Goal: Task Accomplishment & Management: Use online tool/utility

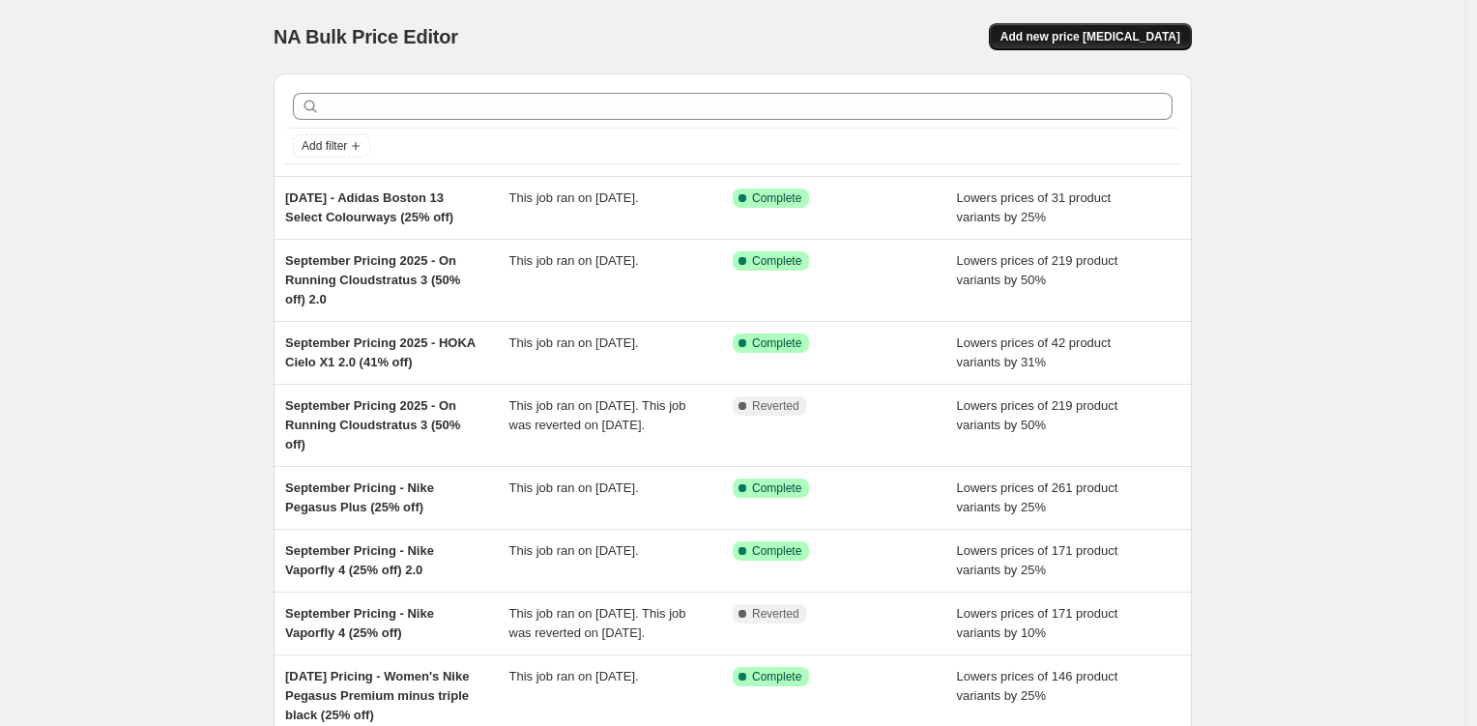
click at [1132, 30] on span "Add new price [MEDICAL_DATA]" at bounding box center [1091, 36] width 180 height 15
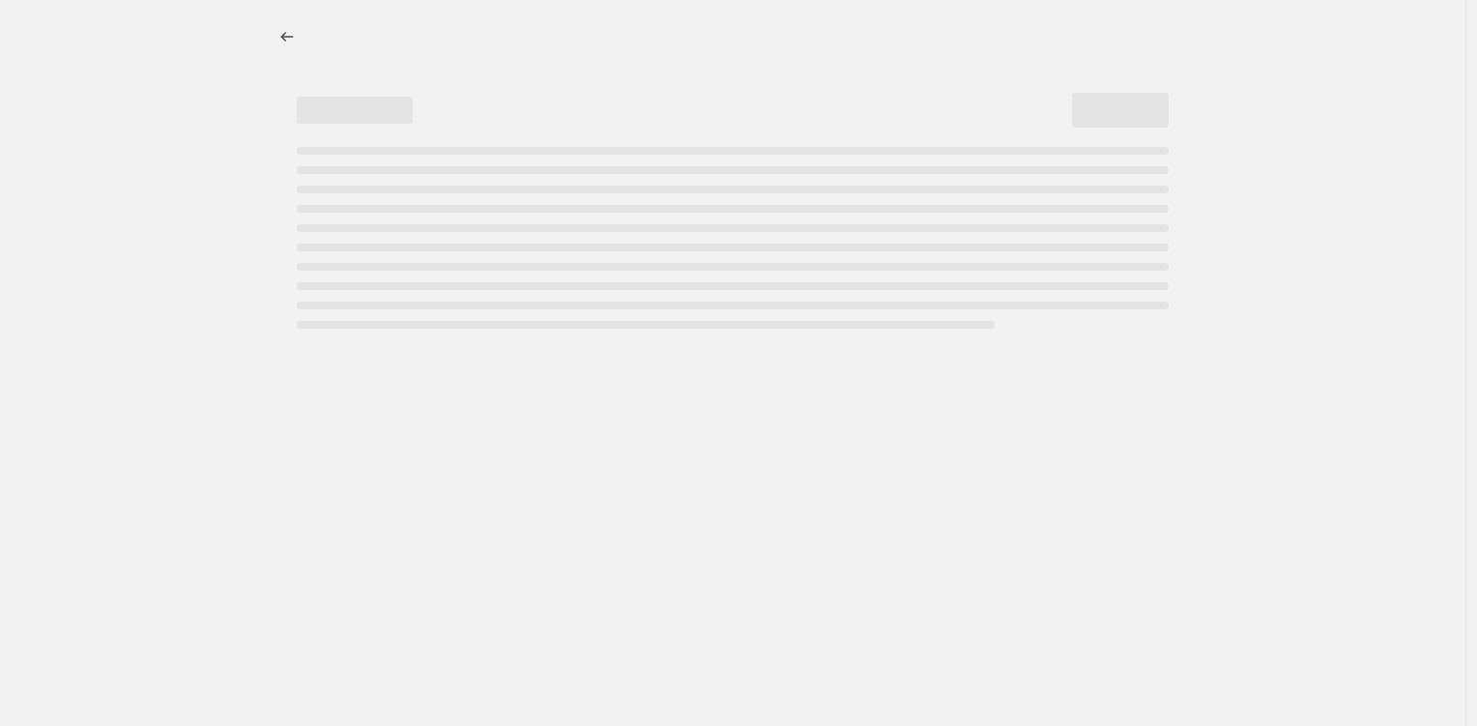
select select "percentage"
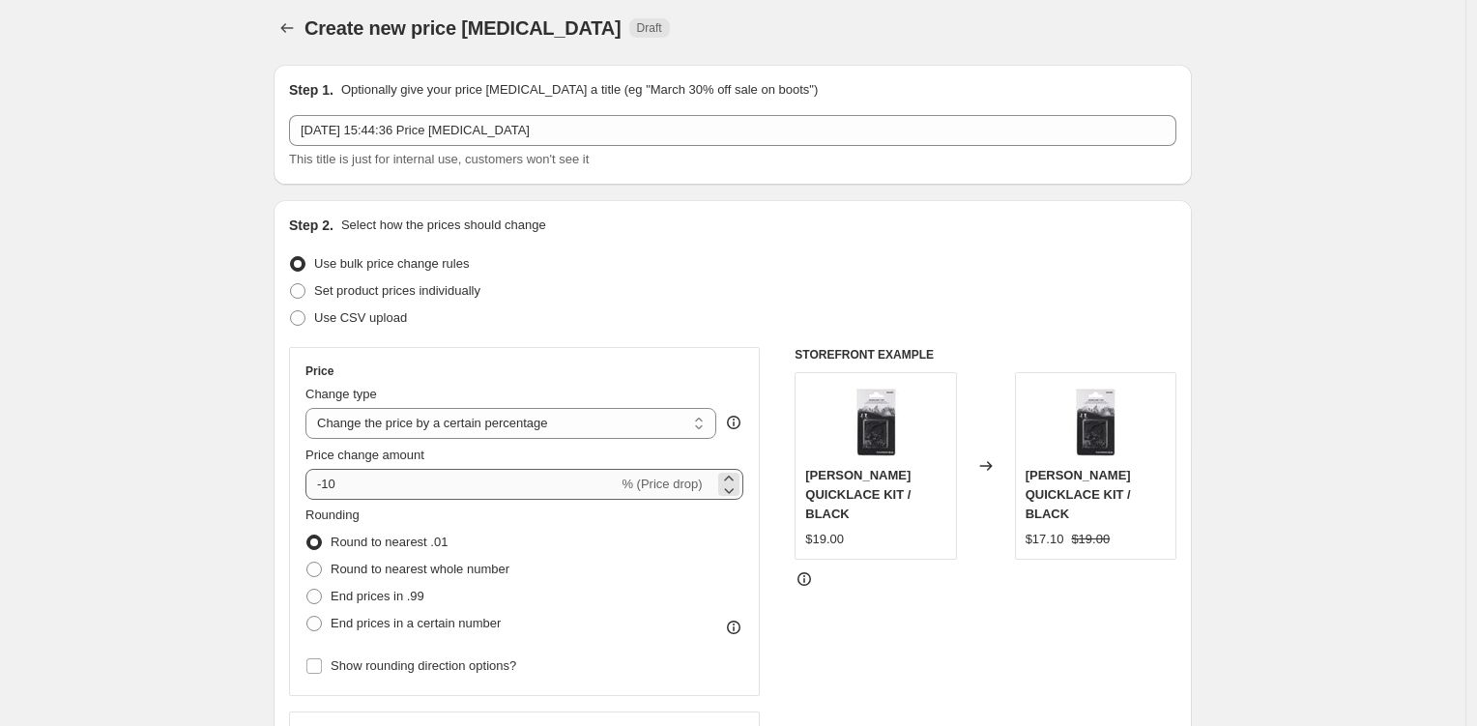
scroll to position [144, 0]
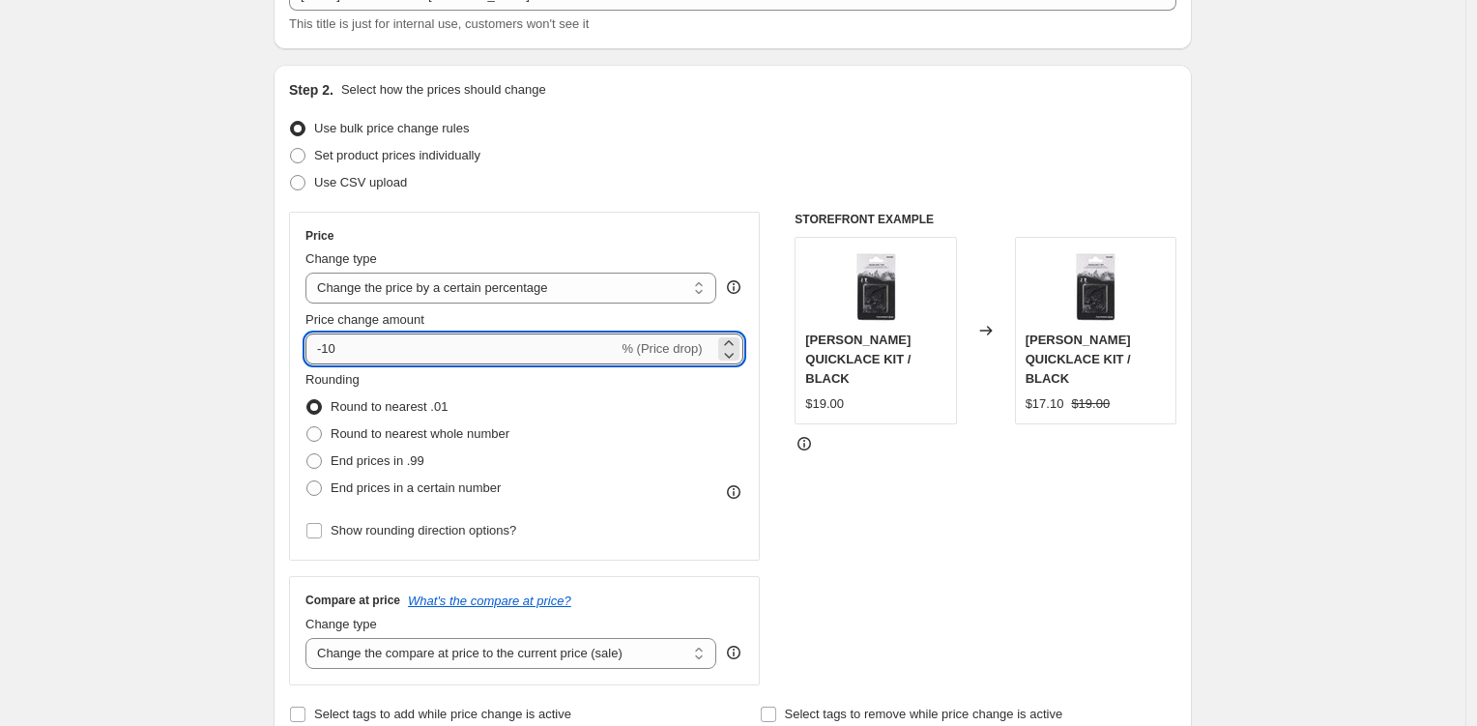
drag, startPoint x: 327, startPoint y: 344, endPoint x: 380, endPoint y: 350, distance: 53.5
click at [379, 350] on input "-10" at bounding box center [462, 349] width 312 height 31
type input "-31"
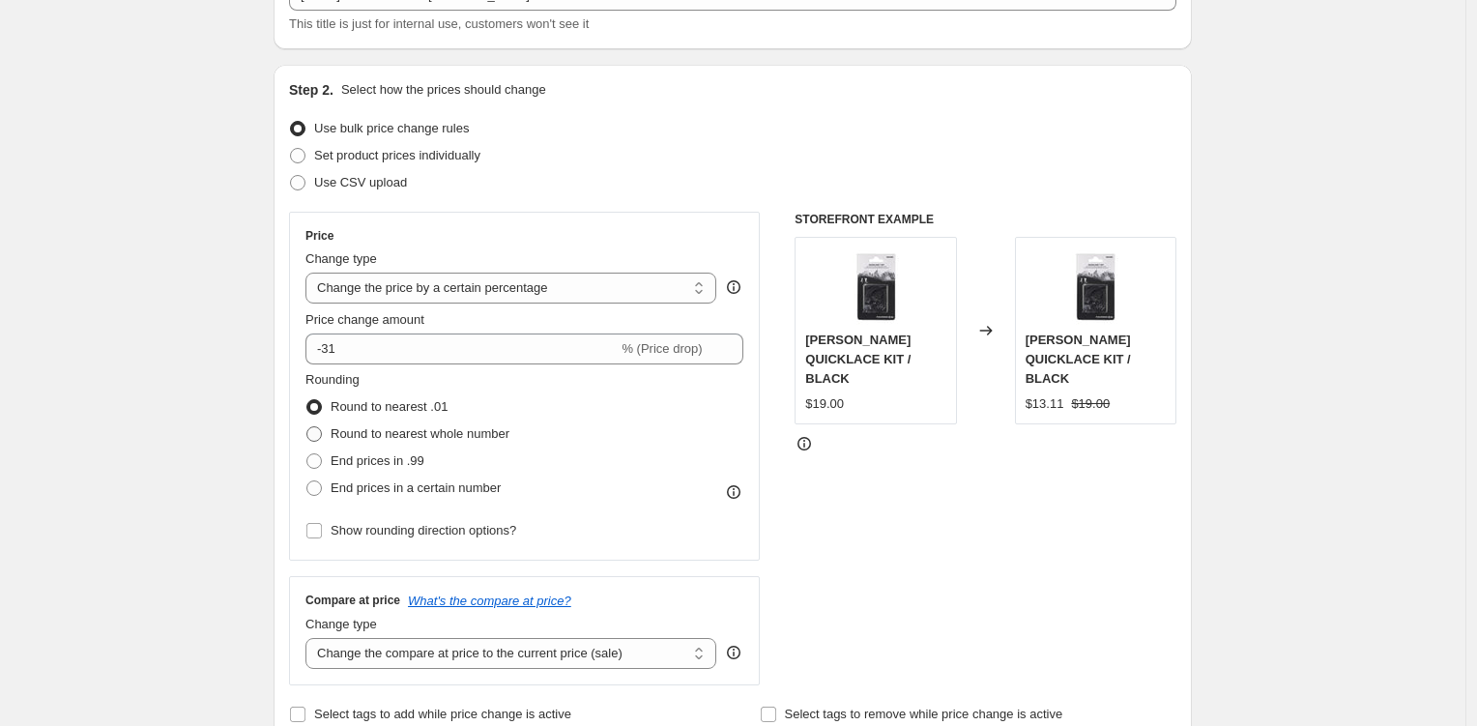
click at [365, 434] on span "Round to nearest whole number" at bounding box center [420, 433] width 179 height 15
click at [307, 427] on input "Round to nearest whole number" at bounding box center [307, 426] width 1 height 1
radio input "true"
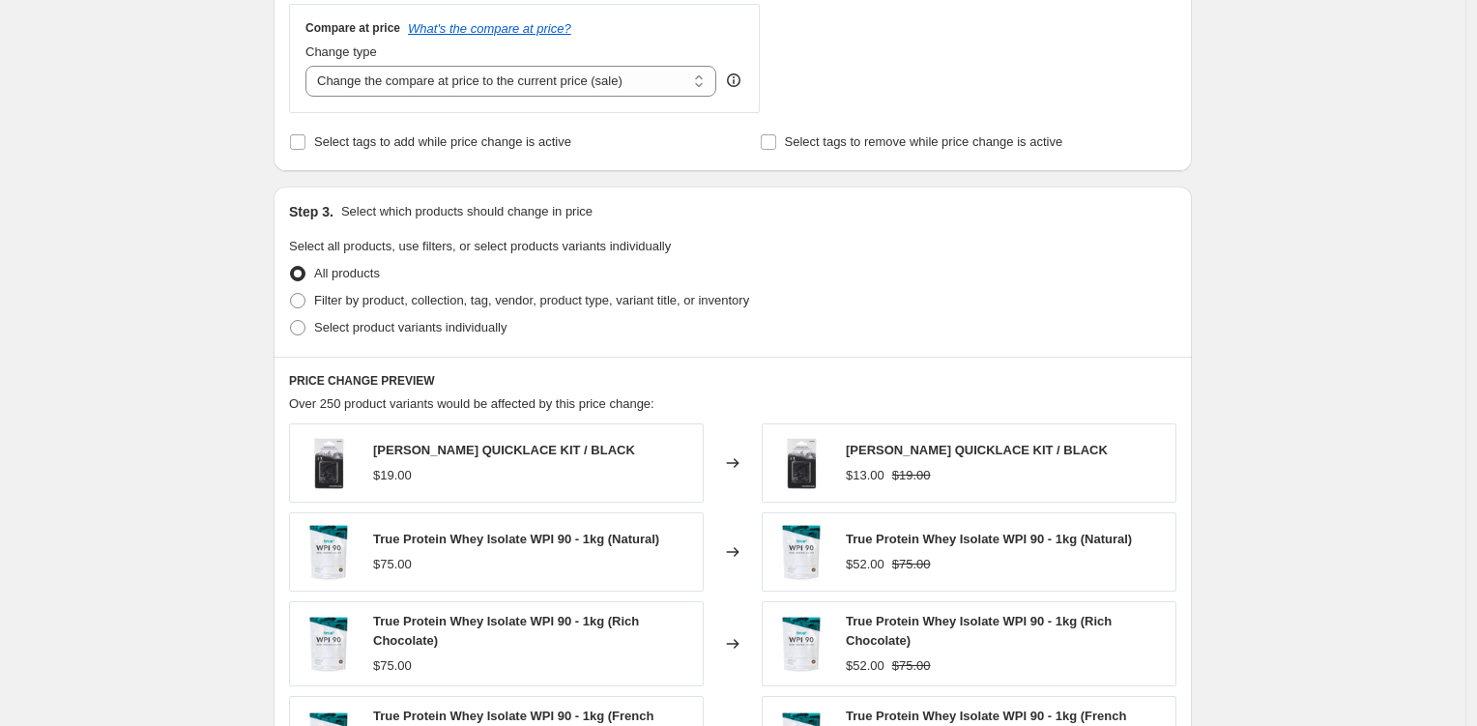
scroll to position [598, 0]
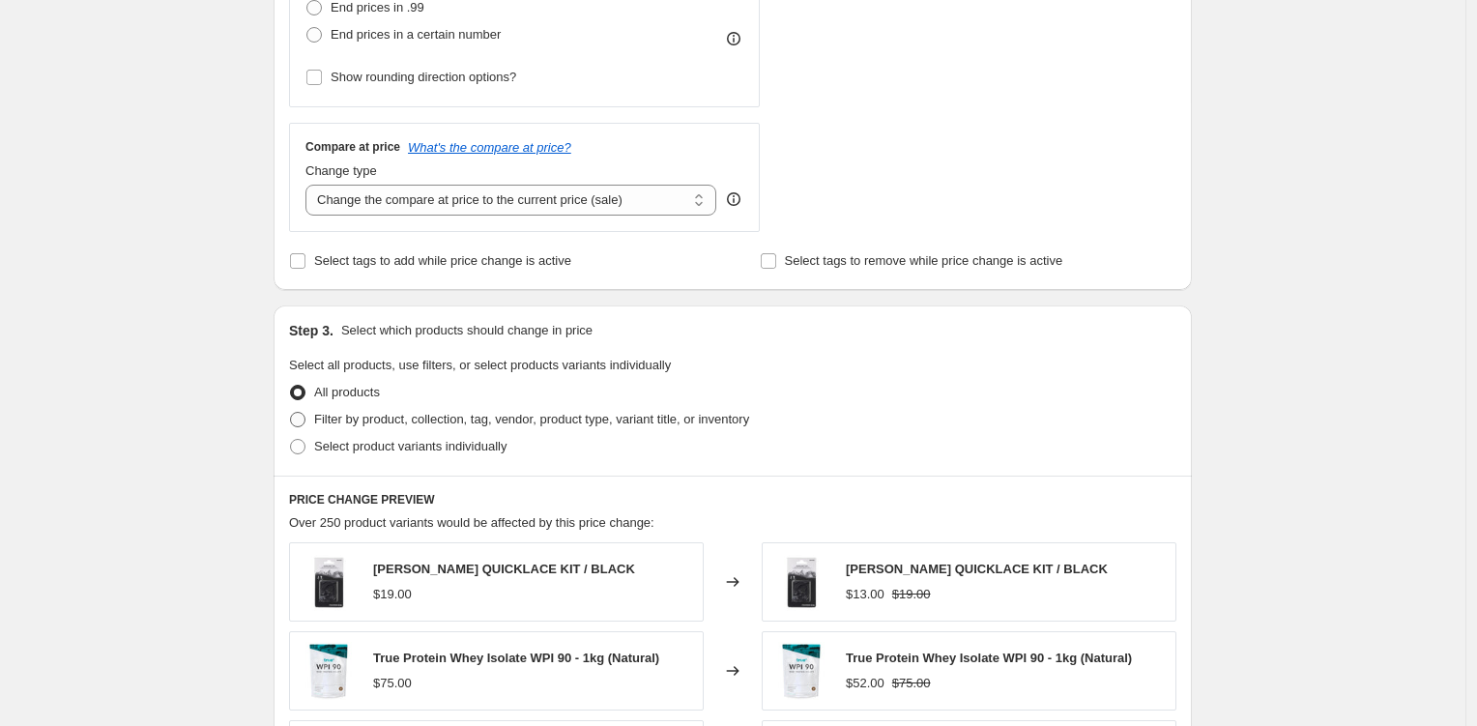
click at [584, 418] on span "Filter by product, collection, tag, vendor, product type, variant title, or inv…" at bounding box center [531, 419] width 435 height 15
click at [291, 413] on input "Filter by product, collection, tag, vendor, product type, variant title, or inv…" at bounding box center [290, 412] width 1 height 1
radio input "true"
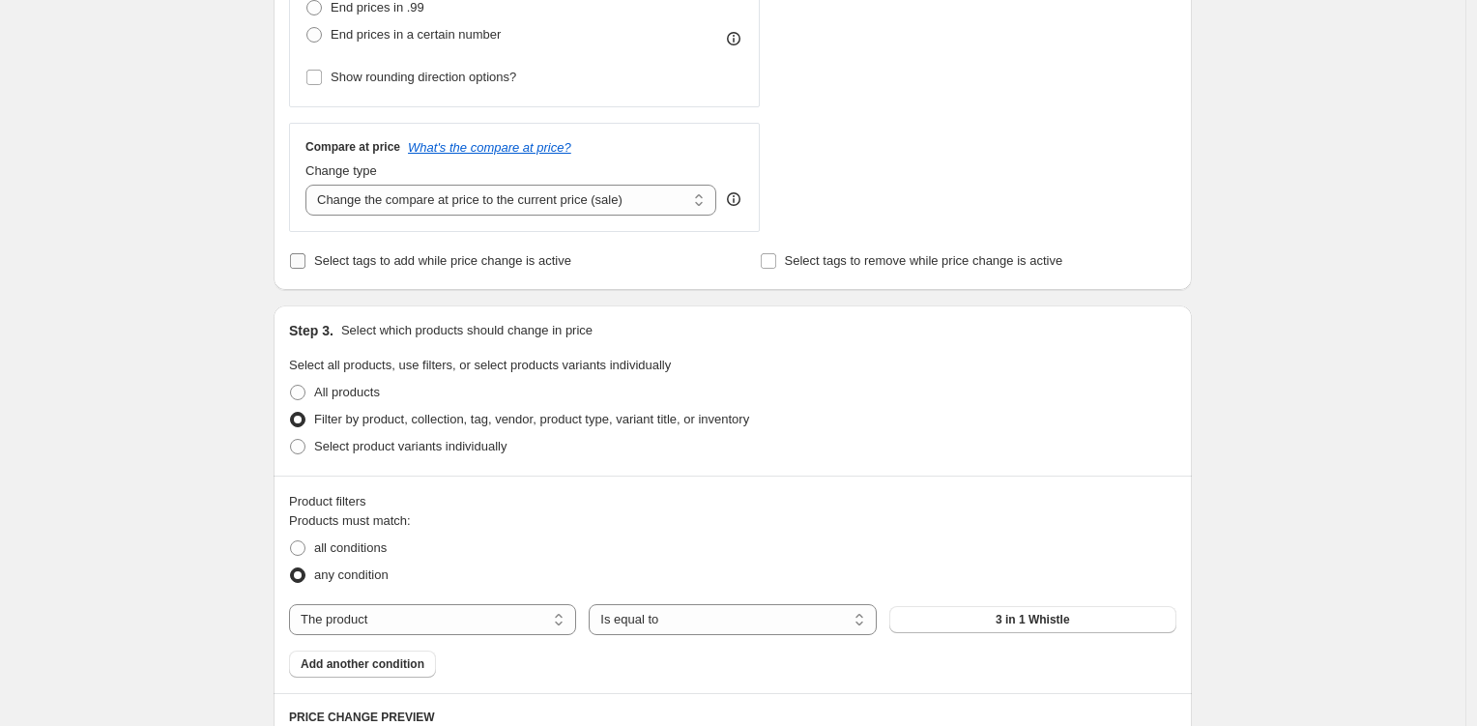
click at [518, 256] on span "Select tags to add while price change is active" at bounding box center [442, 260] width 257 height 15
click at [306, 256] on input "Select tags to add while price change is active" at bounding box center [297, 260] width 15 height 15
checkbox input "true"
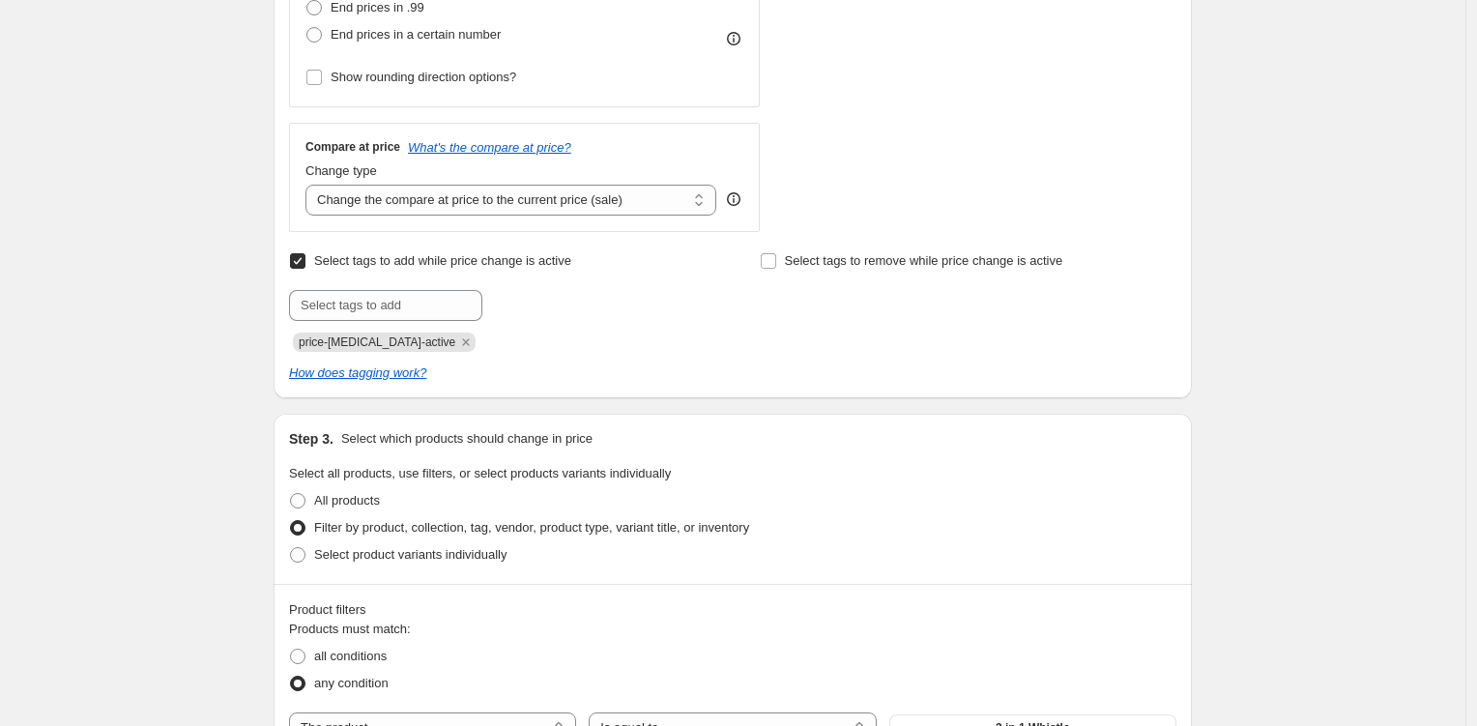
scroll to position [981, 0]
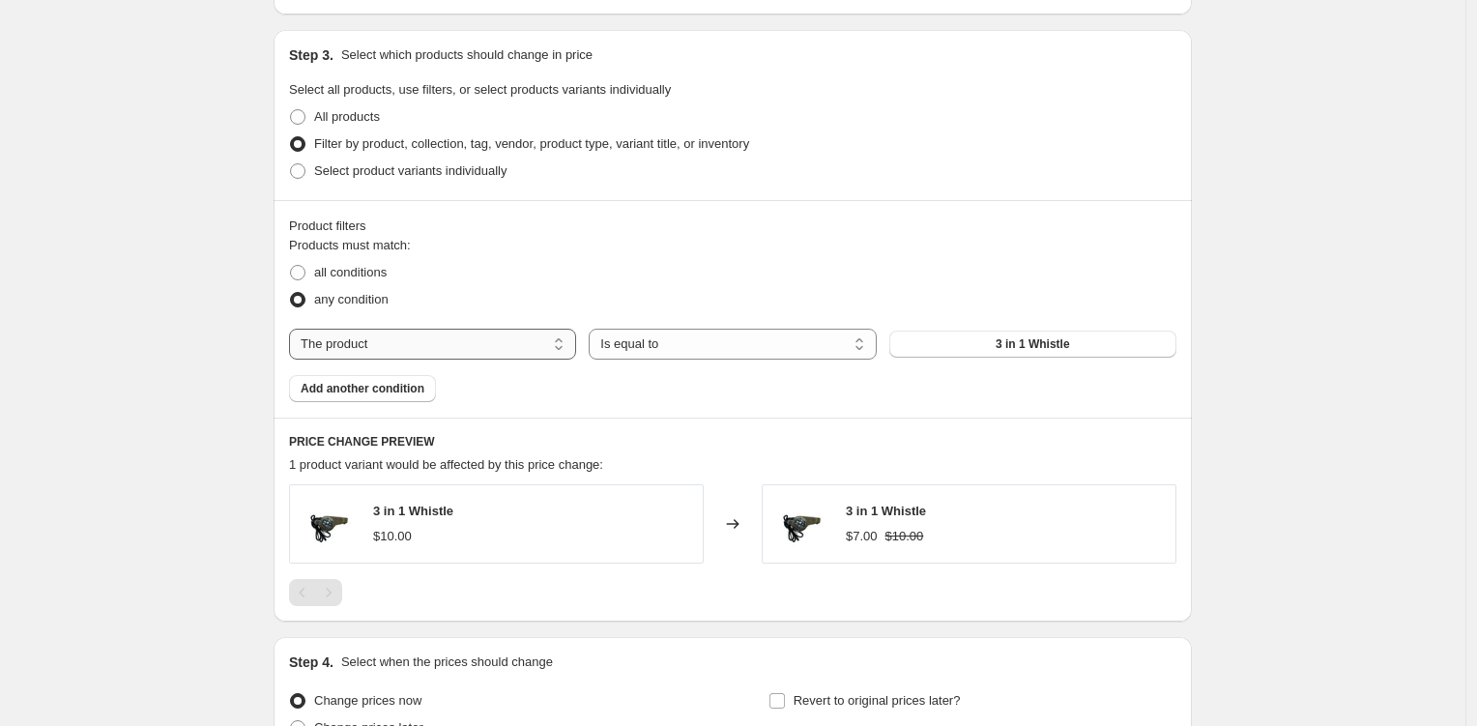
click at [514, 355] on select "The product The product's collection The product's tag The product's vendor The…" at bounding box center [432, 344] width 287 height 31
select select "tag"
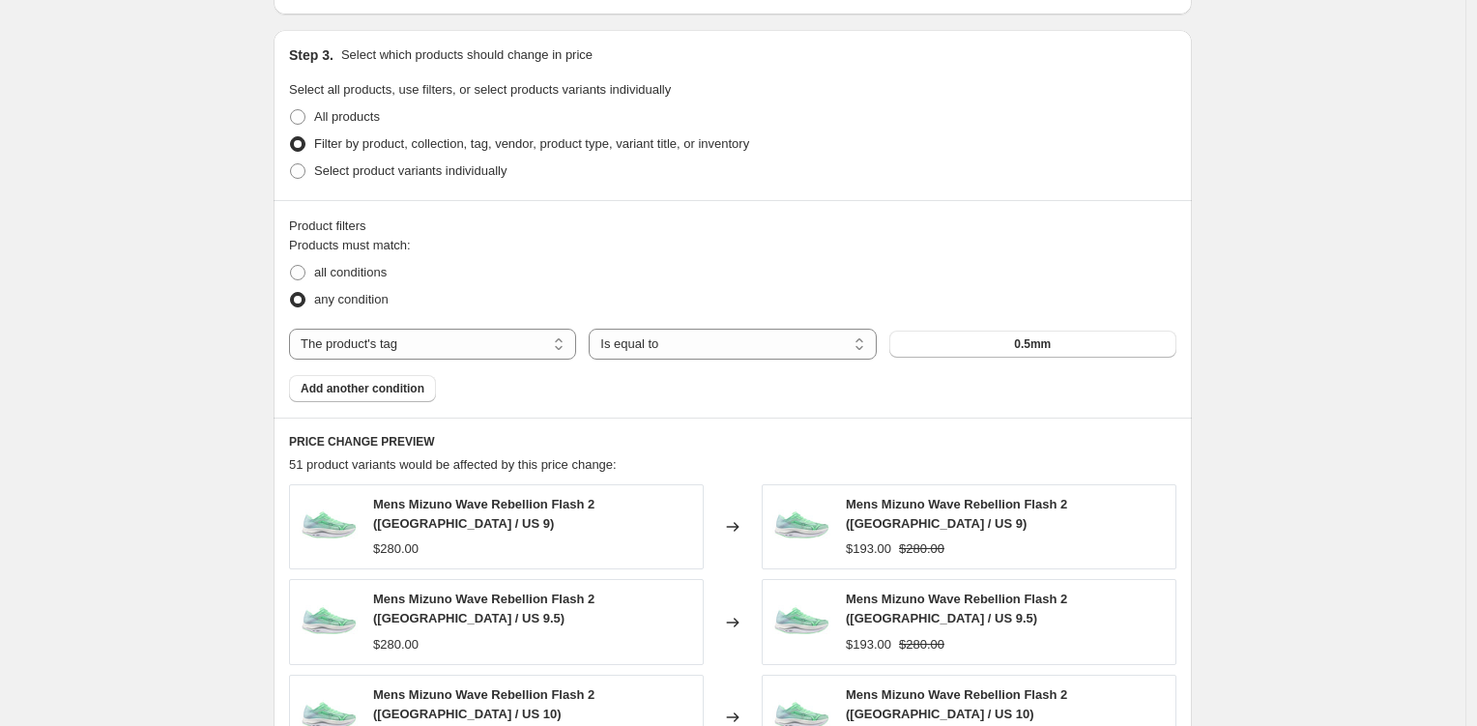
click at [1018, 348] on span "0.5mm" at bounding box center [1032, 343] width 37 height 15
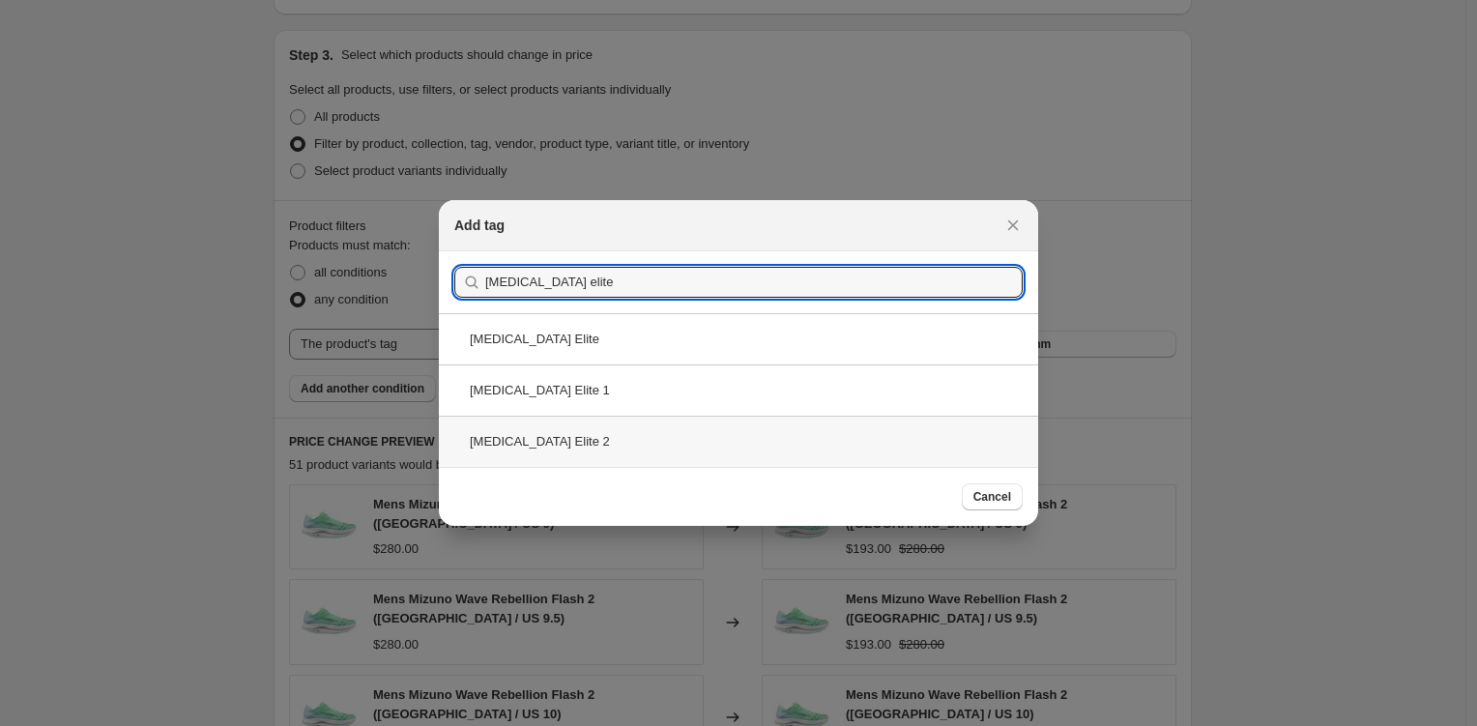
type input "[MEDICAL_DATA] elite"
click at [803, 455] on div "[MEDICAL_DATA] Elite 2" at bounding box center [738, 441] width 599 height 51
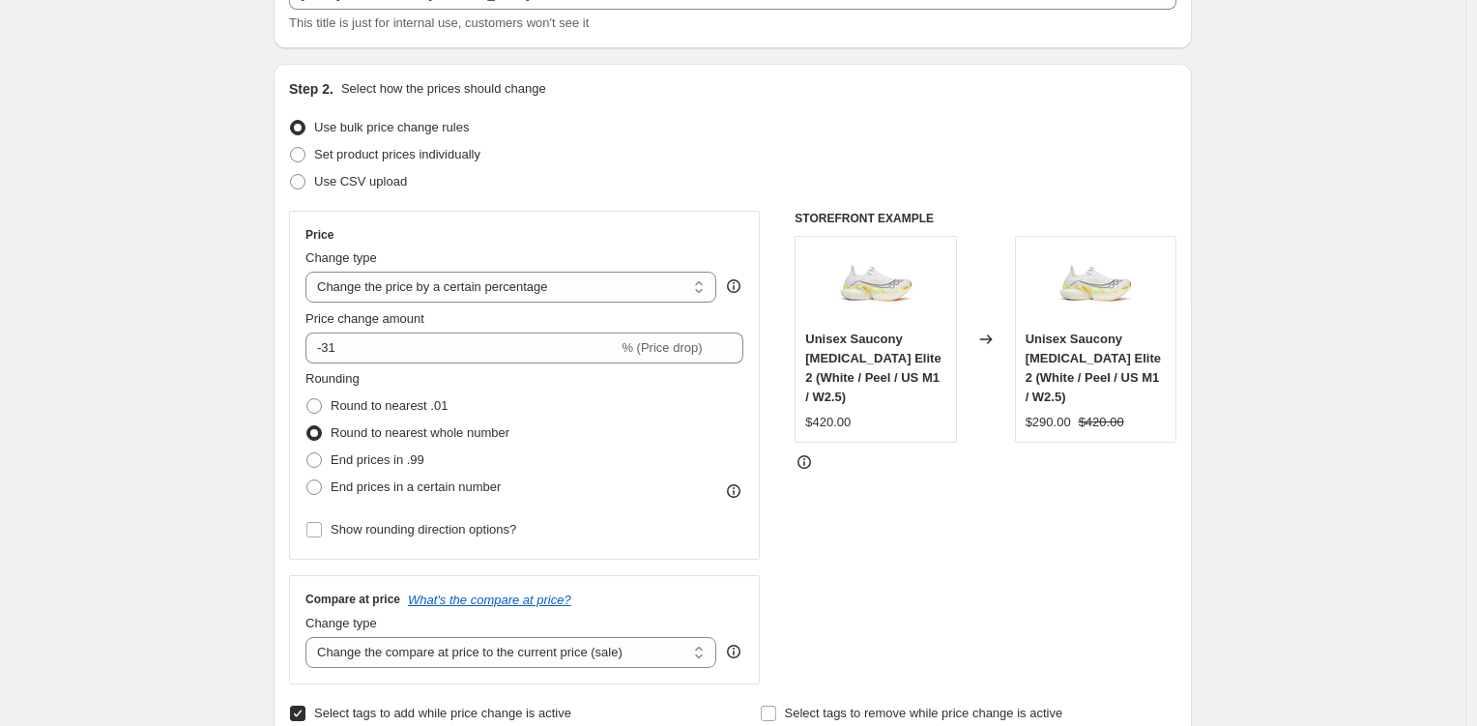
scroll to position [65, 0]
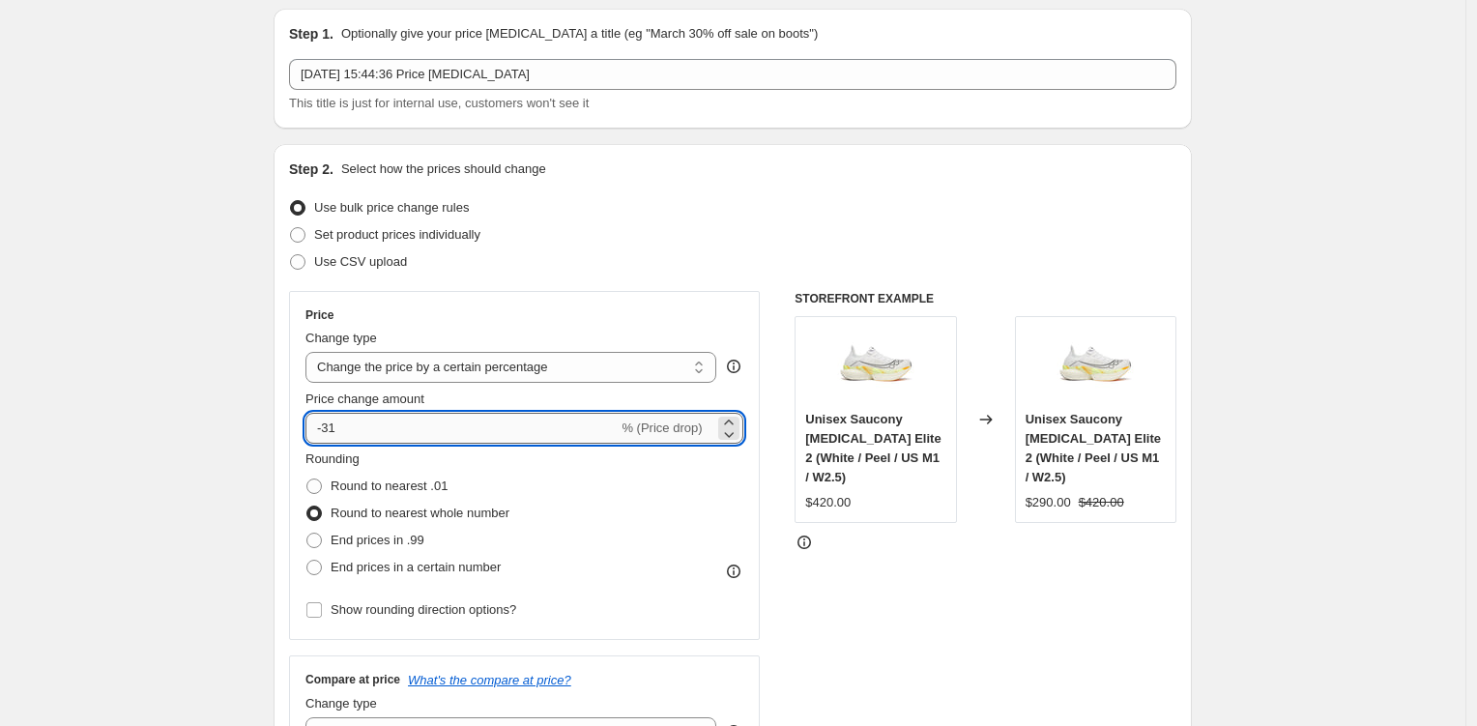
click at [332, 435] on input "-31" at bounding box center [462, 428] width 312 height 31
type input "-41"
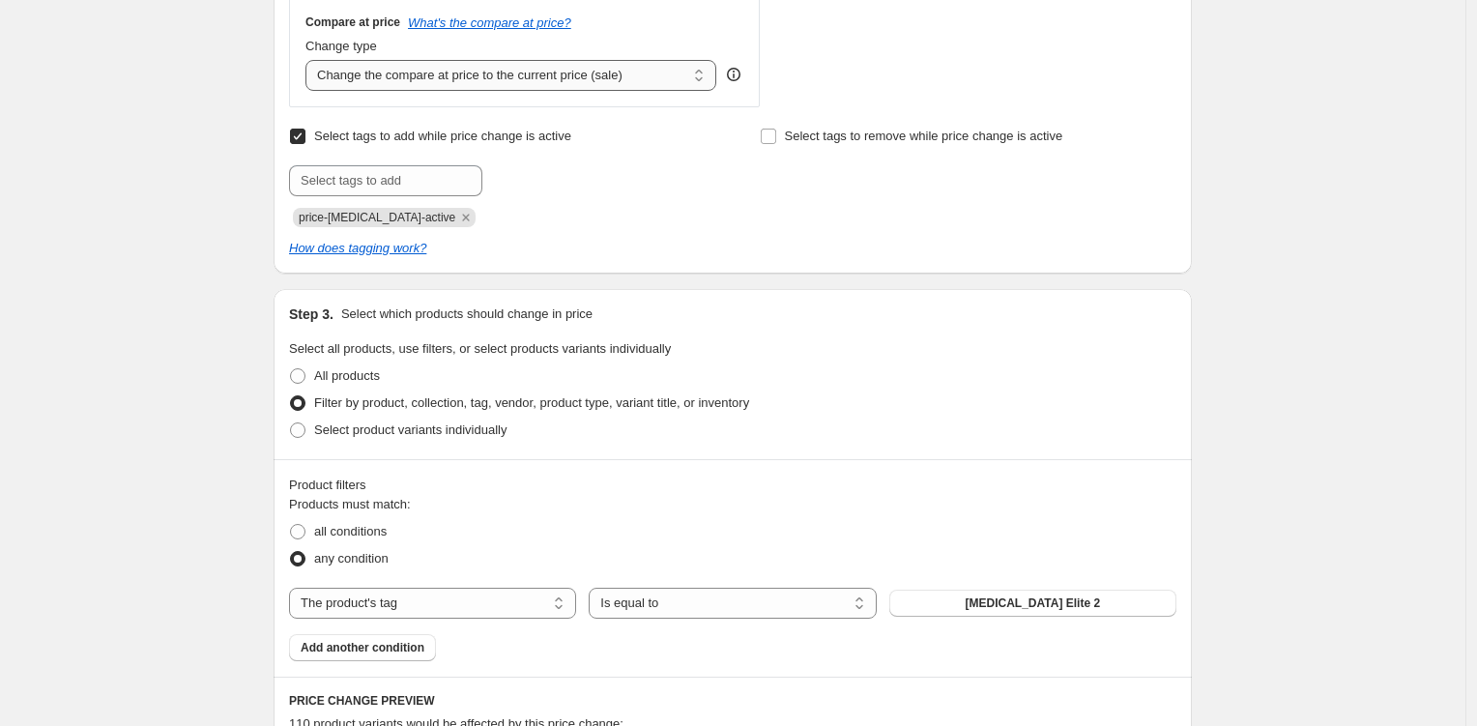
scroll to position [489, 0]
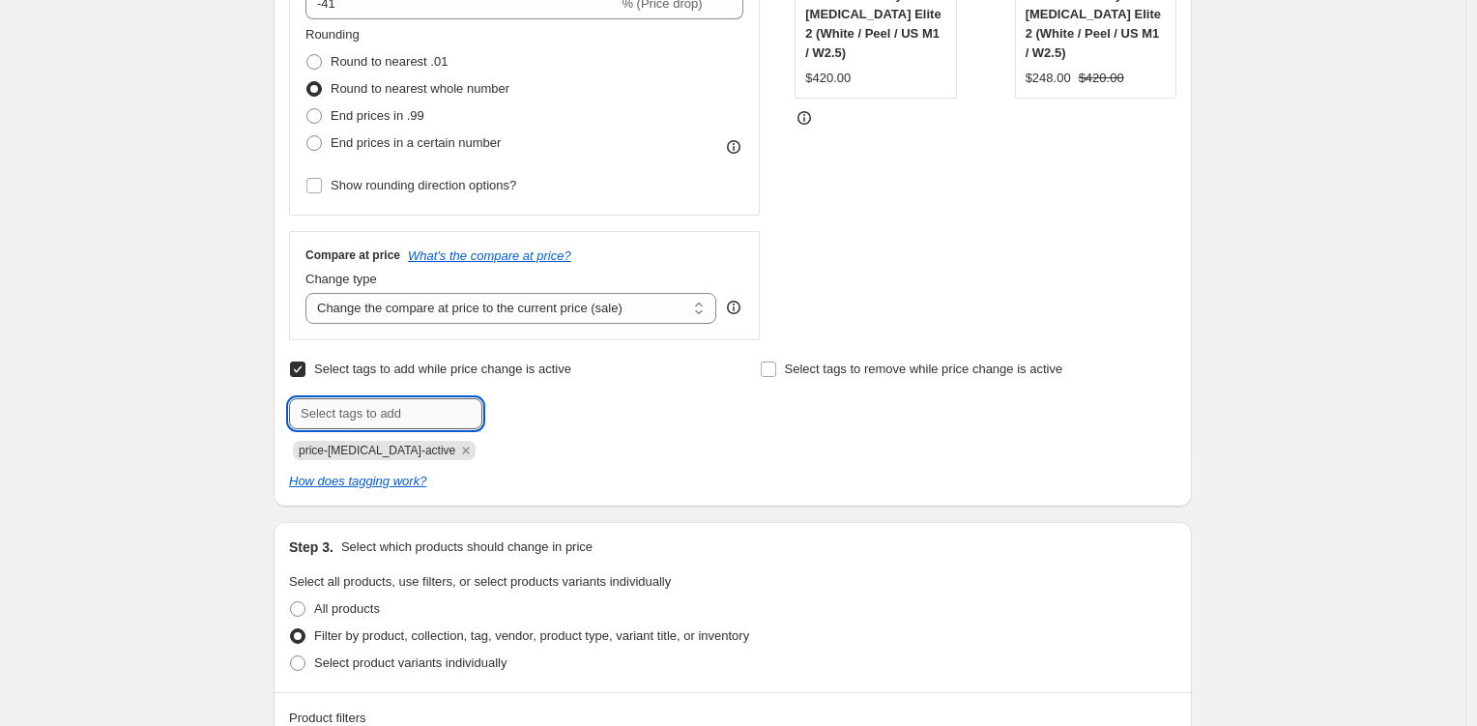
click at [403, 415] on input "text" at bounding box center [385, 413] width 193 height 31
type input "Exchanges Only"
click at [534, 426] on div "Exchanges Only Add Exchanges On..." at bounding box center [497, 413] width 417 height 31
click at [542, 416] on span "Exchanges On..." at bounding box center [570, 412] width 90 height 14
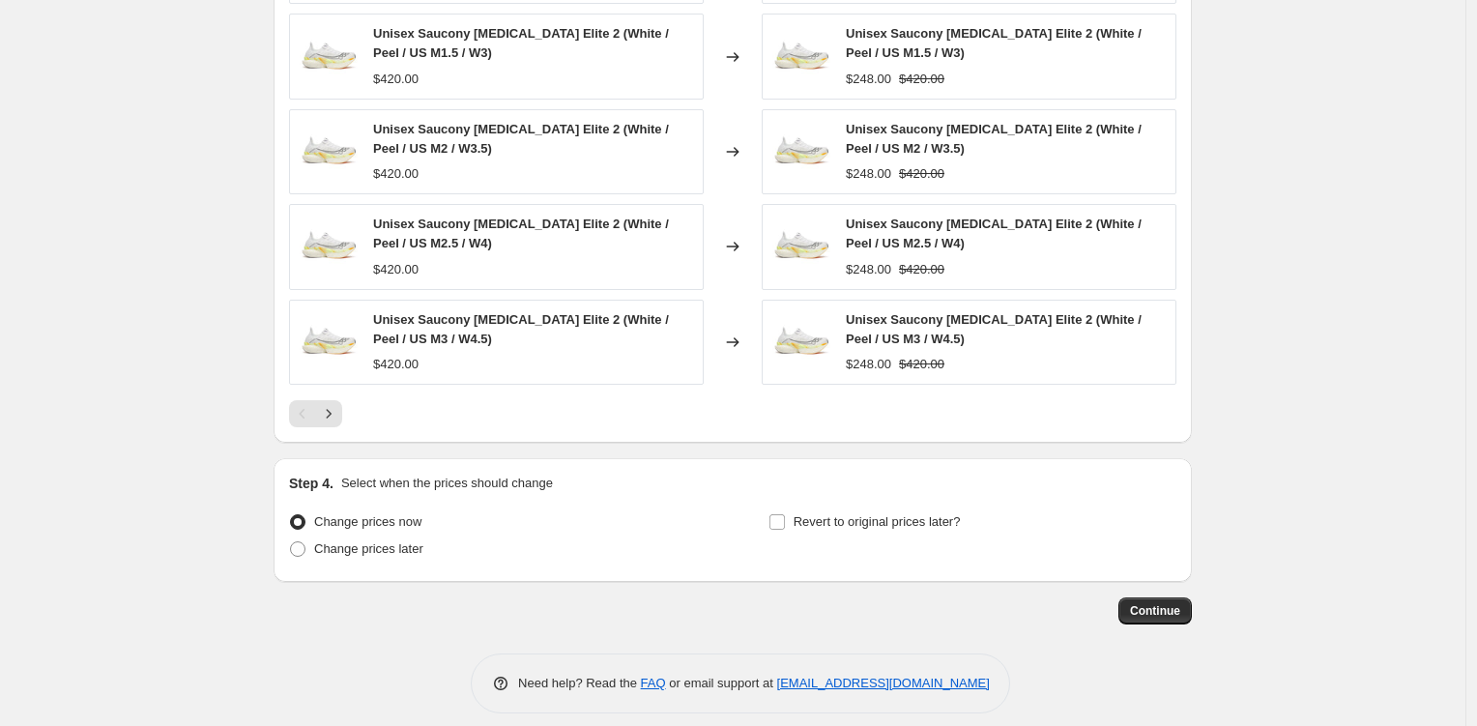
scroll to position [1563, 0]
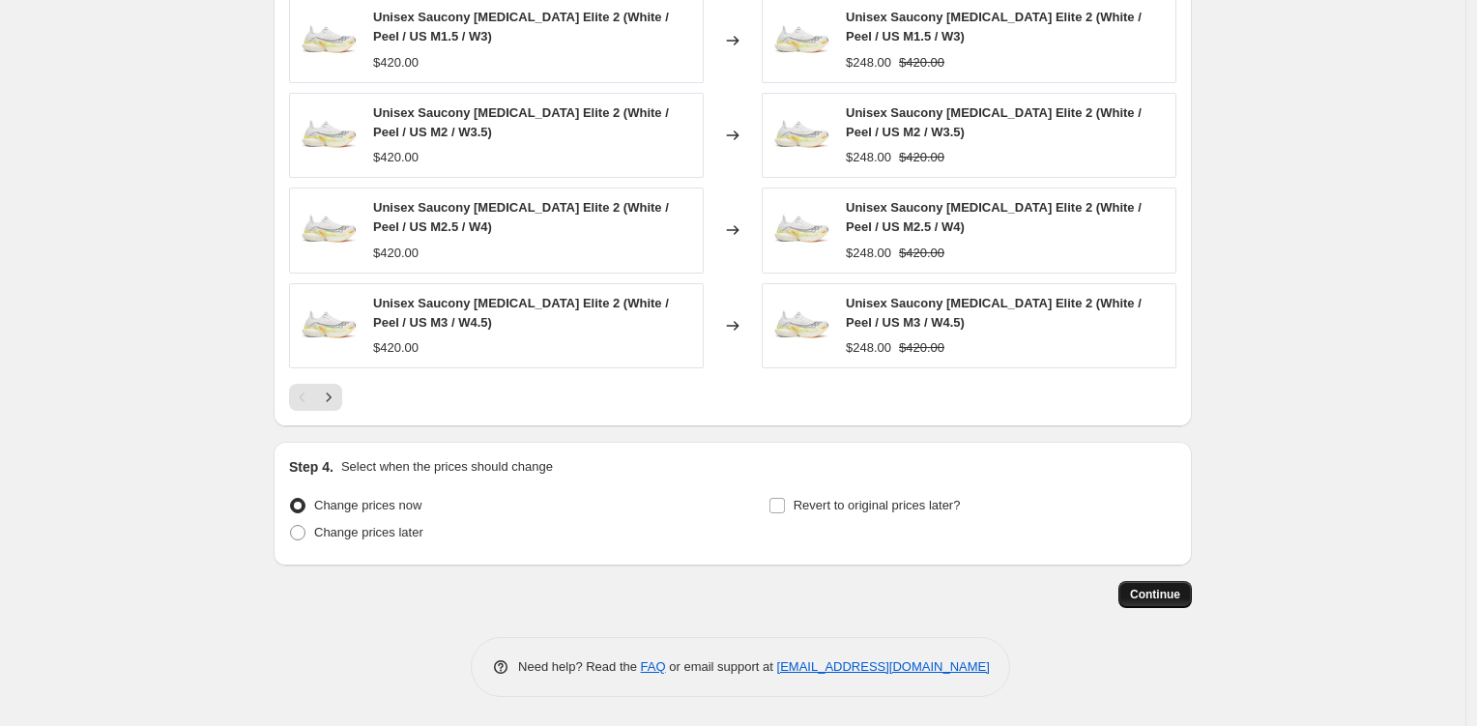
click at [1180, 604] on button "Continue" at bounding box center [1155, 594] width 73 height 27
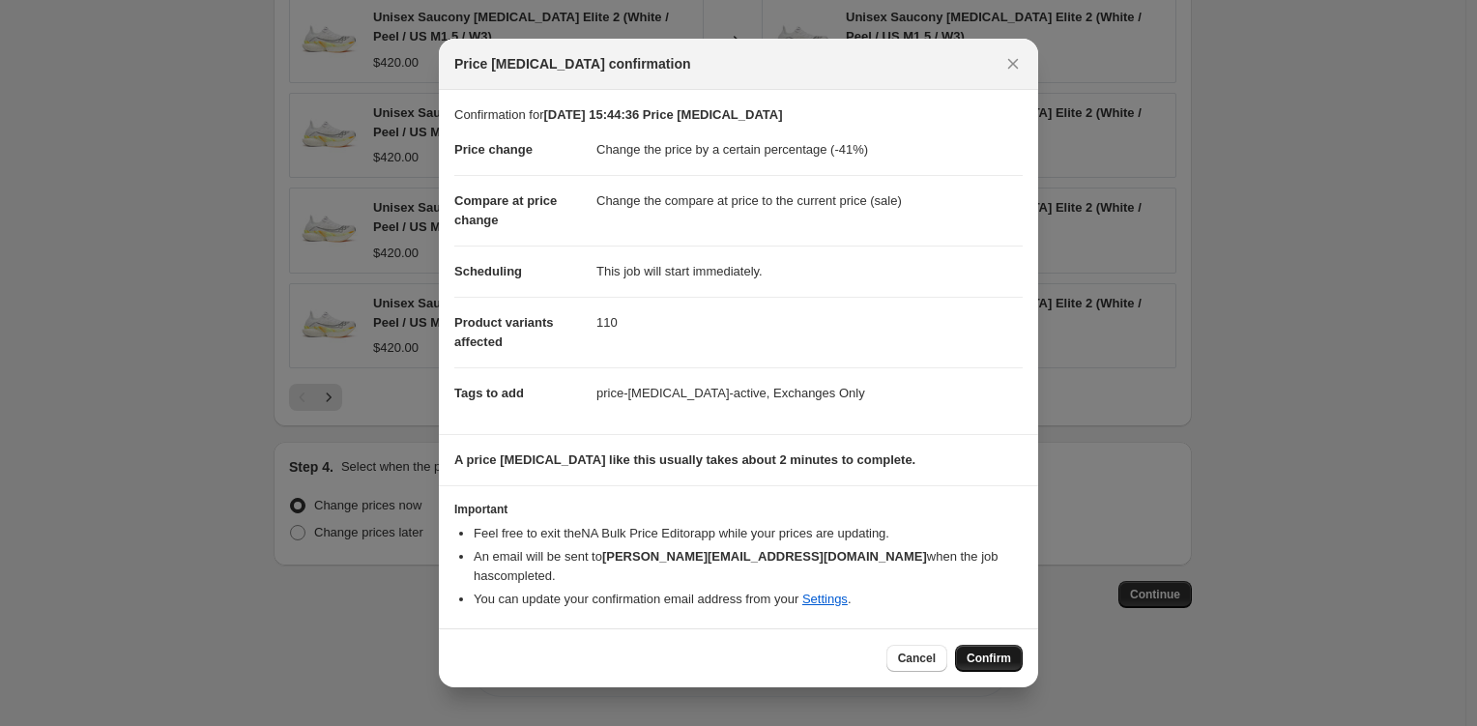
click at [1010, 660] on button "Confirm" at bounding box center [989, 658] width 68 height 27
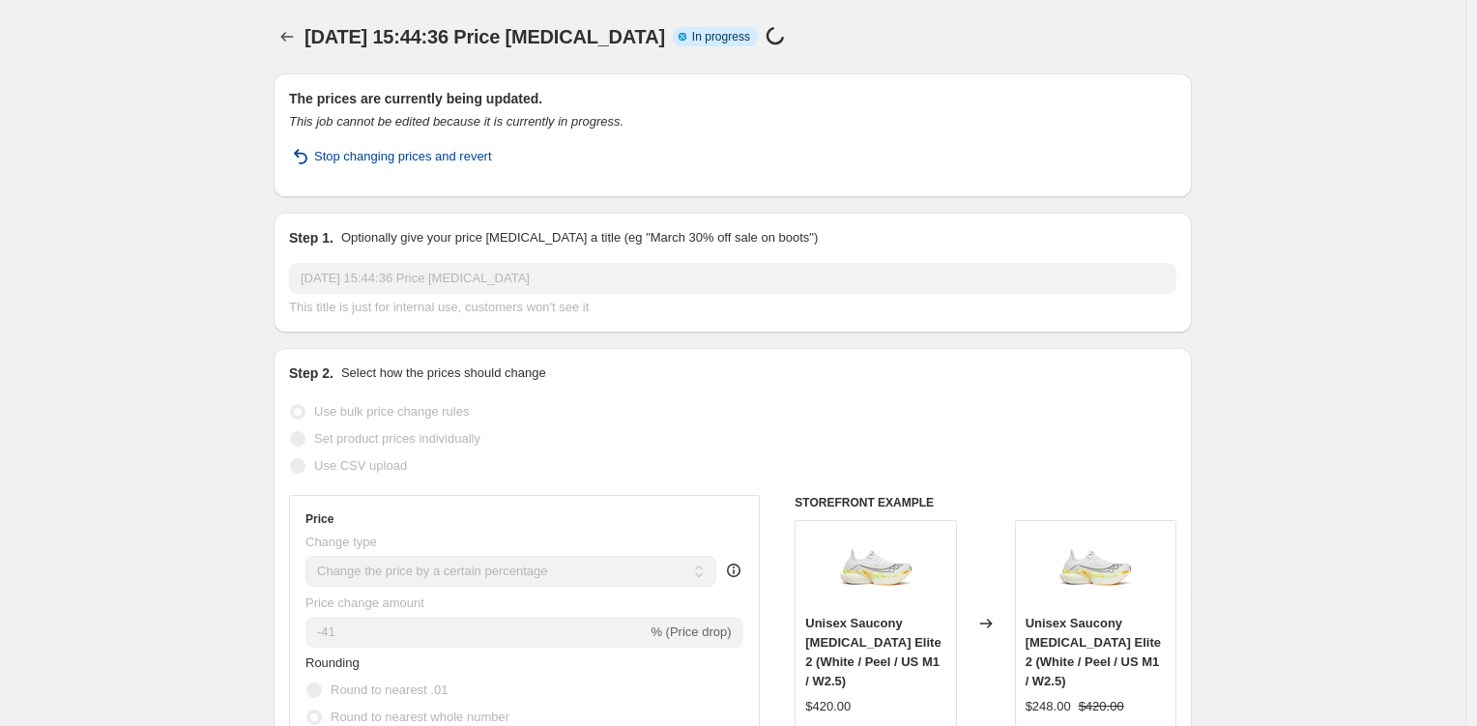
click at [363, 155] on span "Stop changing prices and revert" at bounding box center [403, 156] width 178 height 19
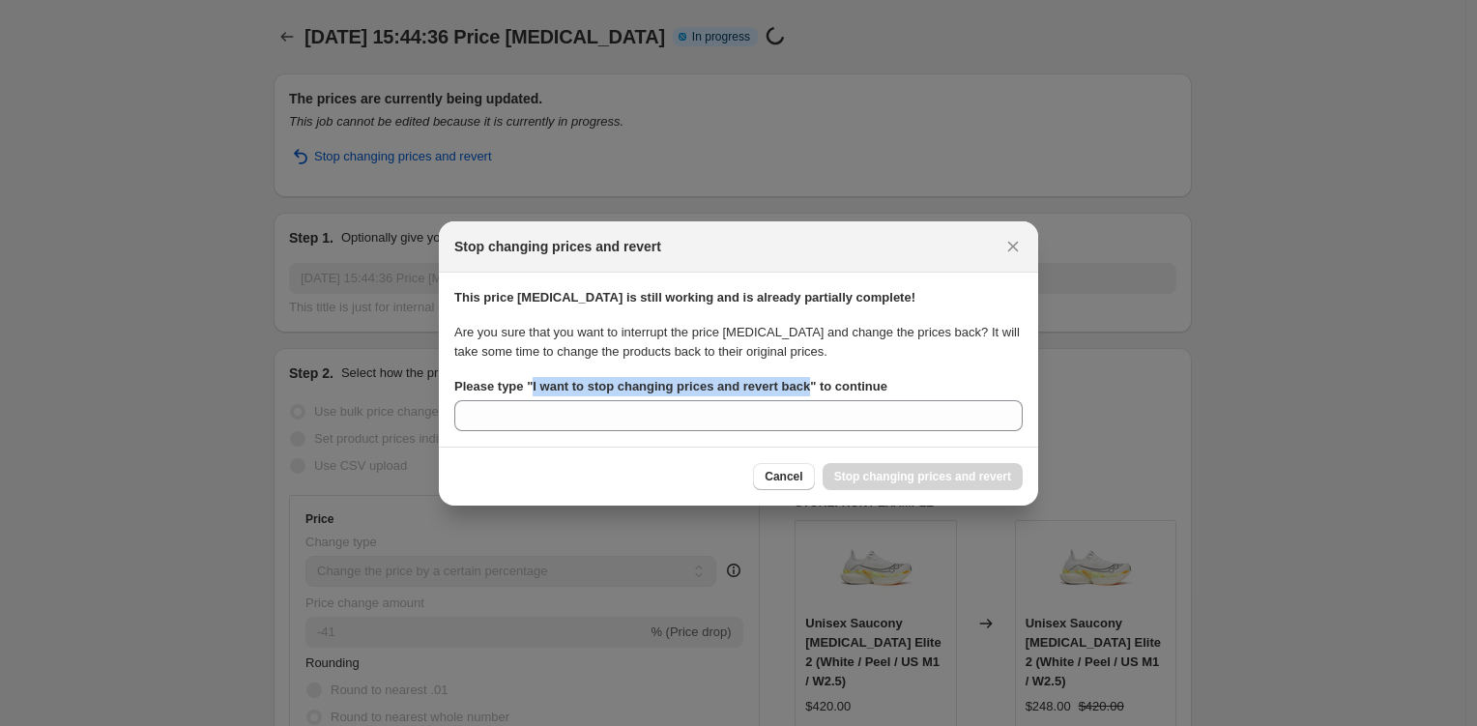
drag, startPoint x: 825, startPoint y: 385, endPoint x: 539, endPoint y: 394, distance: 286.4
click at [539, 394] on label "Please type " I want to stop changing prices and revert back " to continue" at bounding box center [670, 386] width 433 height 19
copy b "I want to stop changing prices and revert back"
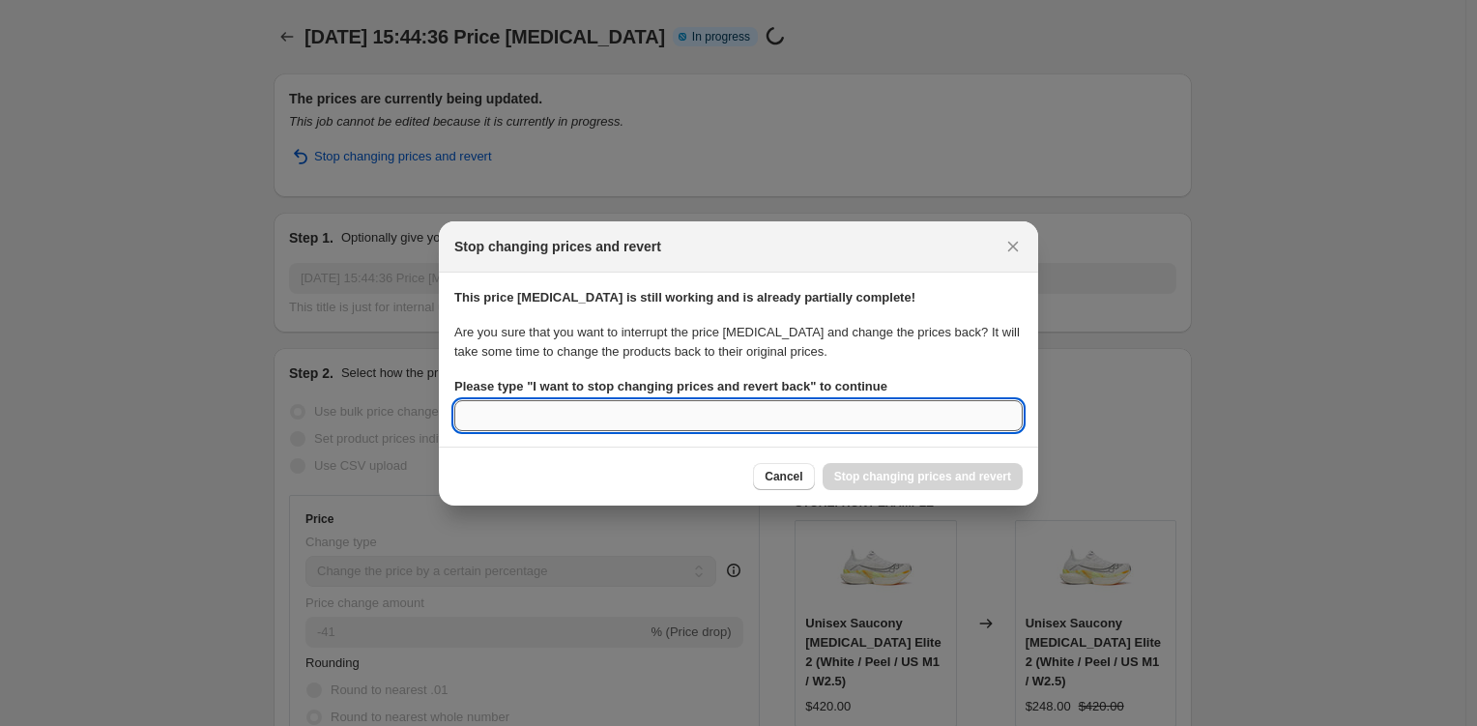
click at [559, 410] on input "Please type " I want to stop changing prices and revert back " to continue" at bounding box center [738, 415] width 569 height 31
paste input "I want to stop changing prices and revert back"
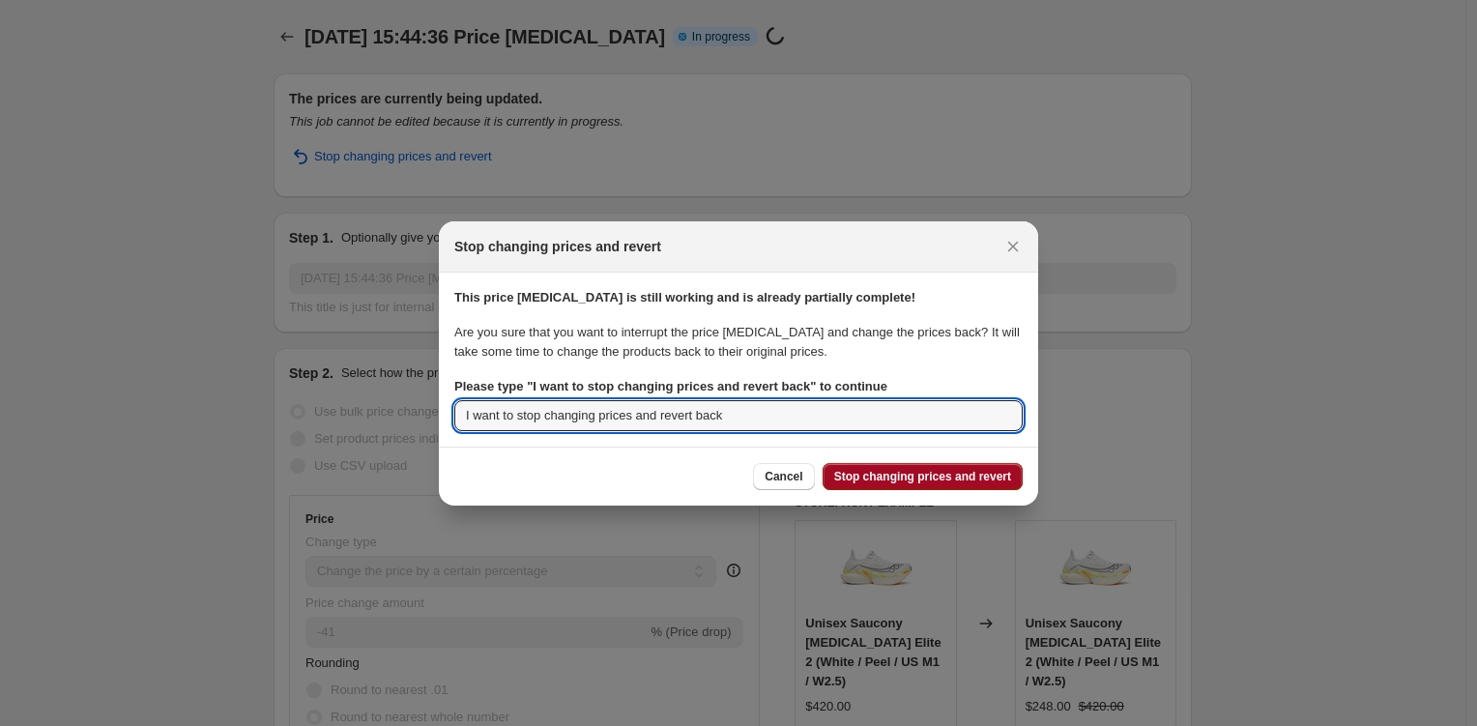
type input "I want to stop changing prices and revert back"
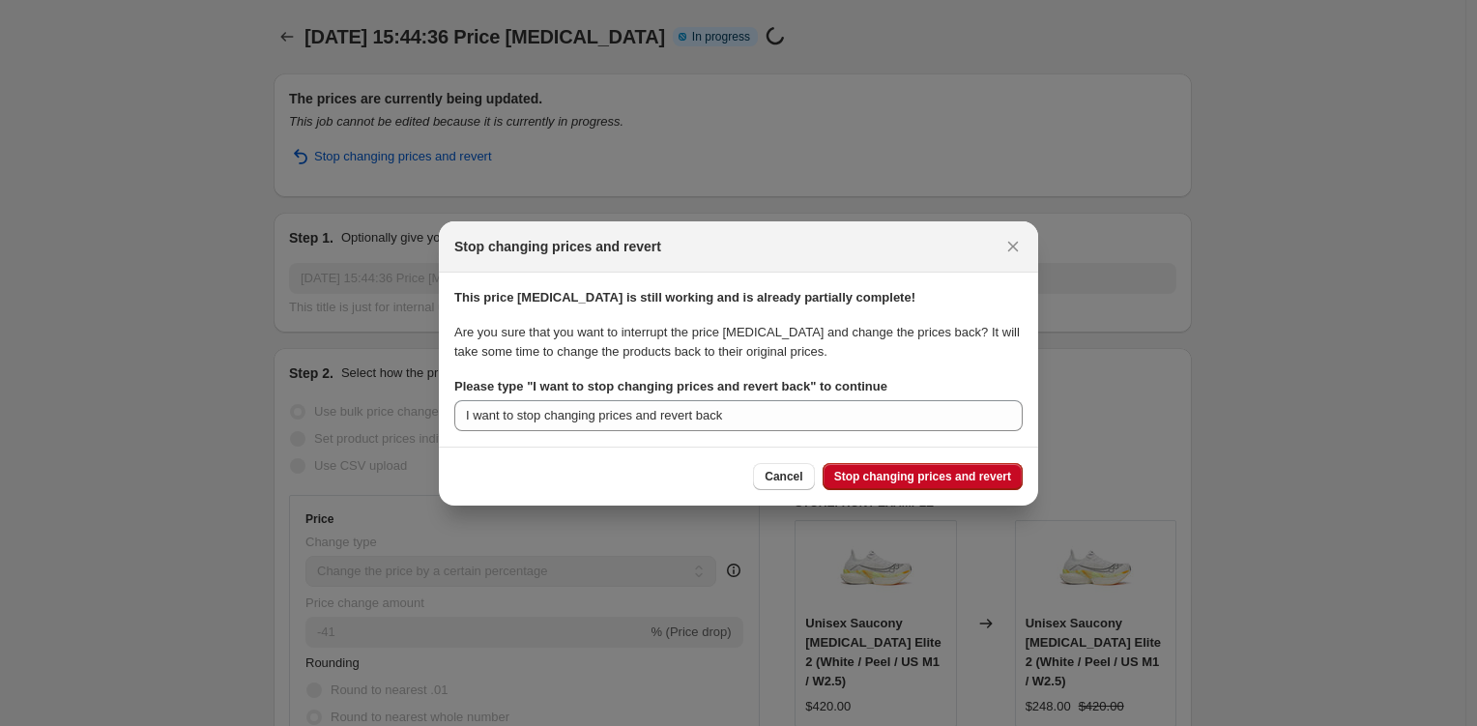
click at [928, 477] on span "Stop changing prices and revert" at bounding box center [922, 476] width 177 height 15
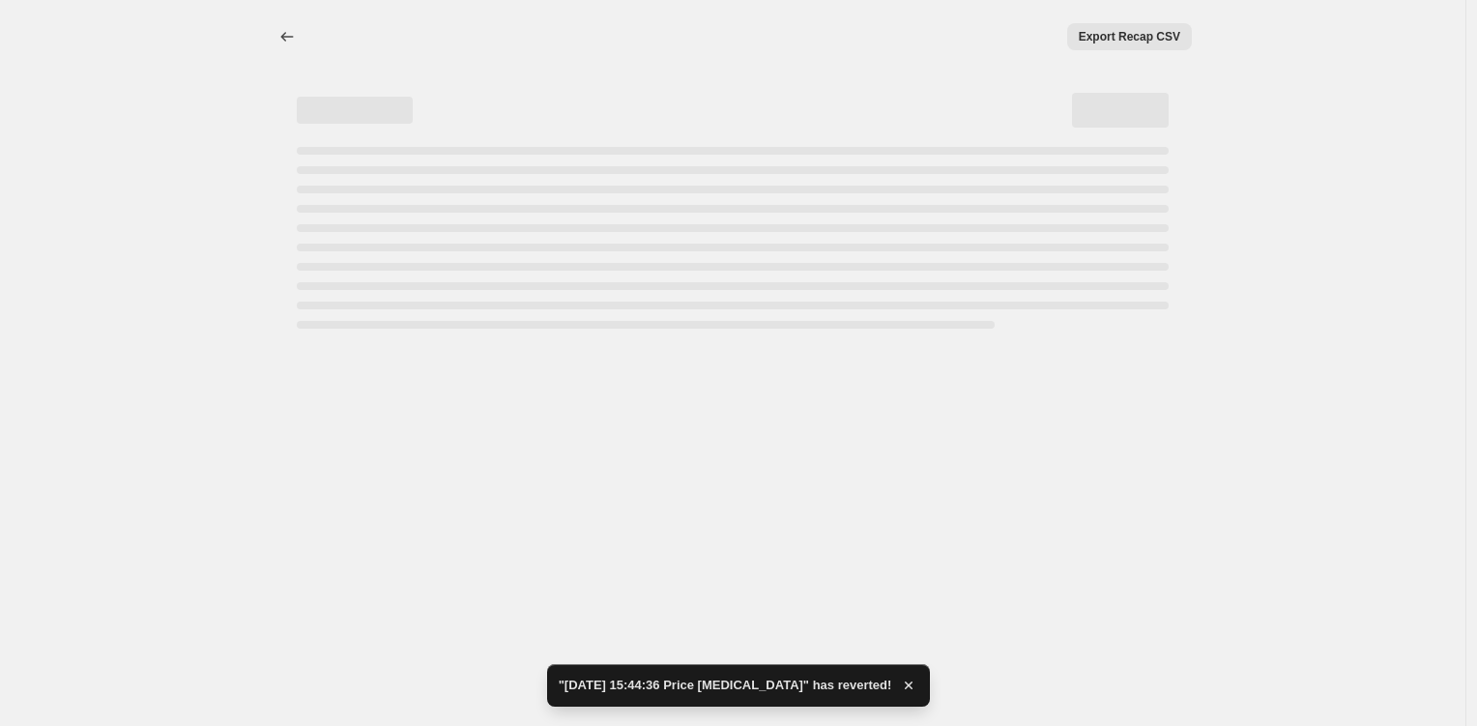
select select "percentage"
select select "tag"
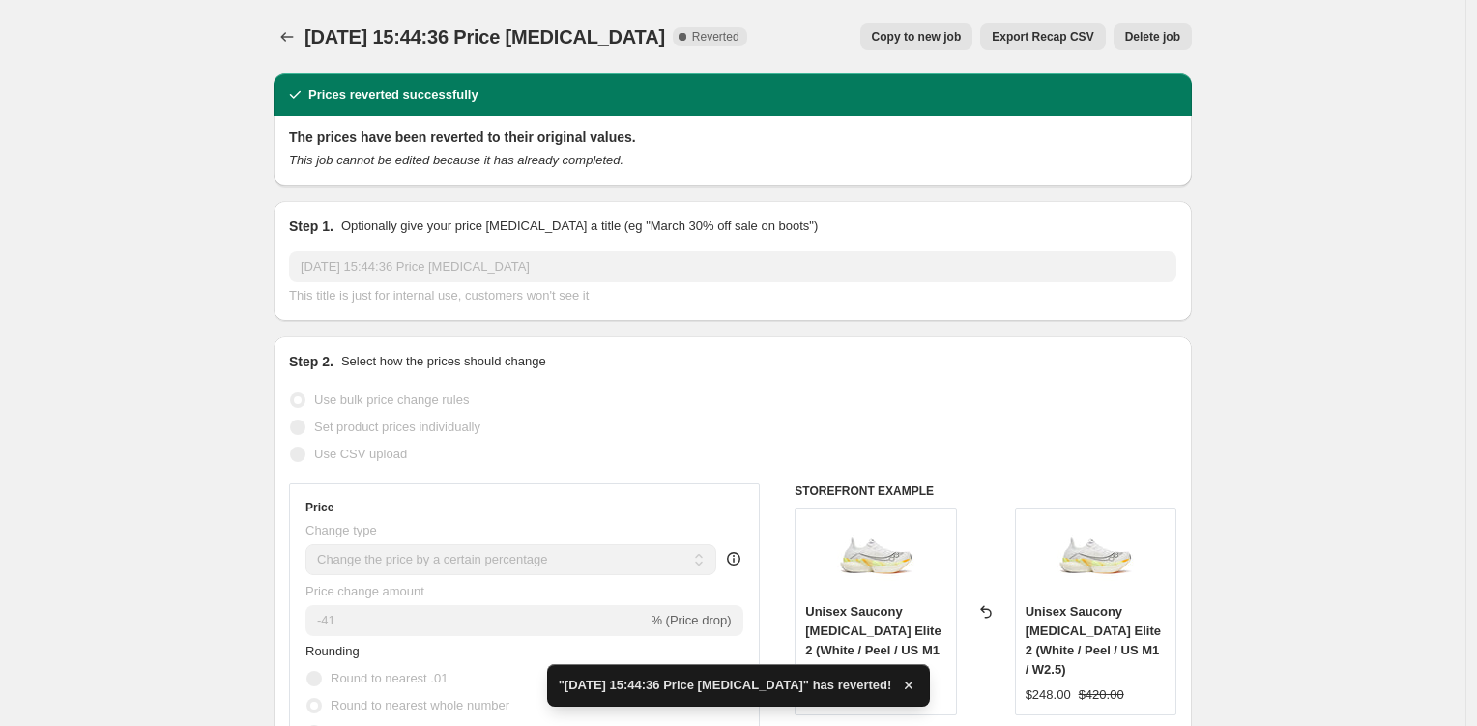
click at [926, 42] on span "Copy to new job" at bounding box center [917, 36] width 90 height 15
select select "percentage"
select select "tag"
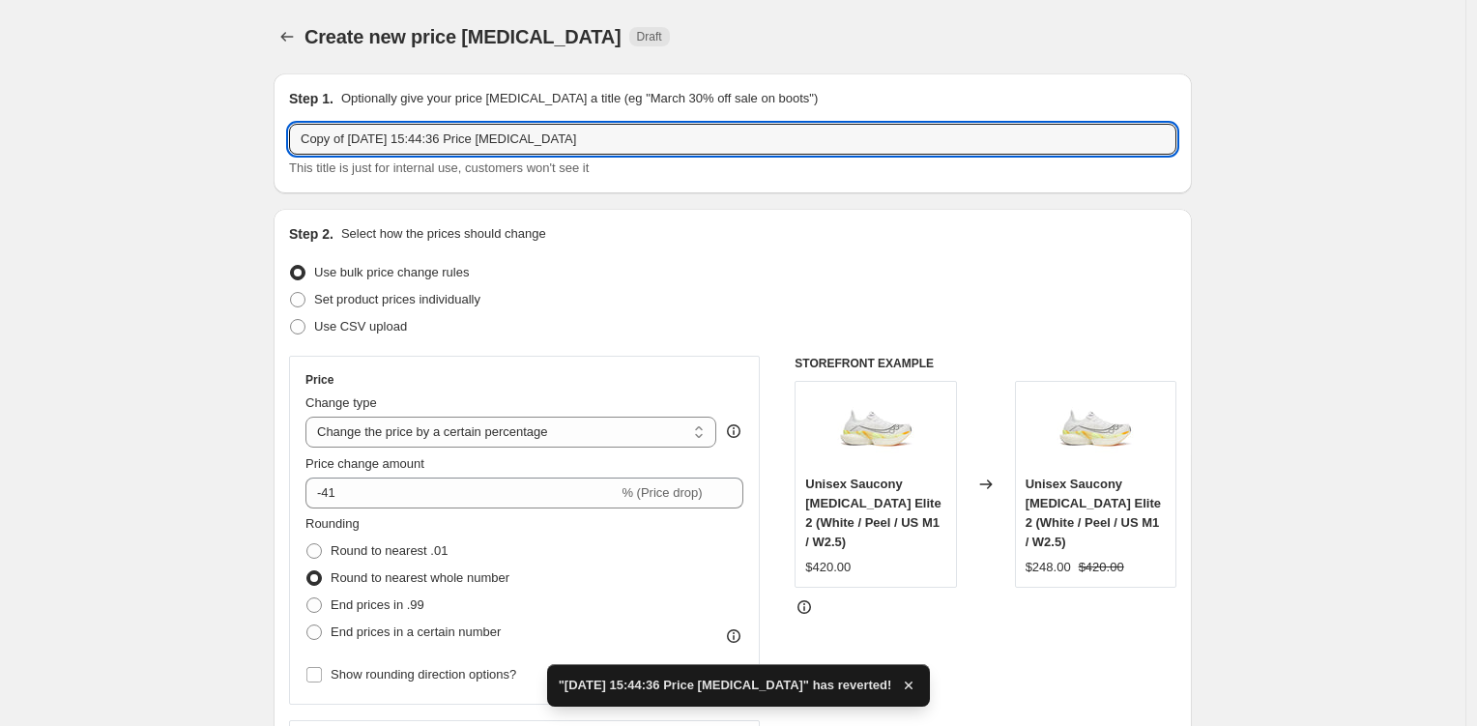
drag, startPoint x: 693, startPoint y: 142, endPoint x: 67, endPoint y: 27, distance: 637.0
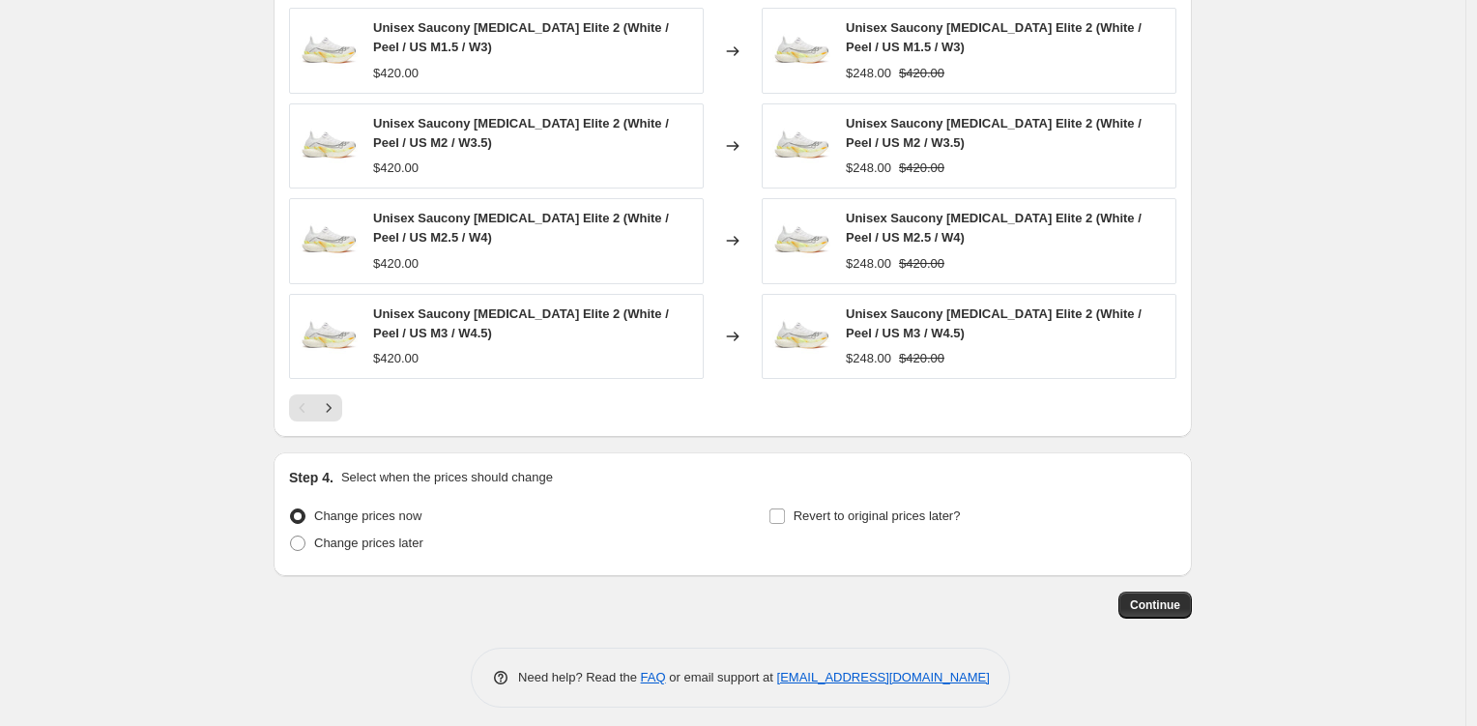
scroll to position [1563, 0]
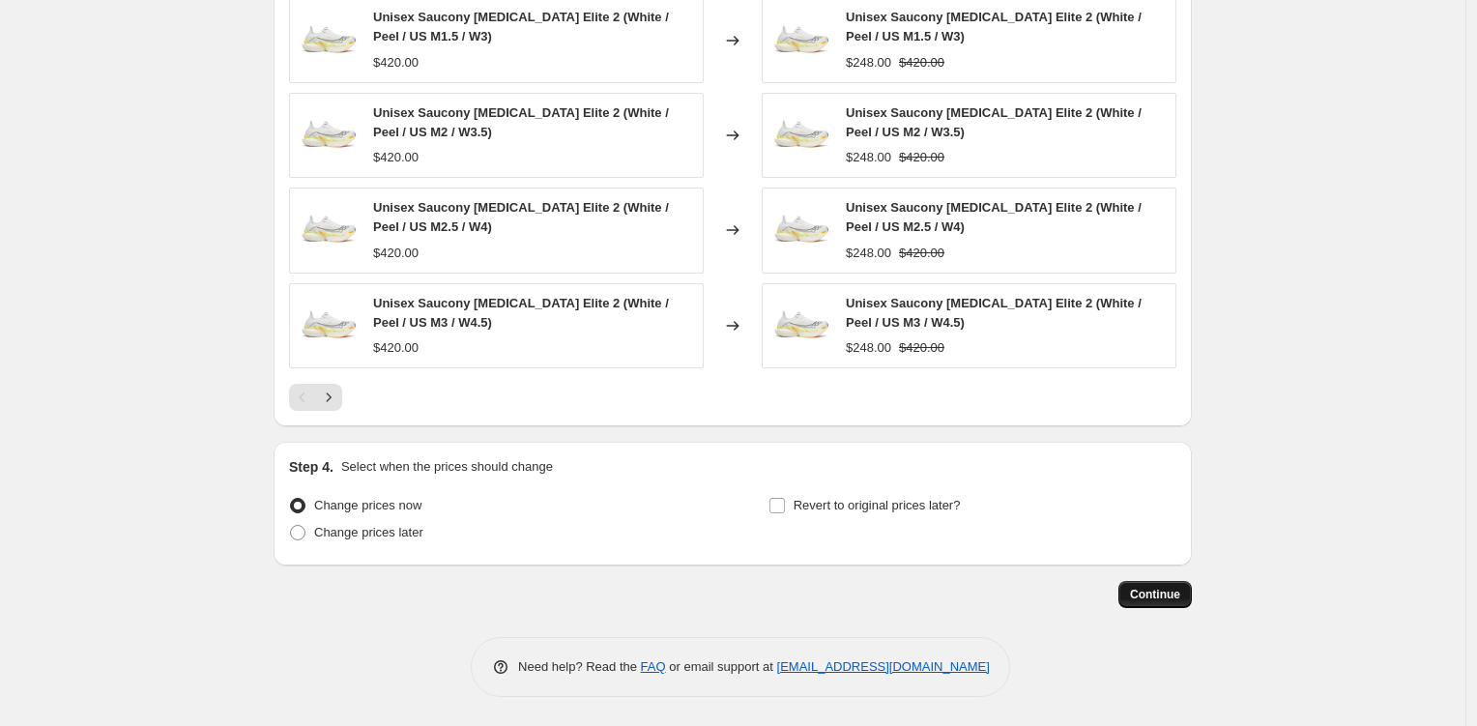
type input "[DATE] - Saucony [MEDICAL_DATA] Elite 2 Price Match Hype DC (41% off)"
click at [1151, 591] on span "Continue" at bounding box center [1155, 594] width 50 height 15
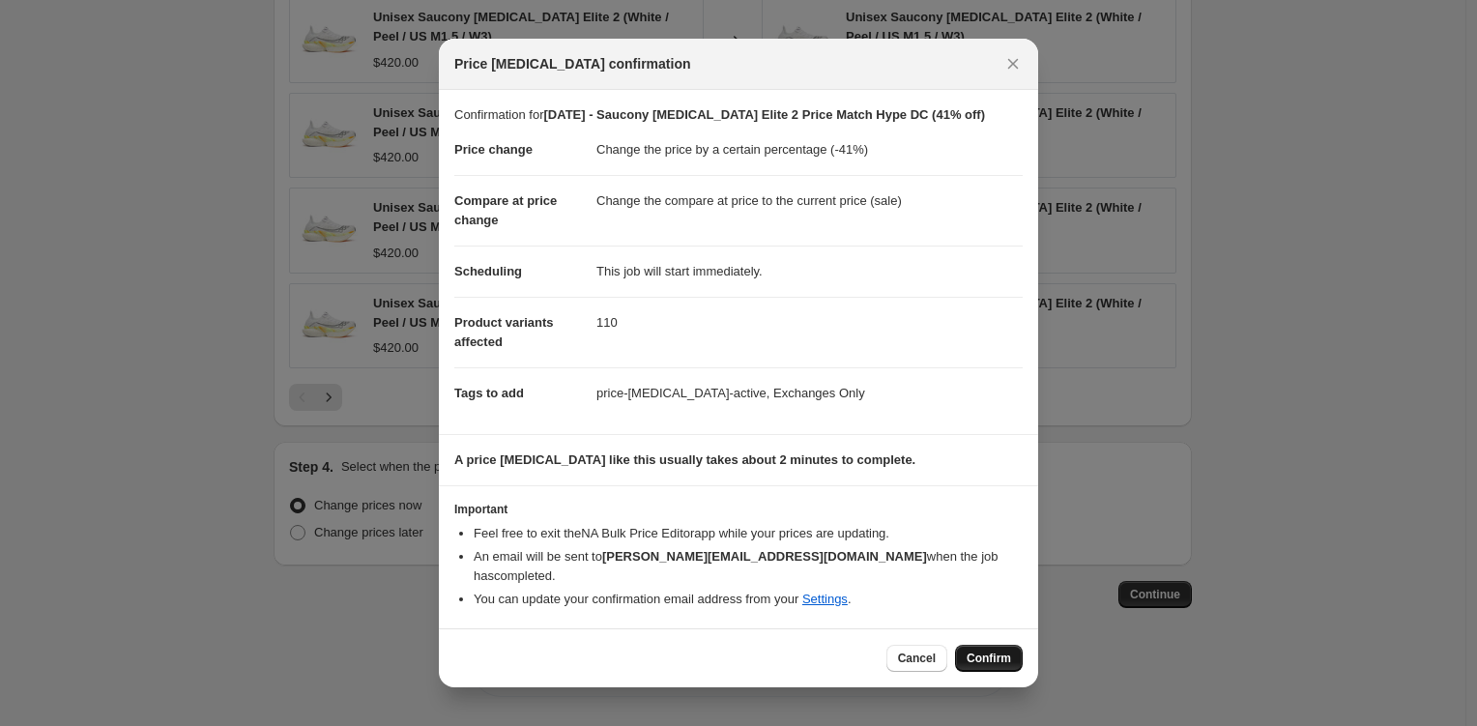
click at [999, 656] on button "Confirm" at bounding box center [989, 658] width 68 height 27
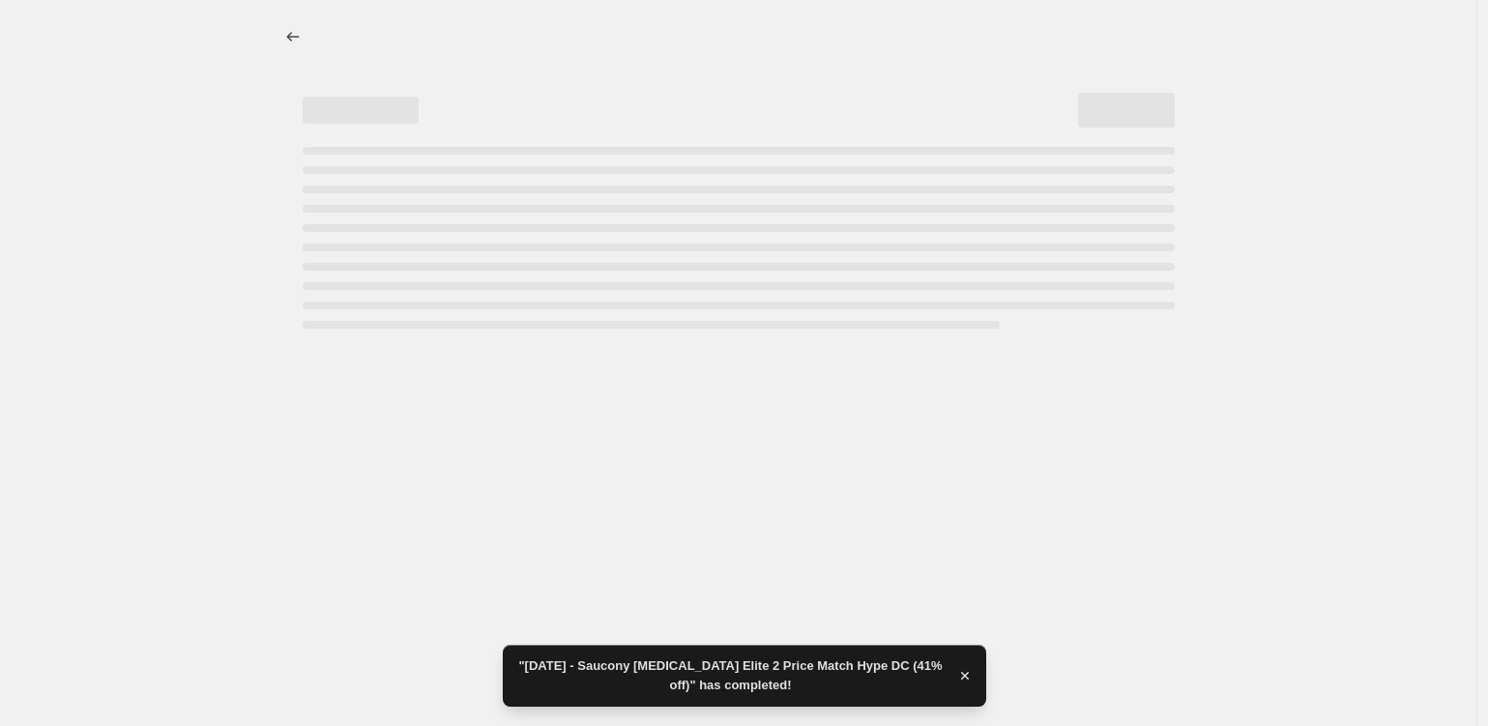
select select "percentage"
select select "tag"
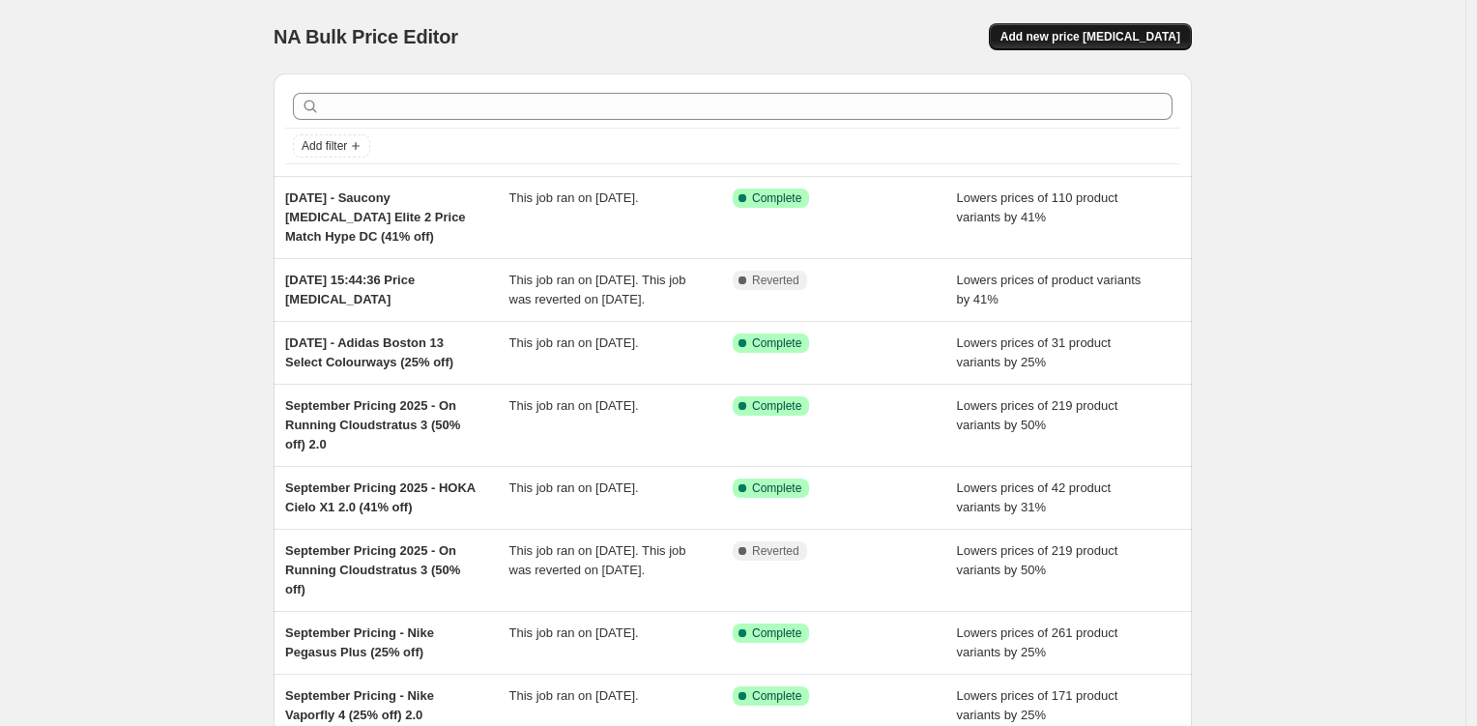
click at [1095, 42] on span "Add new price [MEDICAL_DATA]" at bounding box center [1091, 36] width 180 height 15
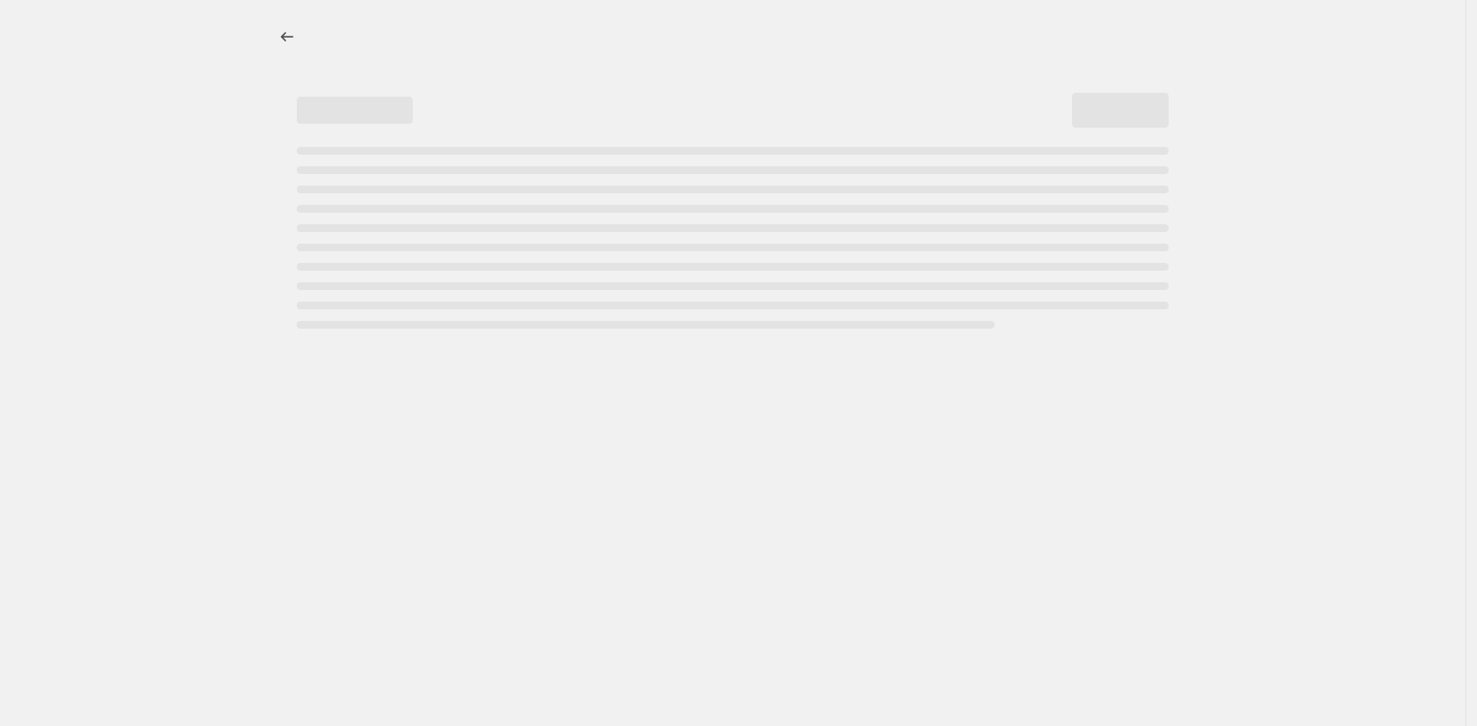
select select "percentage"
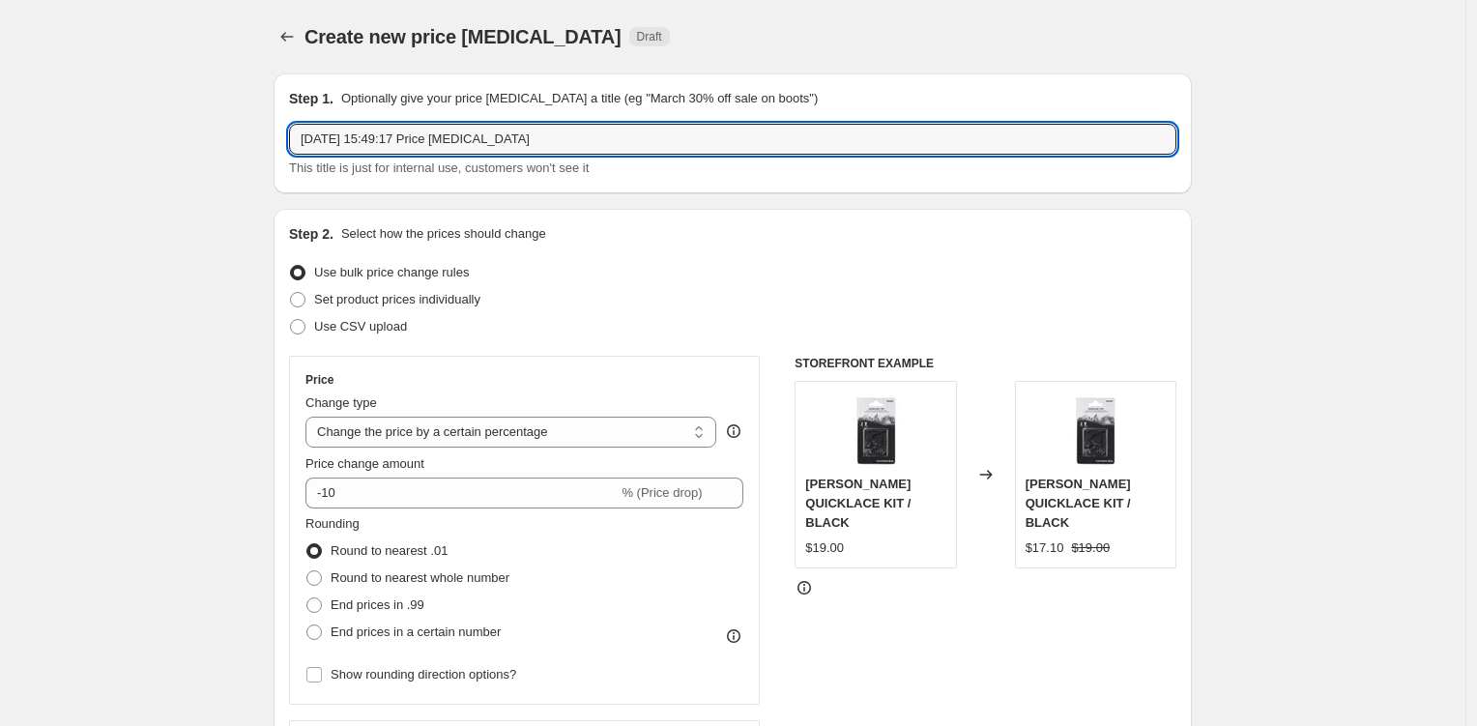
drag, startPoint x: 586, startPoint y: 136, endPoint x: 365, endPoint y: 82, distance: 227.9
type input "October 2025 - Saucony Endorphin Pro 4 Price Match RunDNA ("
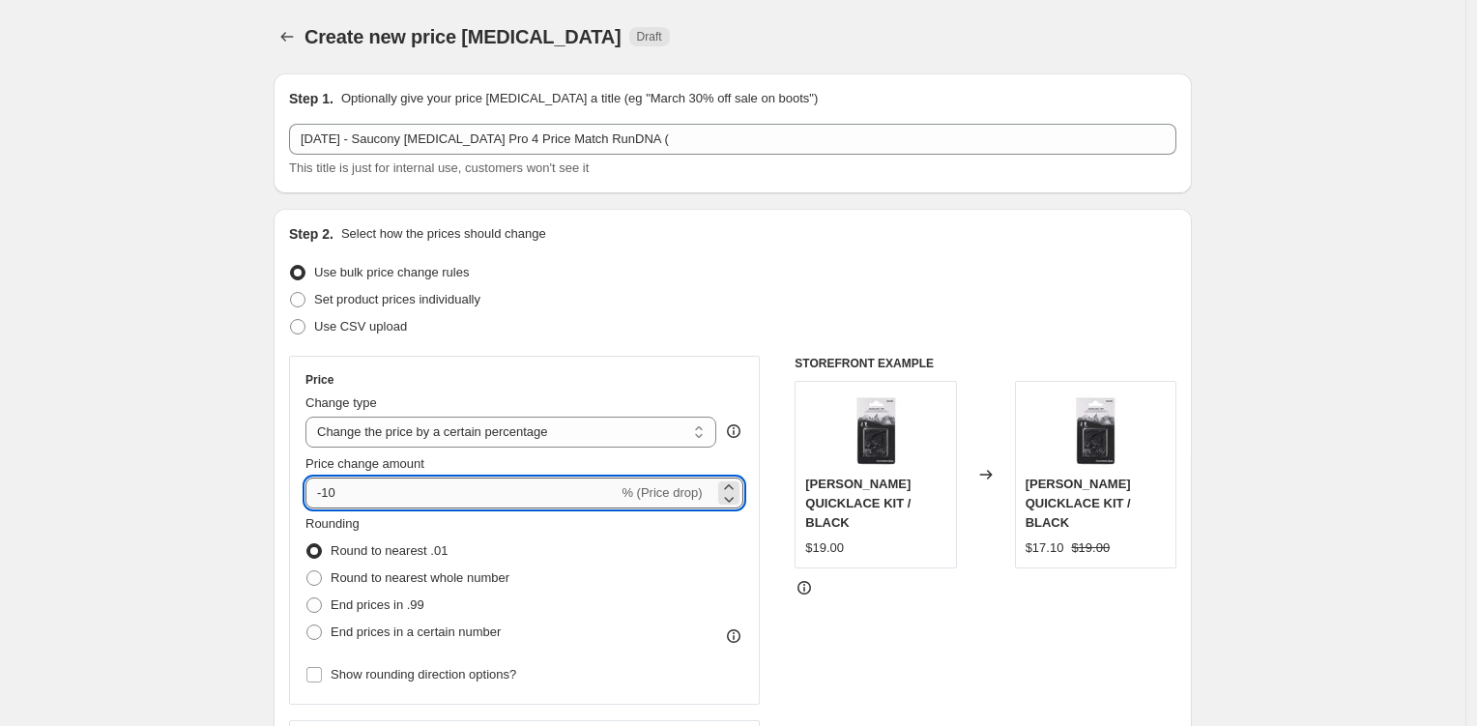
click at [329, 498] on input "-10" at bounding box center [462, 493] width 312 height 31
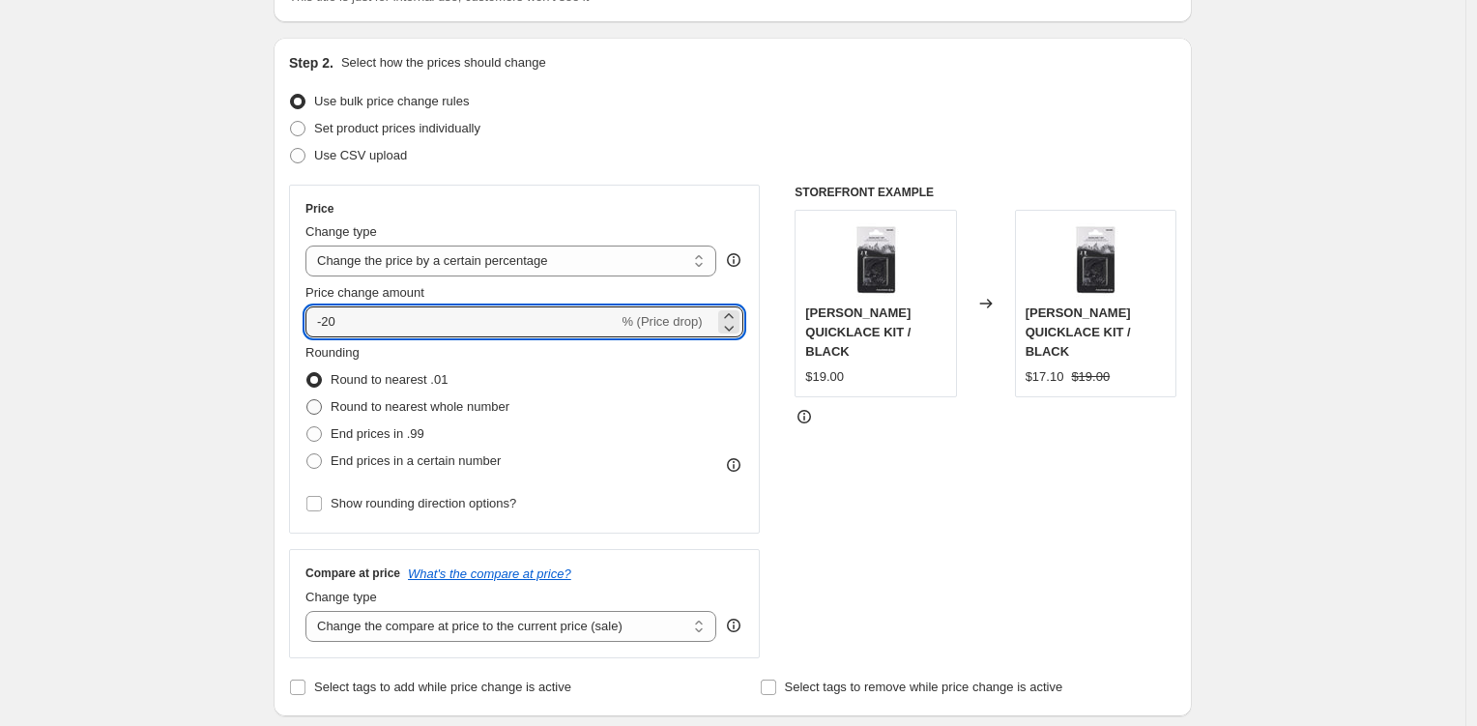
type input "-20"
click at [402, 402] on span "Round to nearest whole number" at bounding box center [420, 406] width 179 height 15
click at [307, 400] on input "Round to nearest whole number" at bounding box center [307, 399] width 1 height 1
radio input "true"
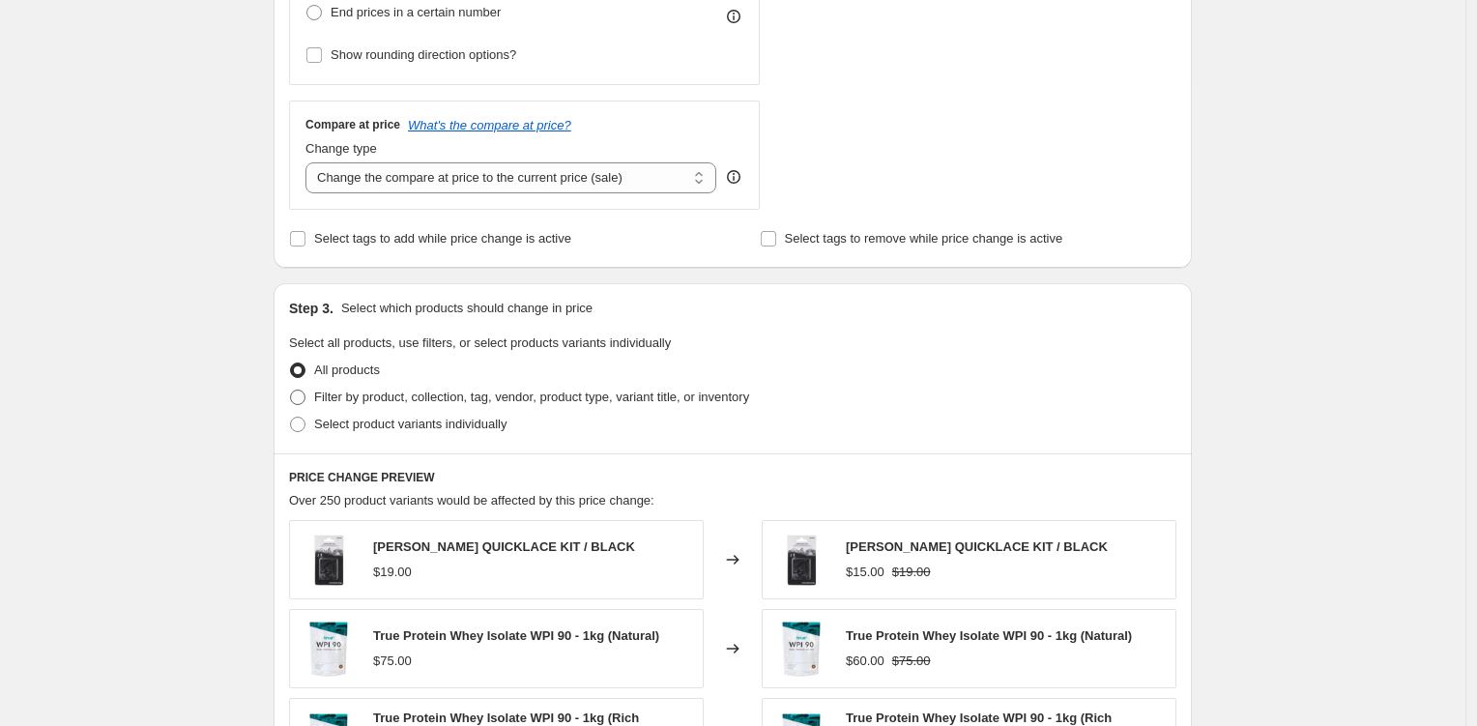
scroll to position [649, 0]
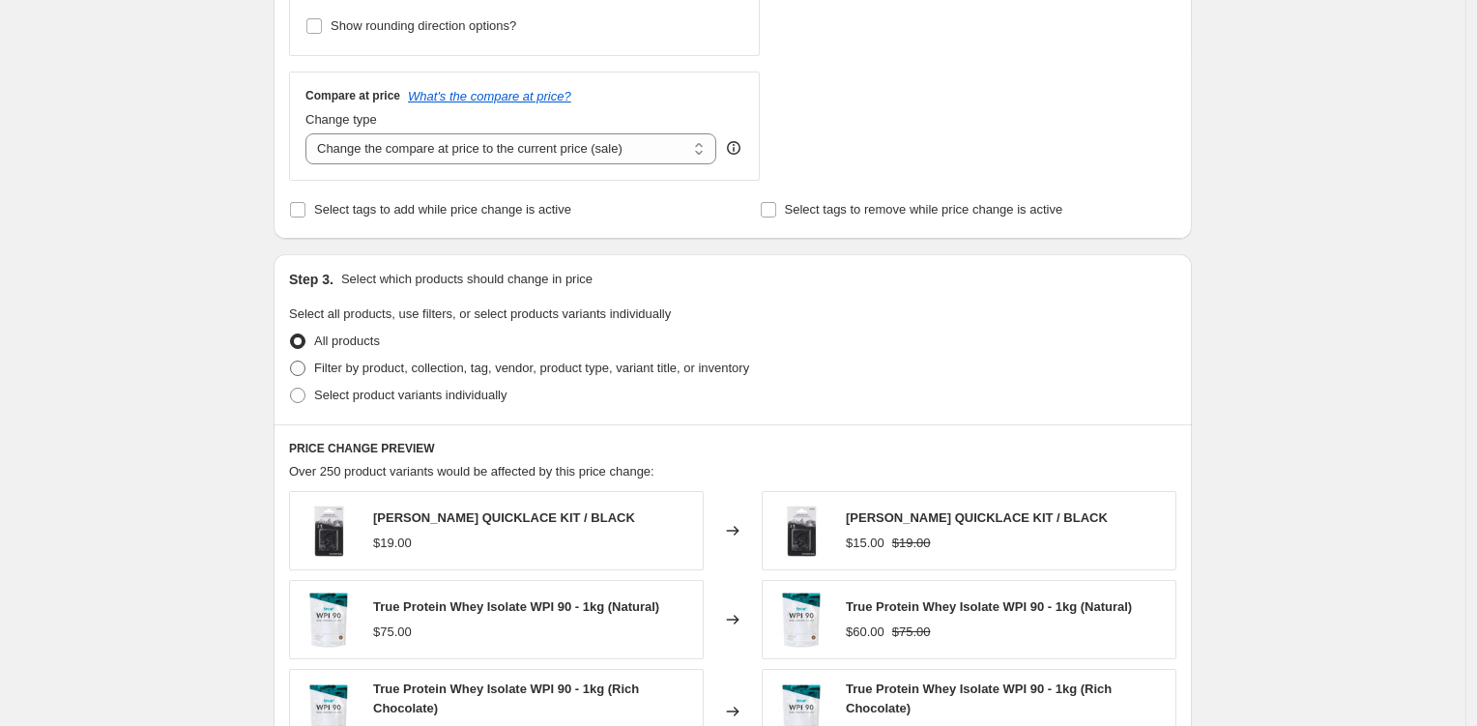
click at [532, 367] on span "Filter by product, collection, tag, vendor, product type, variant title, or inv…" at bounding box center [531, 368] width 435 height 15
click at [291, 362] on input "Filter by product, collection, tag, vendor, product type, variant title, or inv…" at bounding box center [290, 361] width 1 height 1
radio input "true"
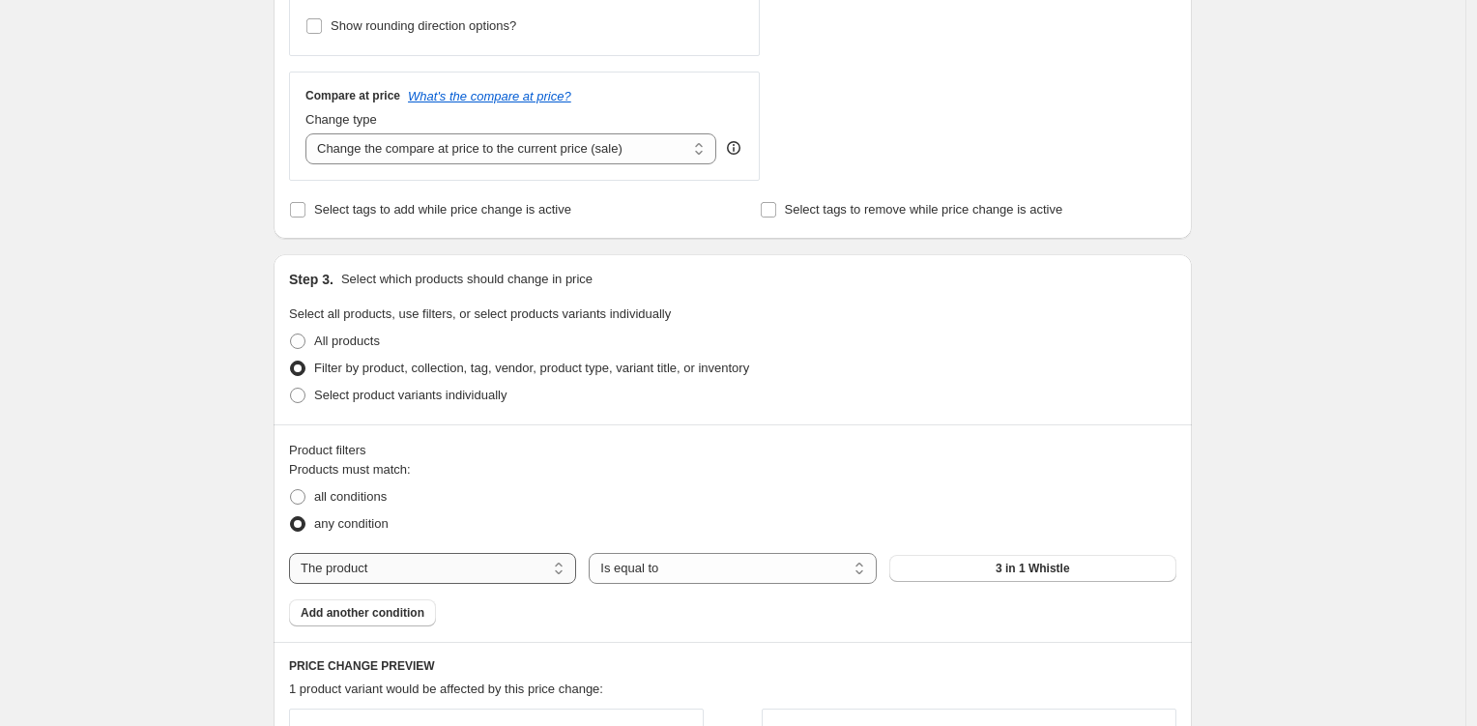
click at [506, 562] on select "The product The product's collection The product's tag The product's vendor The…" at bounding box center [432, 568] width 287 height 31
select select "tag"
click at [1059, 567] on button "0.5mm" at bounding box center [1033, 568] width 287 height 27
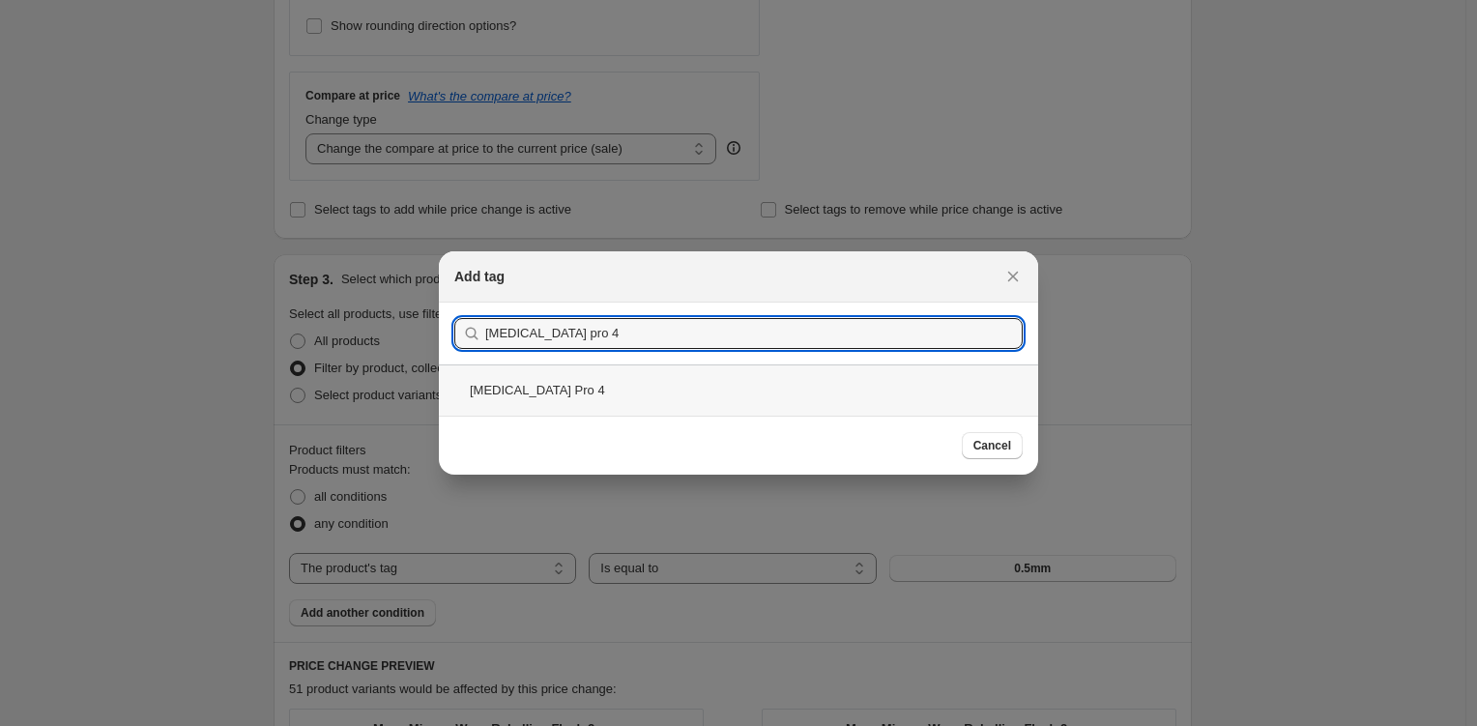
type input "endorphin pro 4"
click at [630, 384] on div "Endorphin Pro 4" at bounding box center [738, 390] width 599 height 51
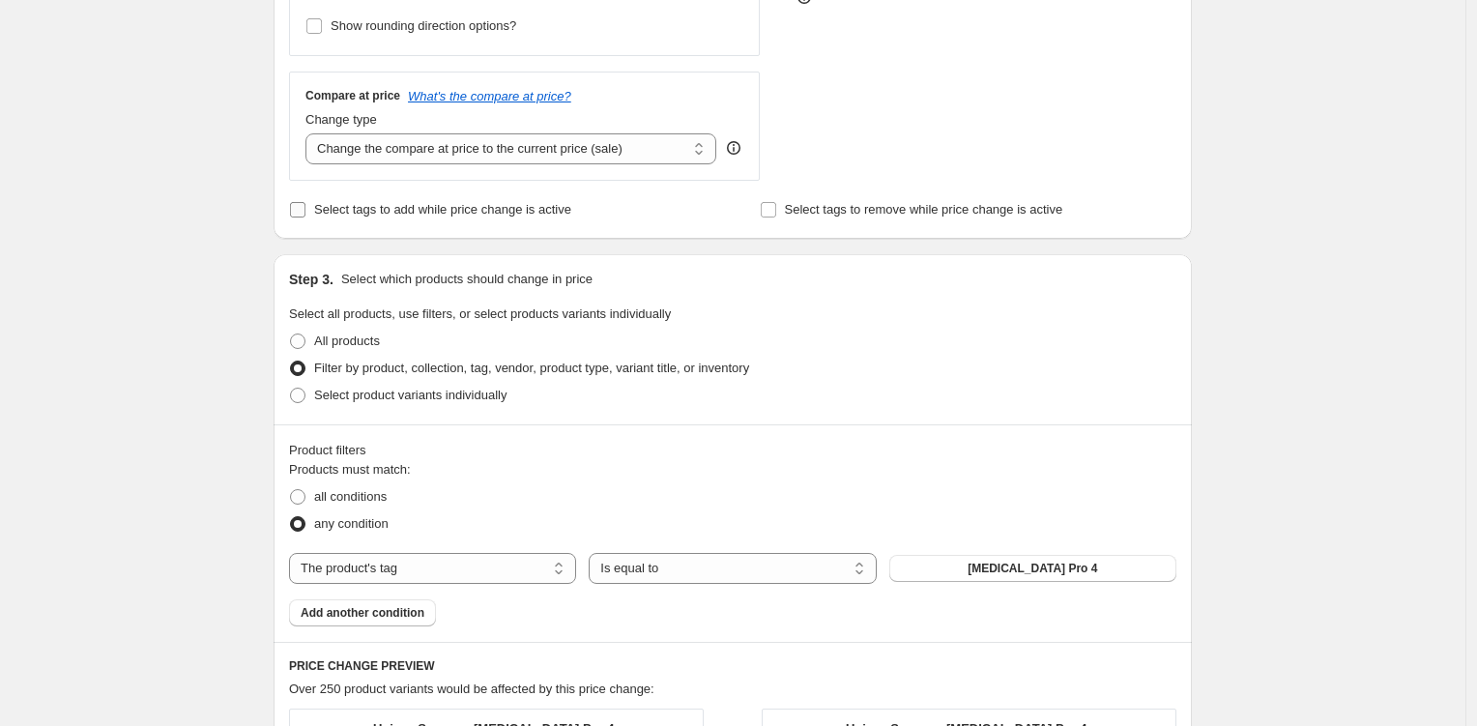
click at [444, 215] on span "Select tags to add while price change is active" at bounding box center [442, 209] width 257 height 15
click at [306, 215] on input "Select tags to add while price change is active" at bounding box center [297, 209] width 15 height 15
checkbox input "true"
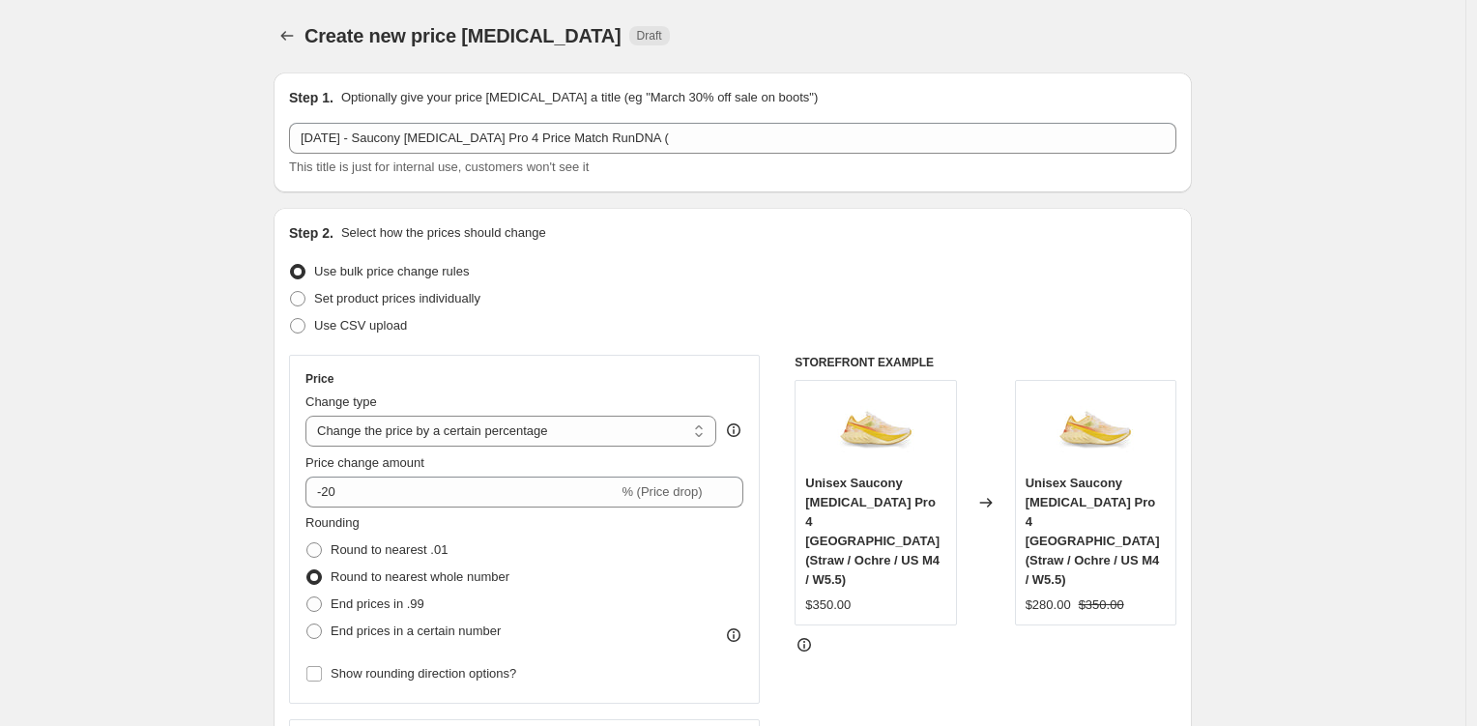
scroll to position [0, 0]
click at [772, 120] on div "Step 1. Optionally give your price change job a title (eg "March 30% off sale o…" at bounding box center [733, 133] width 888 height 89
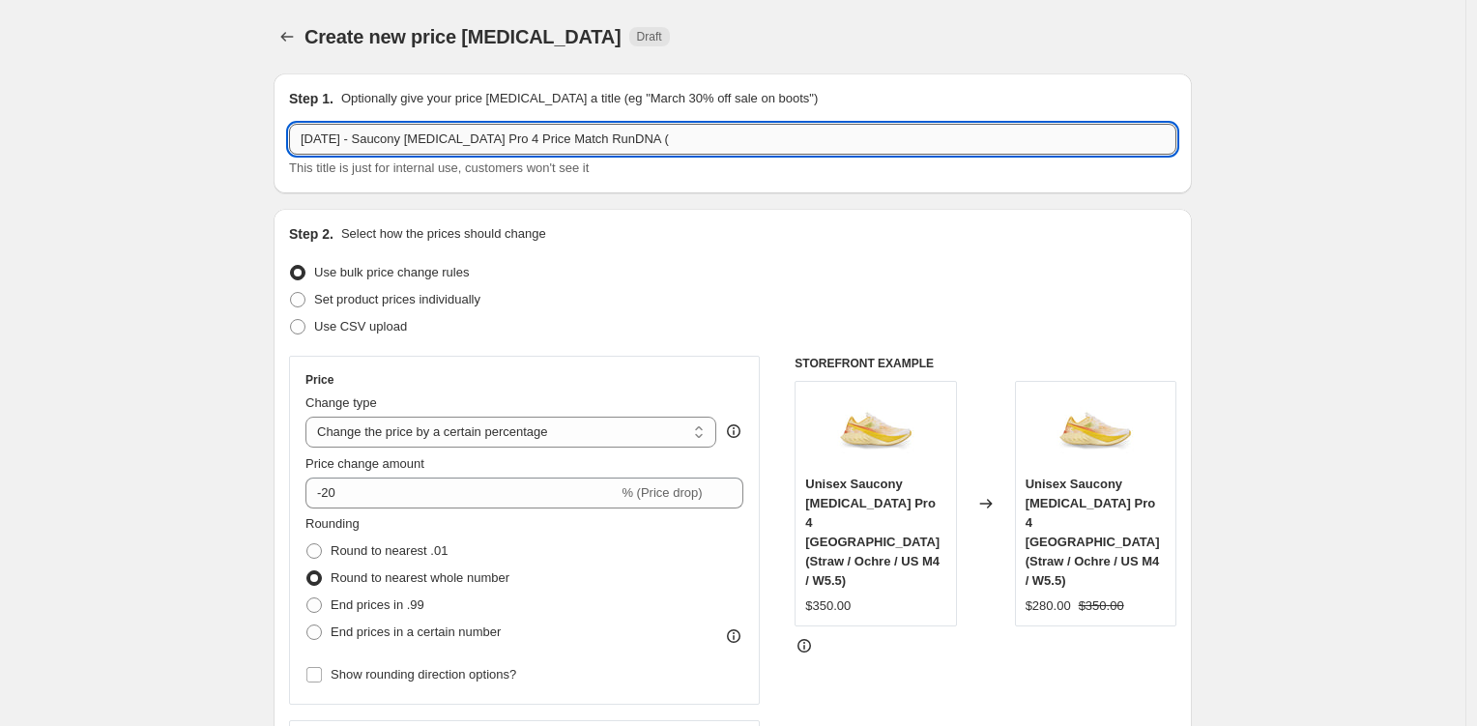
click at [773, 137] on input "October 2025 - Saucony Endorphin Pro 4 Price Match RunDNA (" at bounding box center [733, 139] width 888 height 31
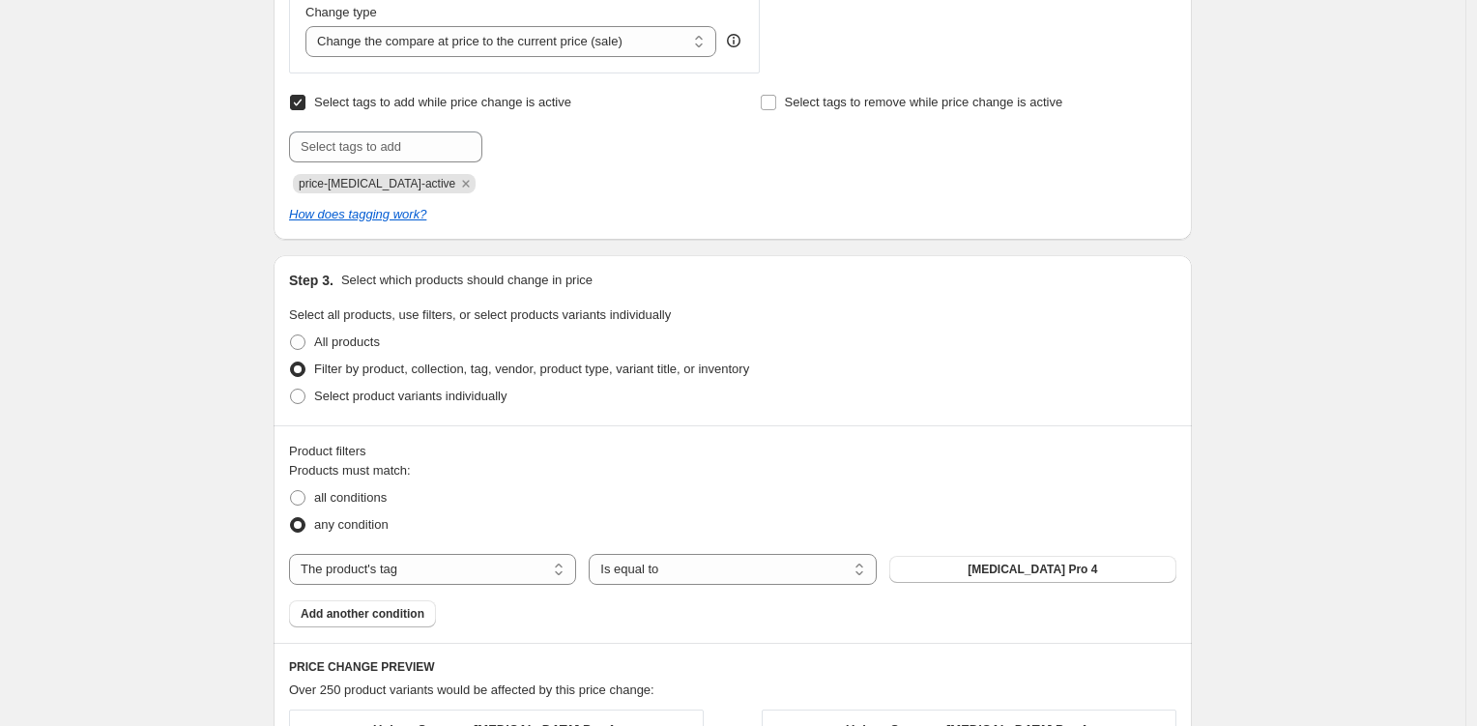
scroll to position [1563, 0]
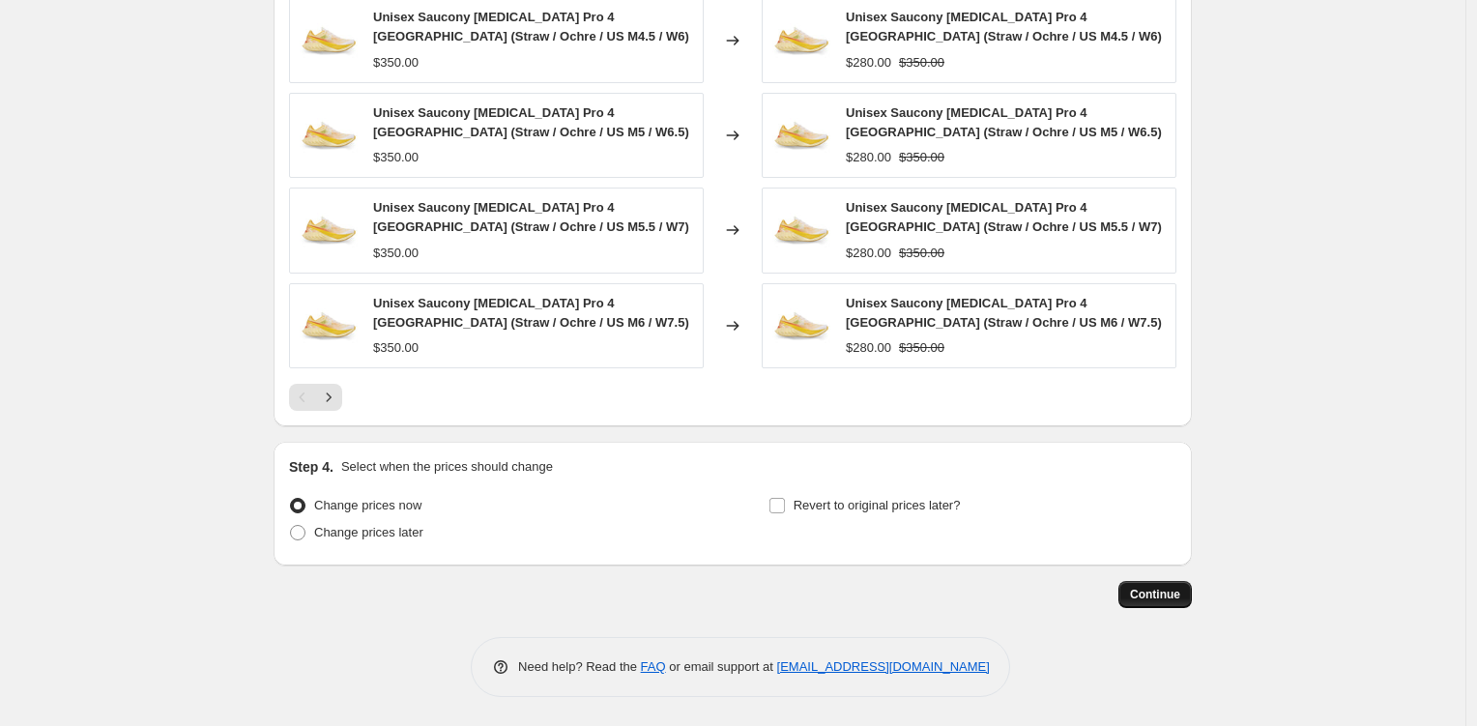
type input "October 2025 - Saucony Endorphin Pro 4 Price Match RunDNA (20% off)"
click at [1173, 593] on span "Continue" at bounding box center [1155, 594] width 50 height 15
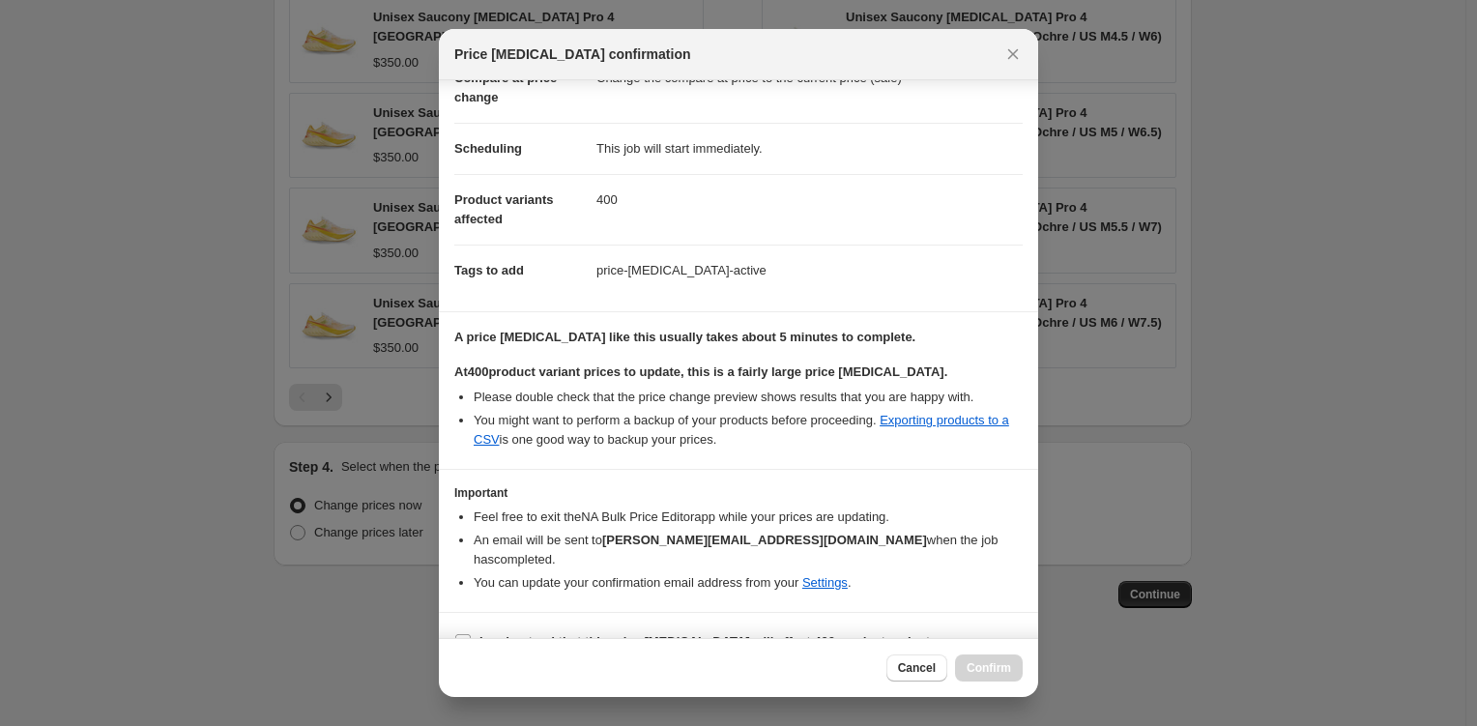
scroll to position [127, 0]
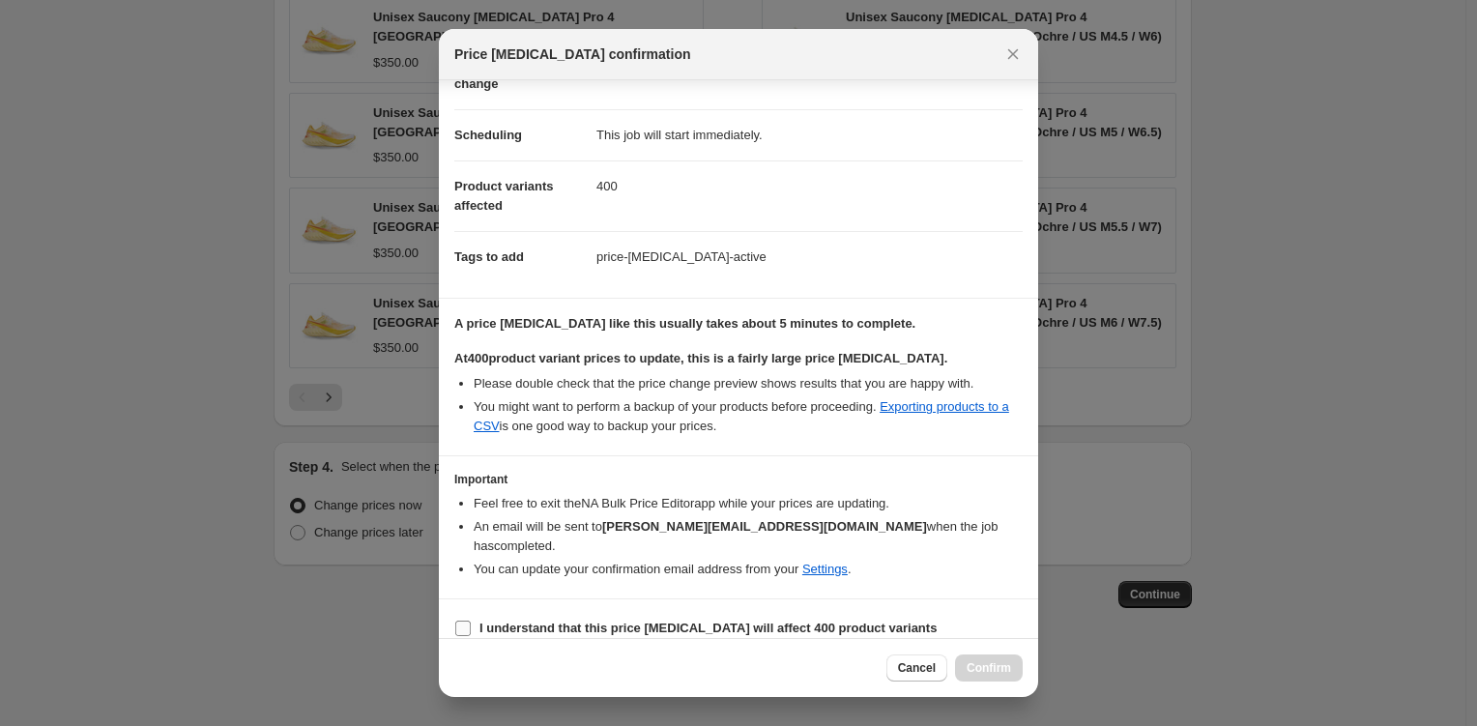
click at [916, 621] on b "I understand that this price change job will affect 400 product variants" at bounding box center [708, 628] width 457 height 15
click at [471, 621] on input "I understand that this price change job will affect 400 product variants" at bounding box center [462, 628] width 15 height 15
checkbox input "true"
click at [981, 676] on button "Confirm" at bounding box center [989, 668] width 68 height 27
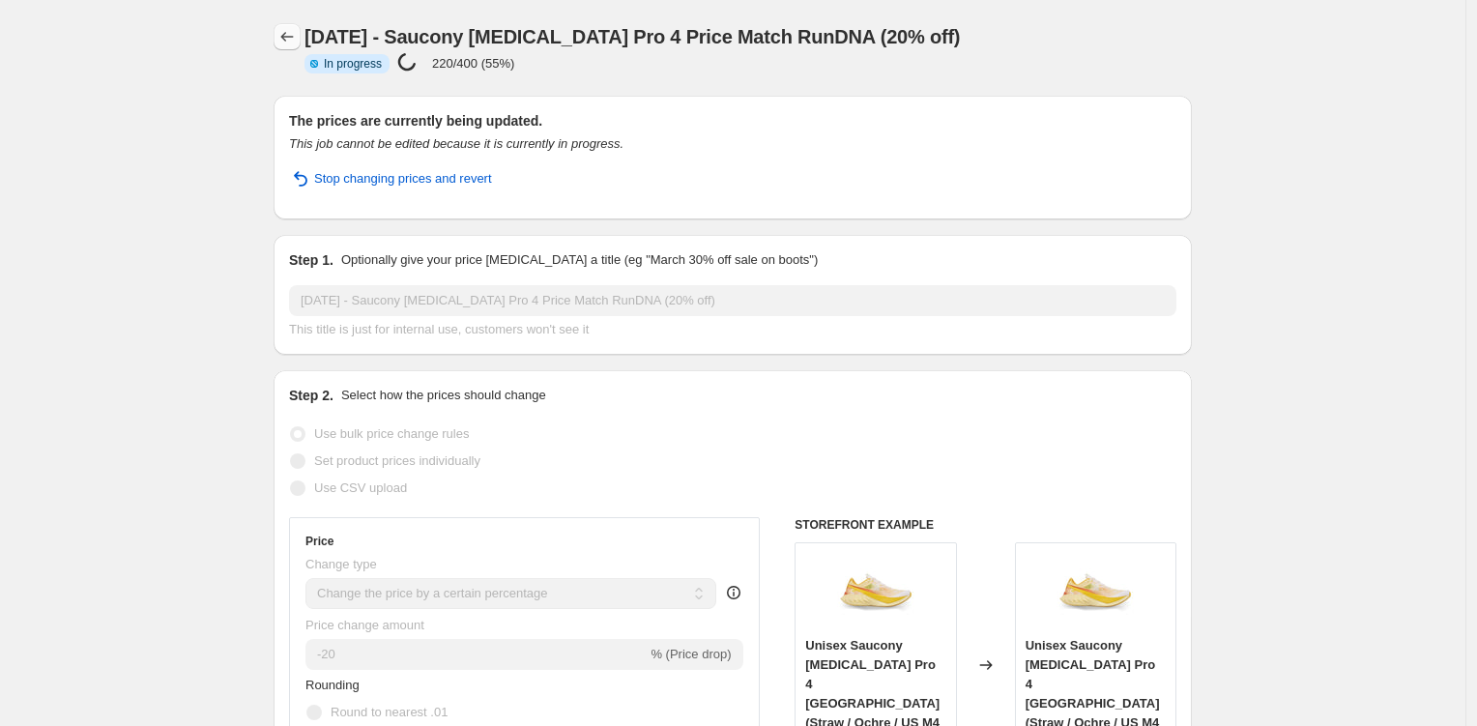
click at [291, 35] on icon "Price change jobs" at bounding box center [286, 36] width 19 height 19
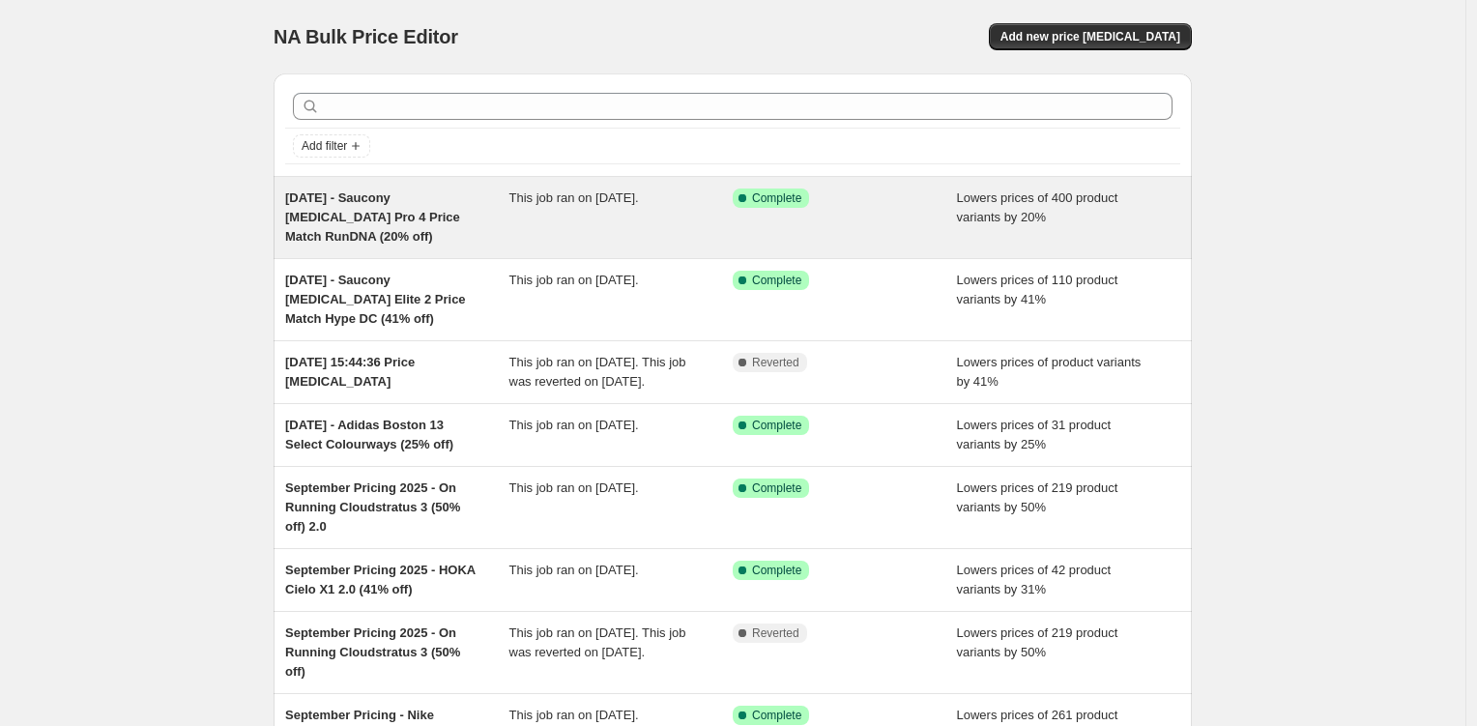
click at [316, 214] on span "October 2025 - Saucony Endorphin Pro 4 Price Match RunDNA (20% off)" at bounding box center [372, 216] width 175 height 53
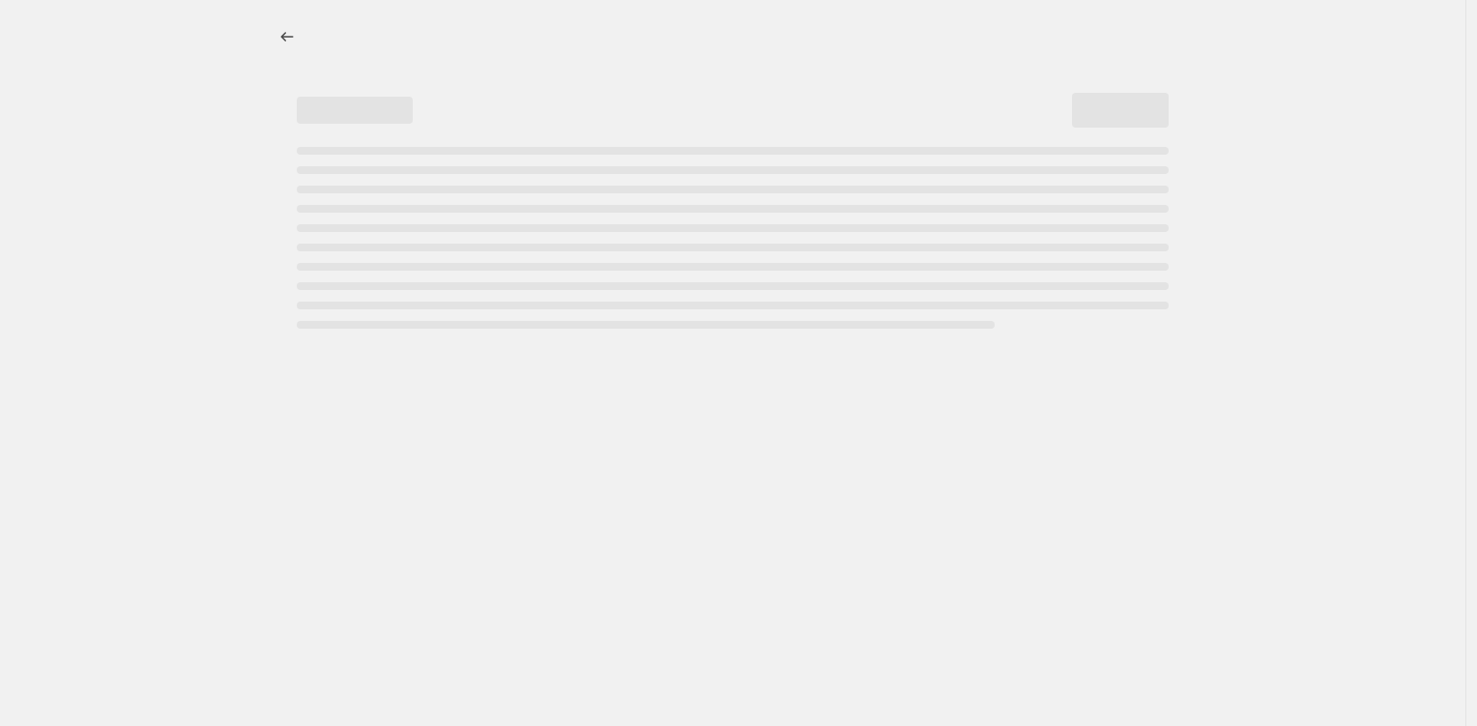
select select "percentage"
select select "tag"
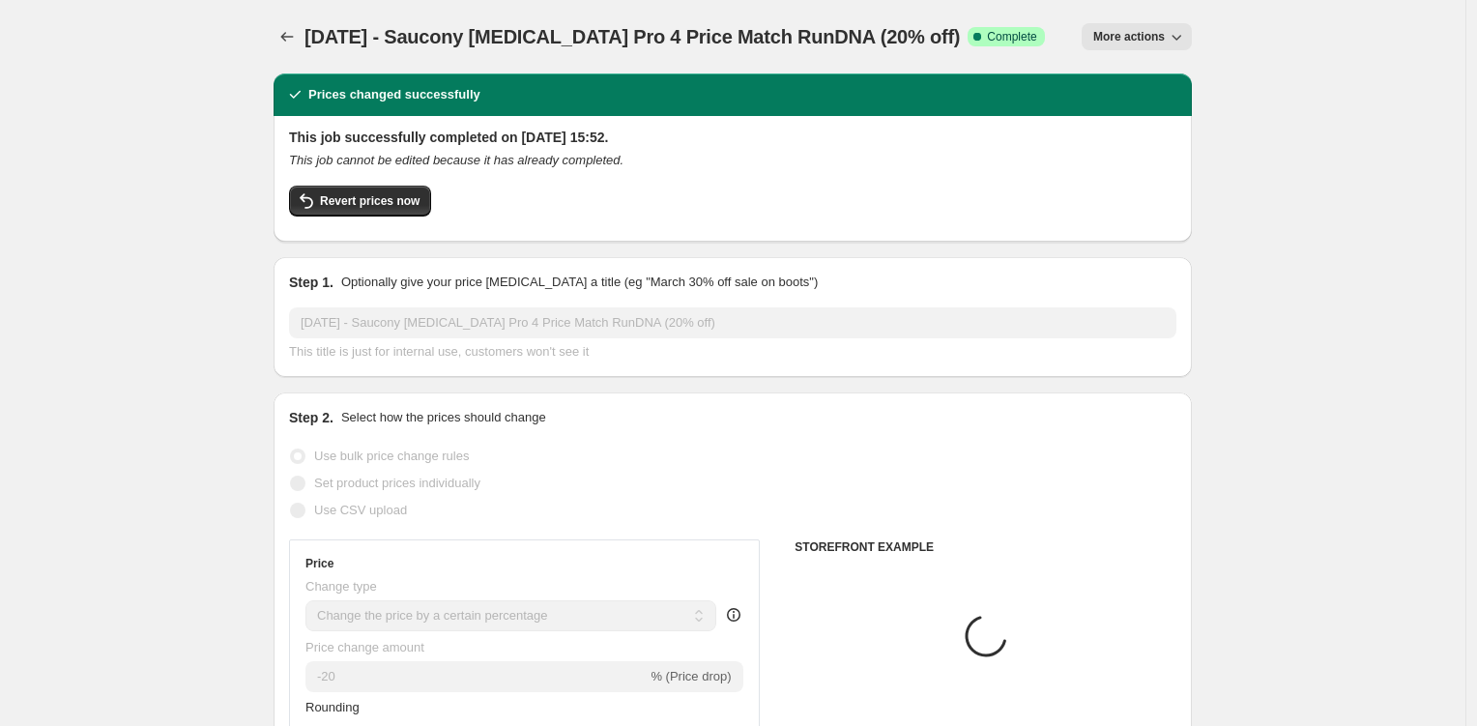
click at [1178, 32] on icon "button" at bounding box center [1176, 36] width 19 height 19
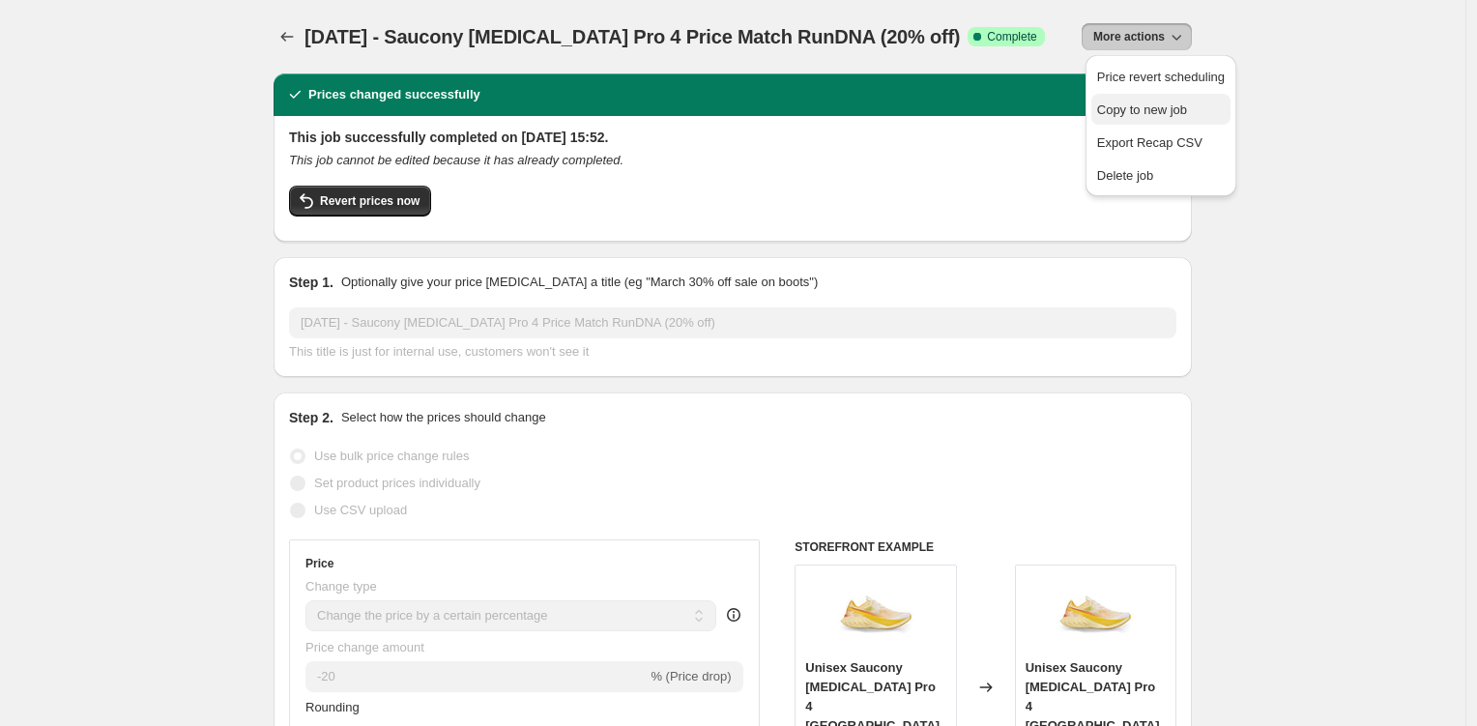
click at [1162, 110] on span "Copy to new job" at bounding box center [1142, 109] width 90 height 15
select select "percentage"
select select "tag"
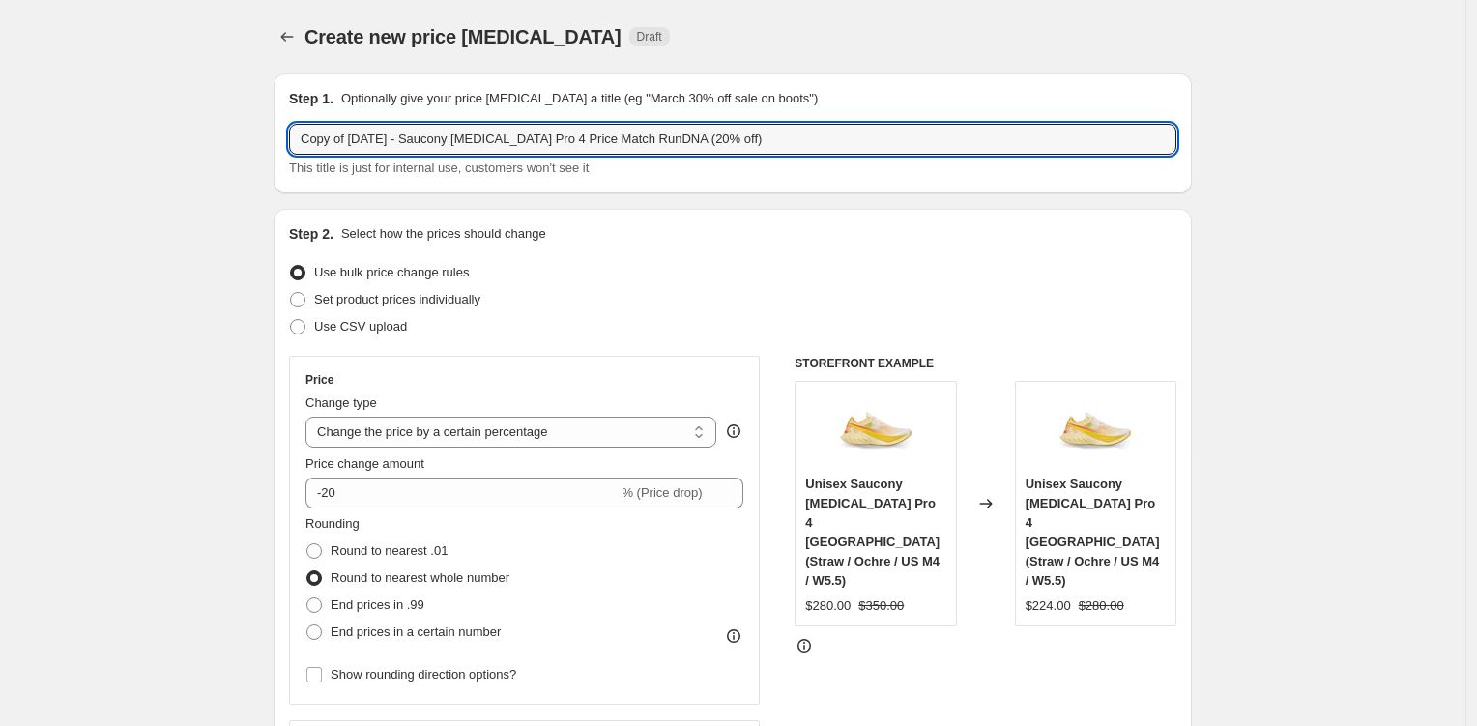
drag, startPoint x: 335, startPoint y: 134, endPoint x: 217, endPoint y: 115, distance: 119.5
click at [530, 139] on input "October 2025 - Saucony Endorphin Pro 4 Price Match RunDNA (20% off)" at bounding box center [733, 139] width 888 height 31
drag, startPoint x: 530, startPoint y: 139, endPoint x: 543, endPoint y: 120, distance: 23.6
click at [530, 139] on input "October 2025 - Saucony Endorphin Pro 4 Price Match RunDNA (20% off)" at bounding box center [733, 139] width 888 height 31
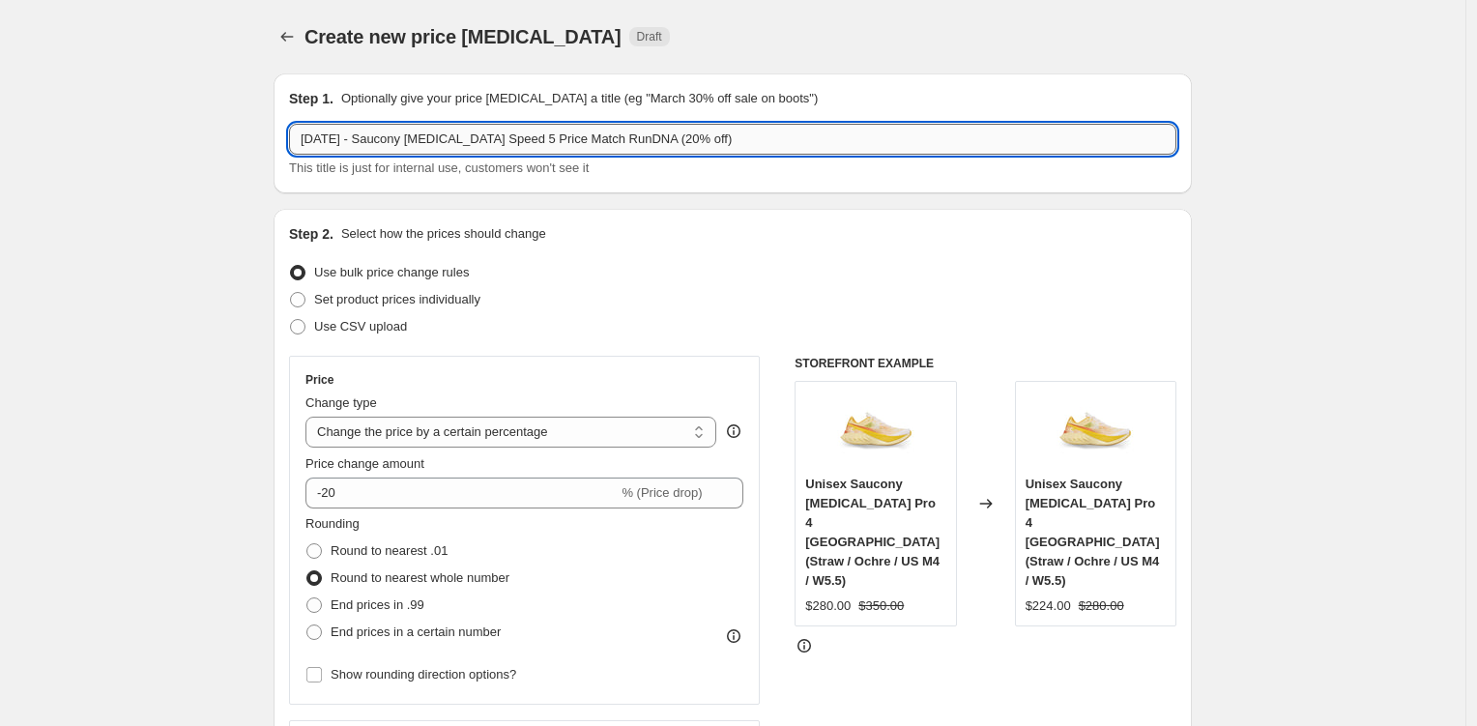
click at [657, 139] on input "October 2025 - Saucony Endorphin Speed 5 Price Match RunDNA (20% off)" at bounding box center [733, 139] width 888 height 31
type input "October 2025 - Saucony Endorphin Speed 5 Price Match RunDNA (20% off)"
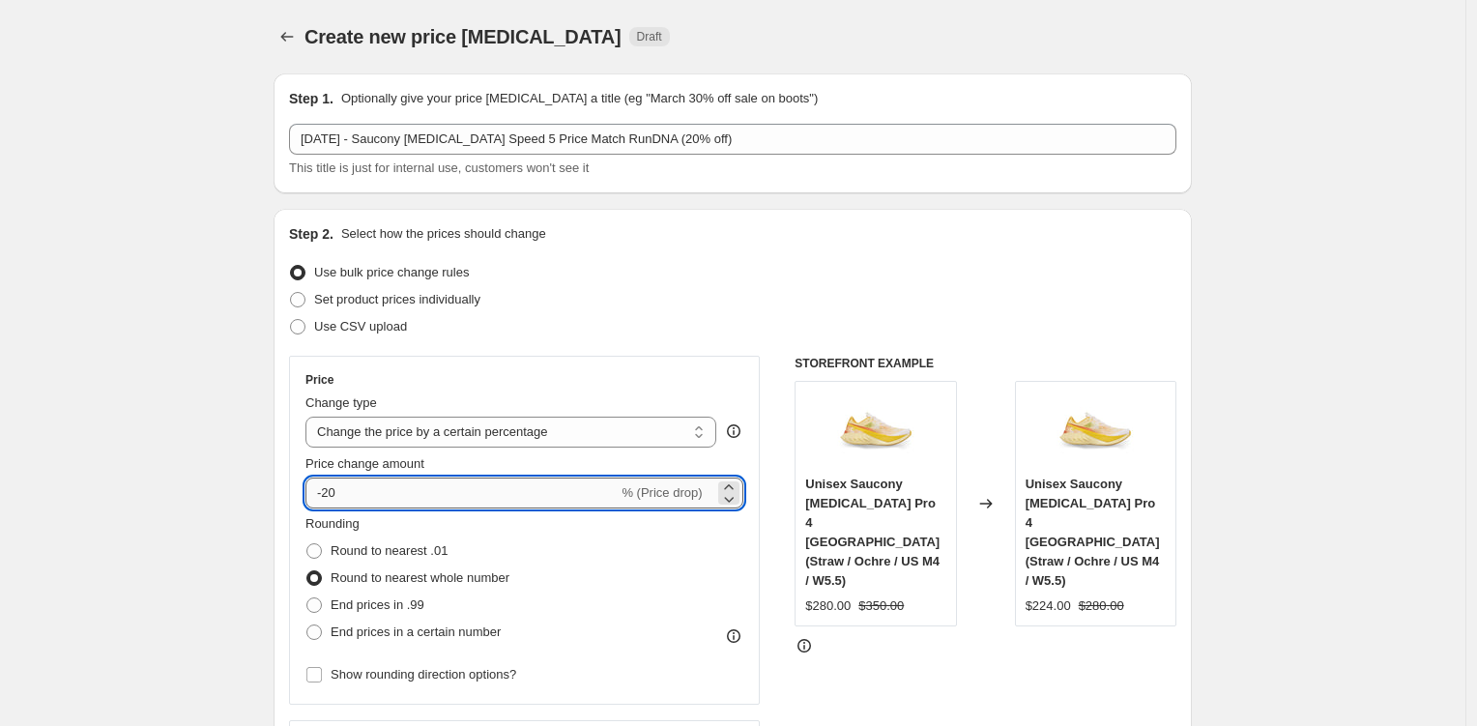
click at [349, 504] on input "-20" at bounding box center [462, 493] width 312 height 31
type input "-2"
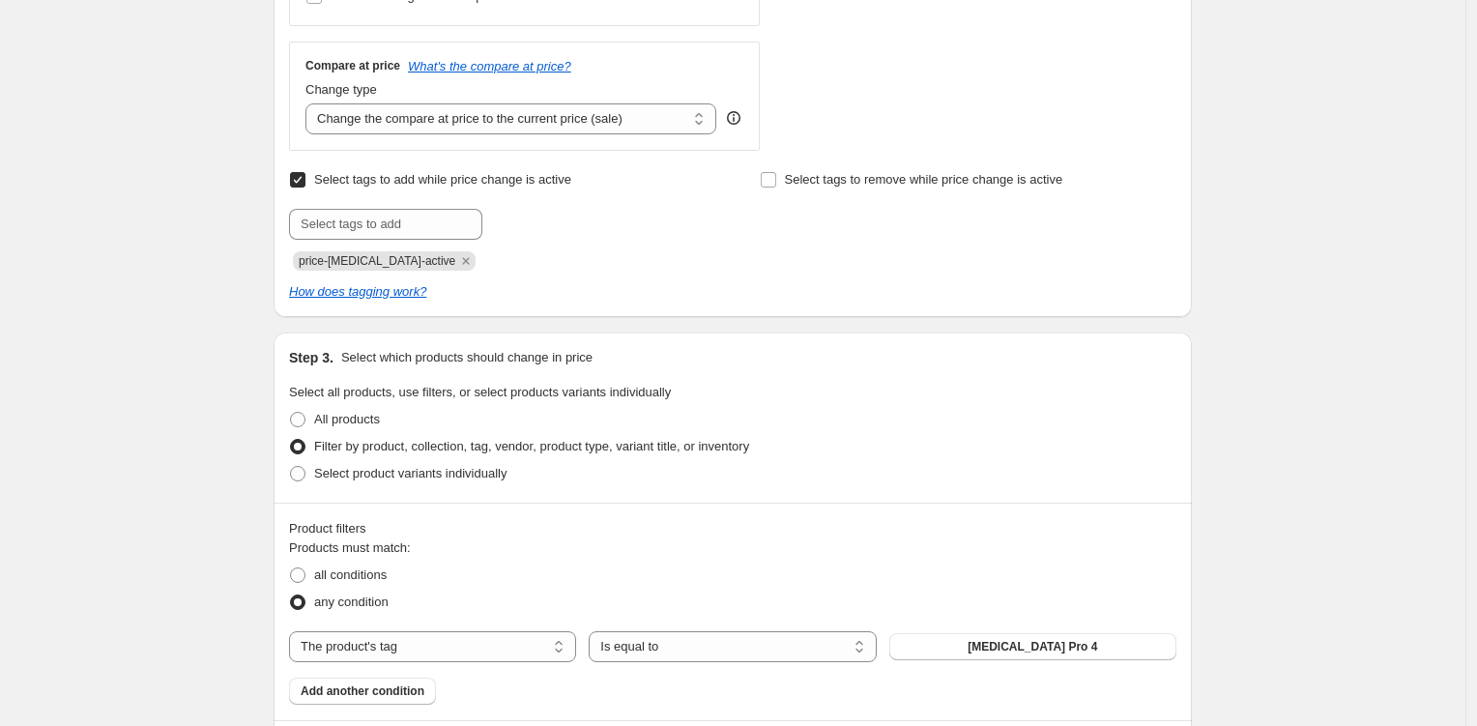
scroll to position [803, 0]
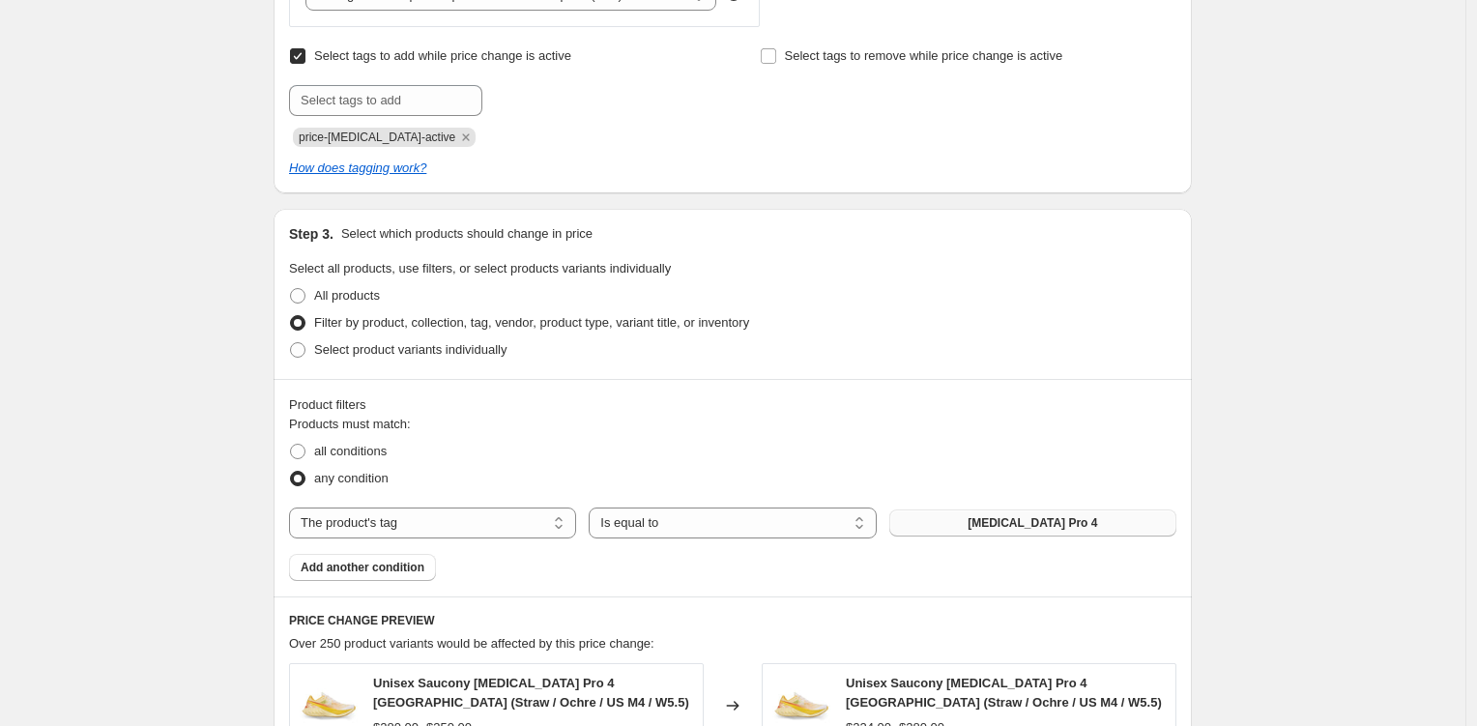
type input "-15"
click at [1025, 510] on button "Endorphin Pro 4" at bounding box center [1033, 523] width 287 height 27
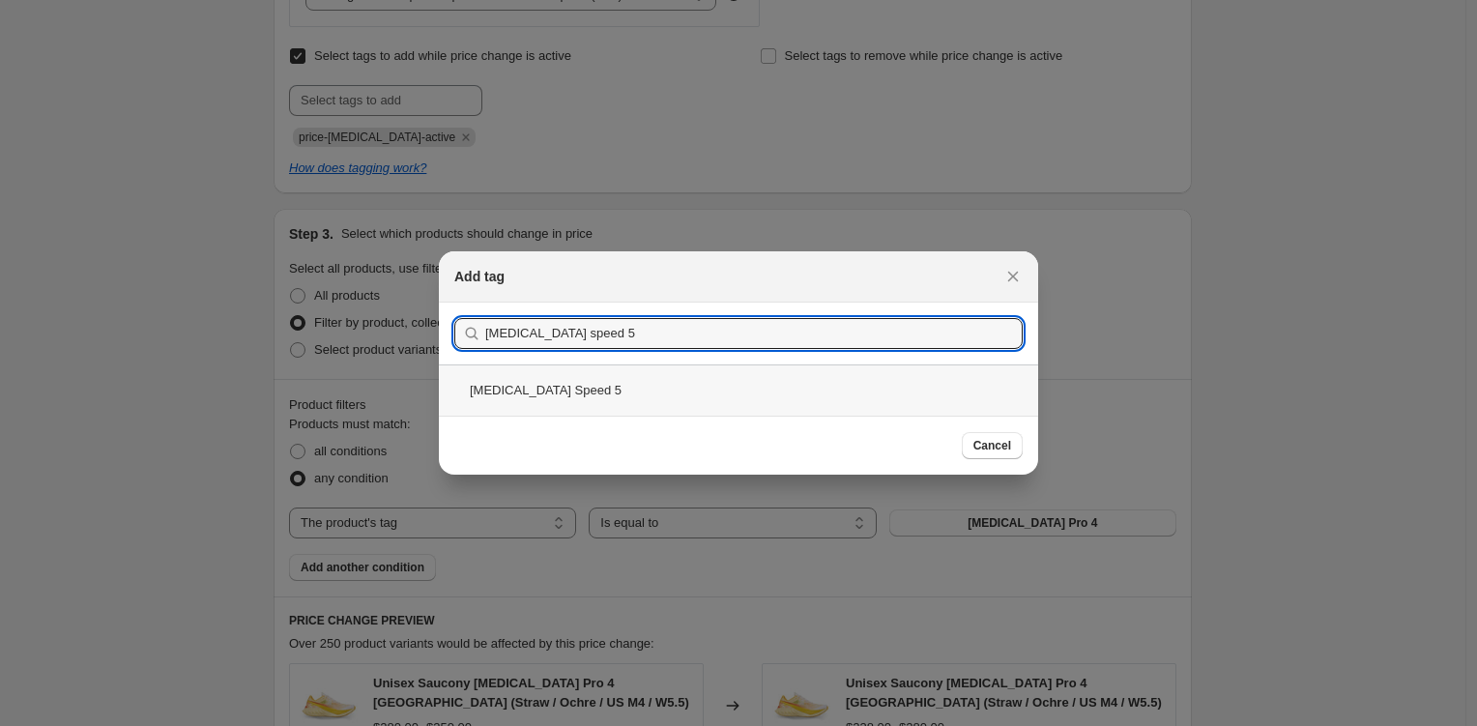
type input "endorphin speed 5"
click at [596, 381] on div "Endorphin Speed 5" at bounding box center [738, 390] width 599 height 51
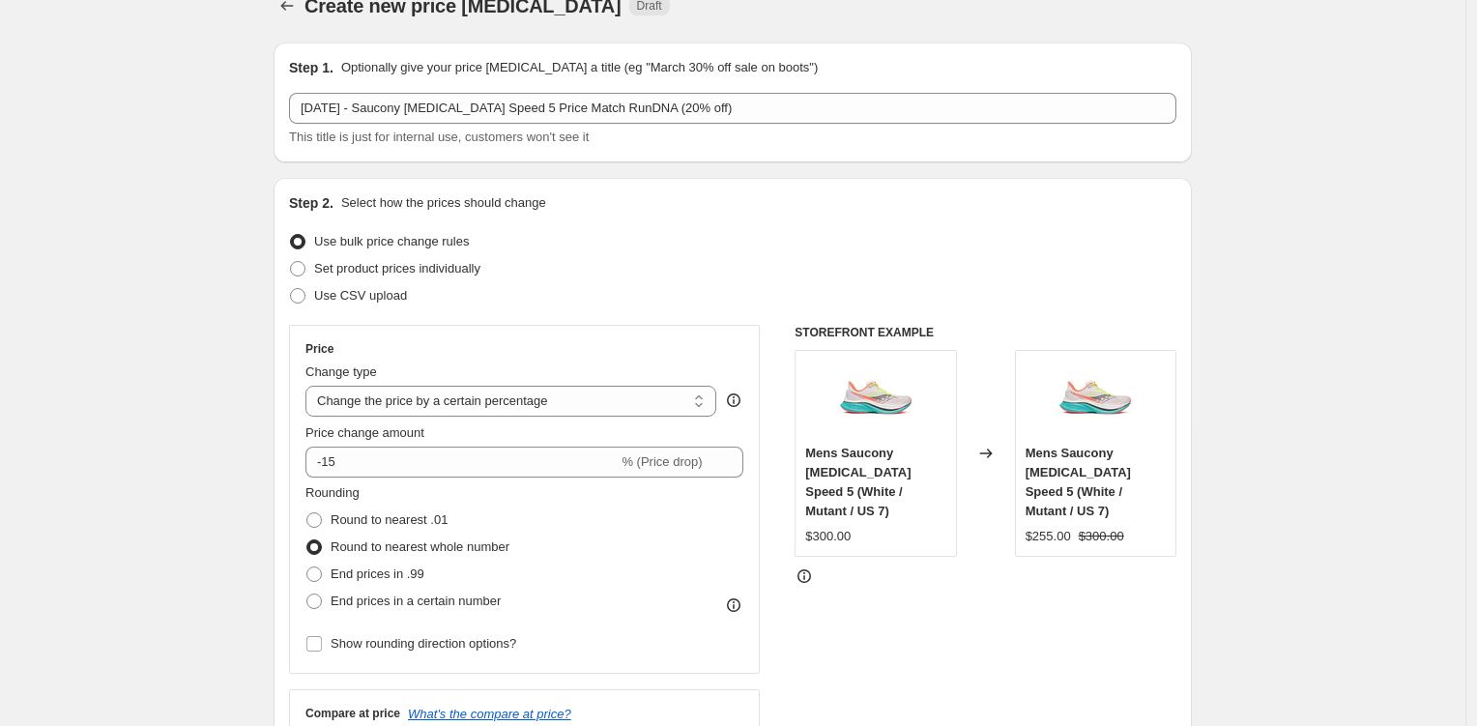
scroll to position [405, 0]
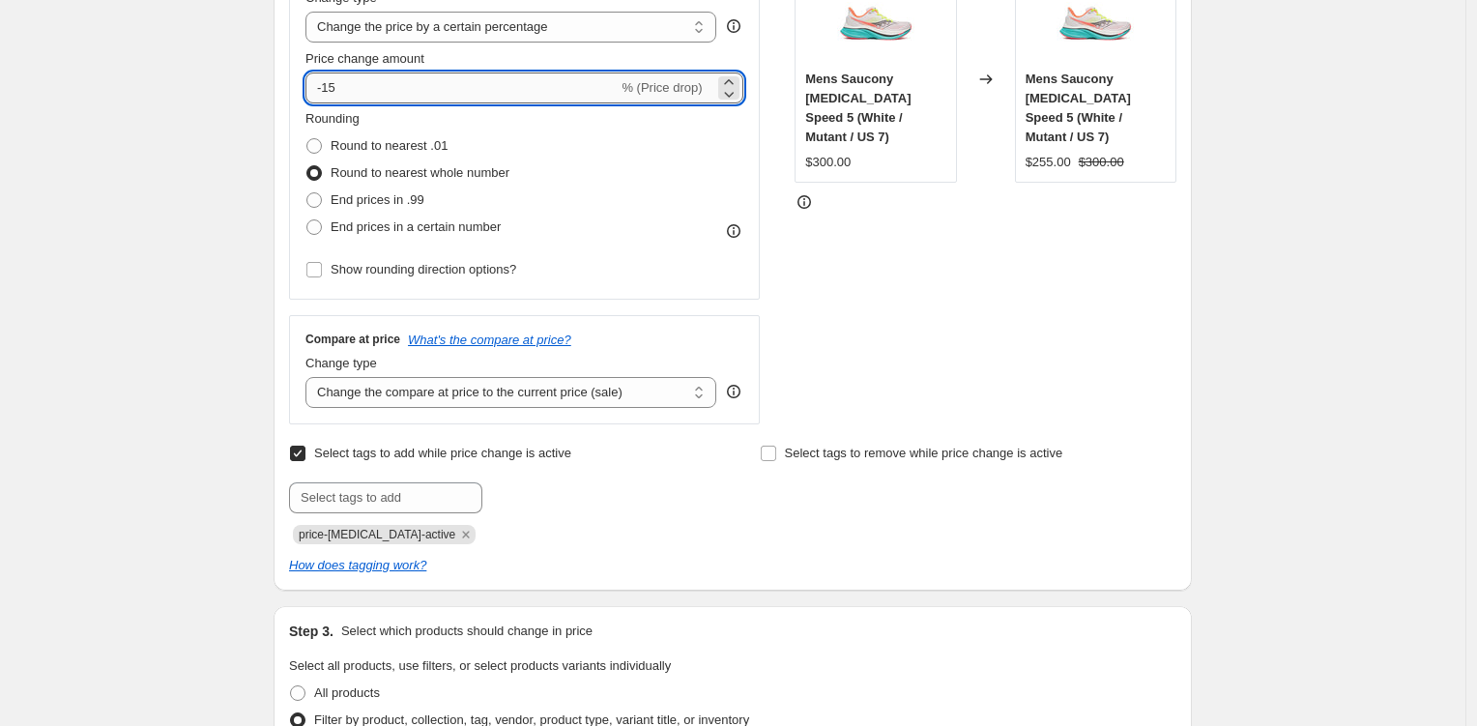
click at [392, 84] on input "-15" at bounding box center [462, 88] width 312 height 31
type input "-1"
click at [276, 159] on div "Step 1. Optionally give your price change job a title (eg "March 30% off sale o…" at bounding box center [725, 710] width 934 height 2114
click at [380, 100] on input "-20" at bounding box center [462, 88] width 312 height 31
click at [843, 337] on div "STOREFRONT EXAMPLE Mens Saucony Endorphin Speed 5 (White / Mutant / US 7) $300.…" at bounding box center [986, 188] width 382 height 474
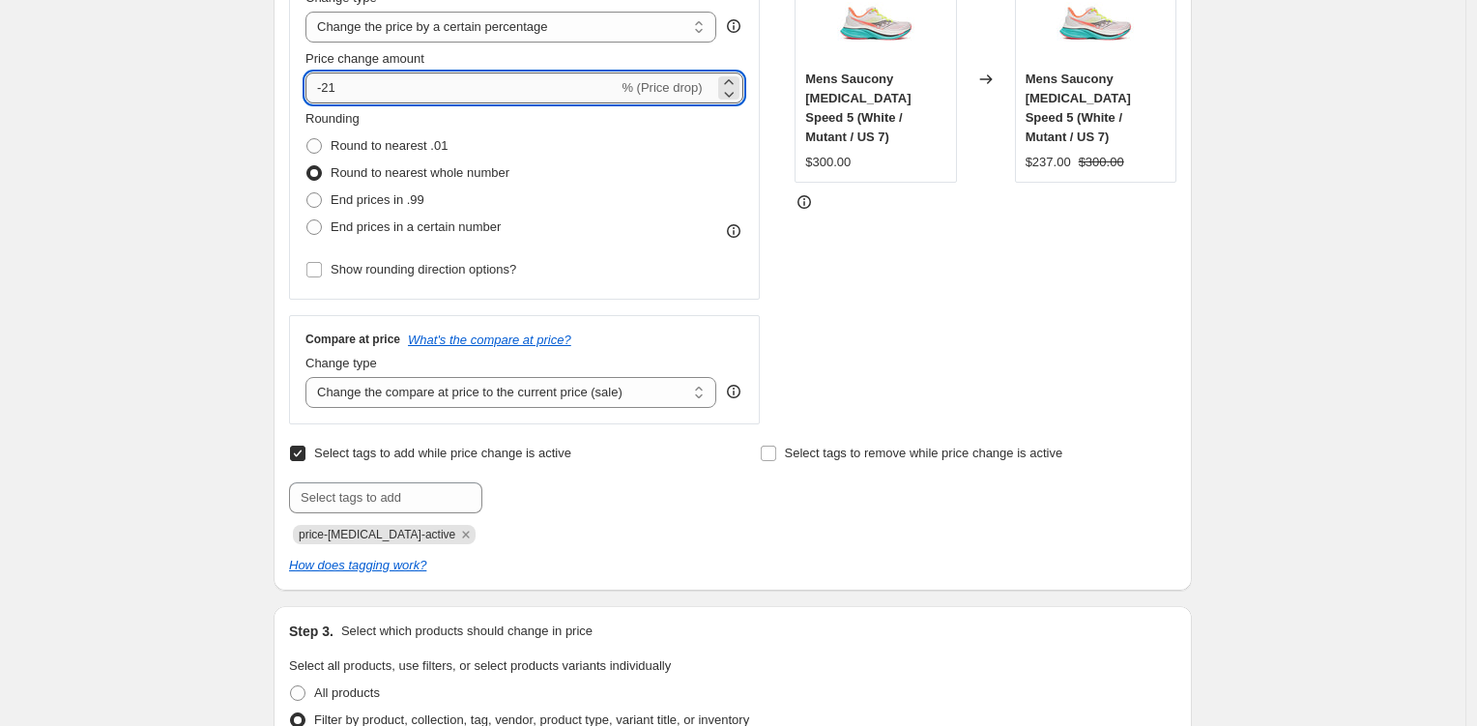
drag, startPoint x: 364, startPoint y: 83, endPoint x: 336, endPoint y: 85, distance: 27.1
click at [336, 85] on input "-21" at bounding box center [462, 88] width 312 height 31
type input "-25"
click at [130, 251] on div "Create new price change job. This page is ready Create new price change job Dra…" at bounding box center [733, 740] width 1466 height 2290
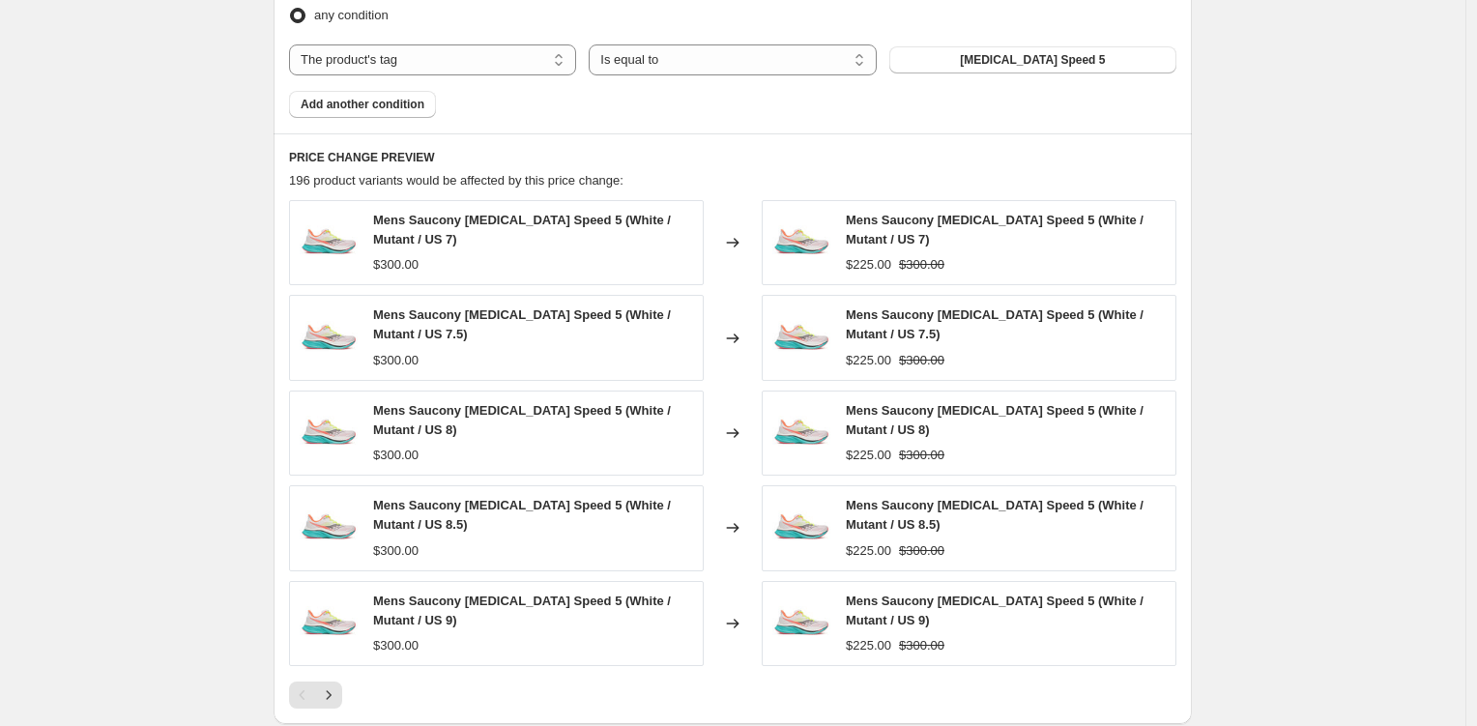
scroll to position [1563, 0]
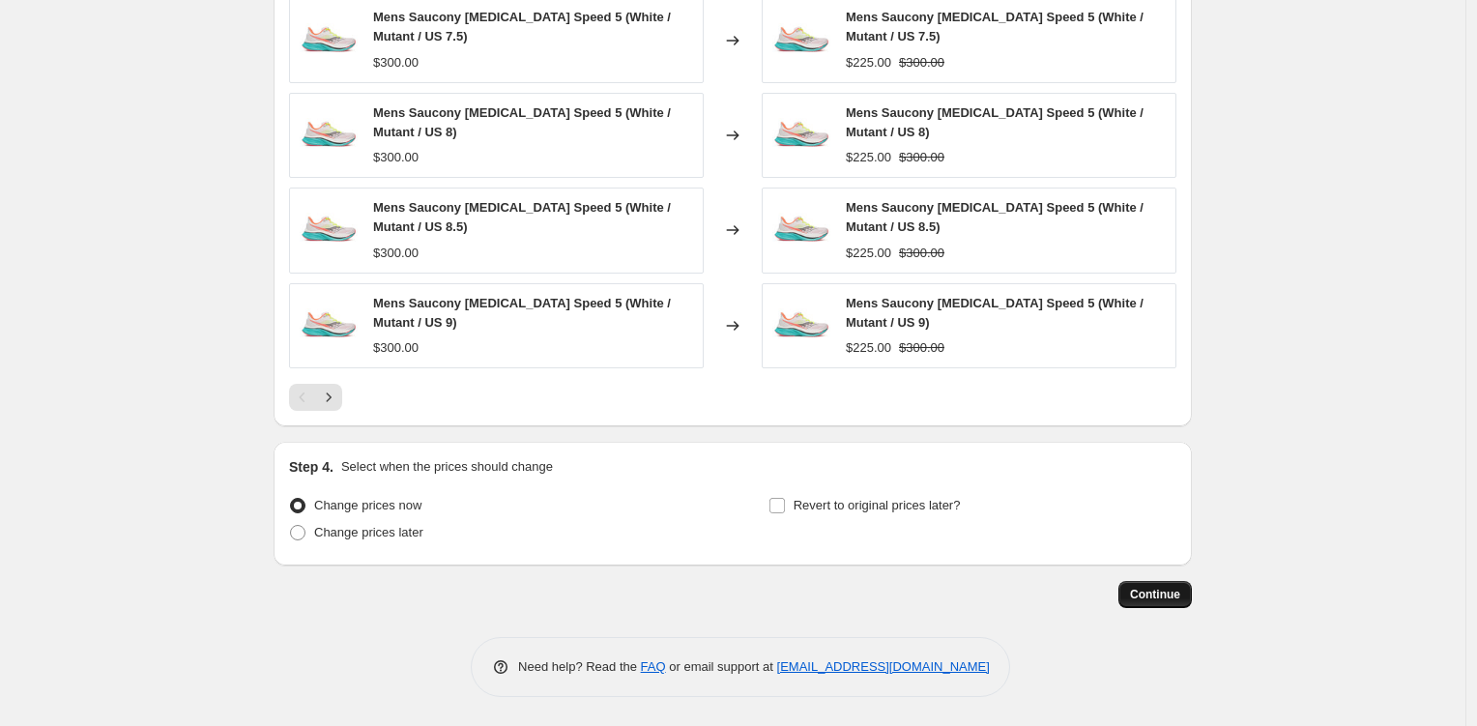
click at [1138, 599] on span "Continue" at bounding box center [1155, 594] width 50 height 15
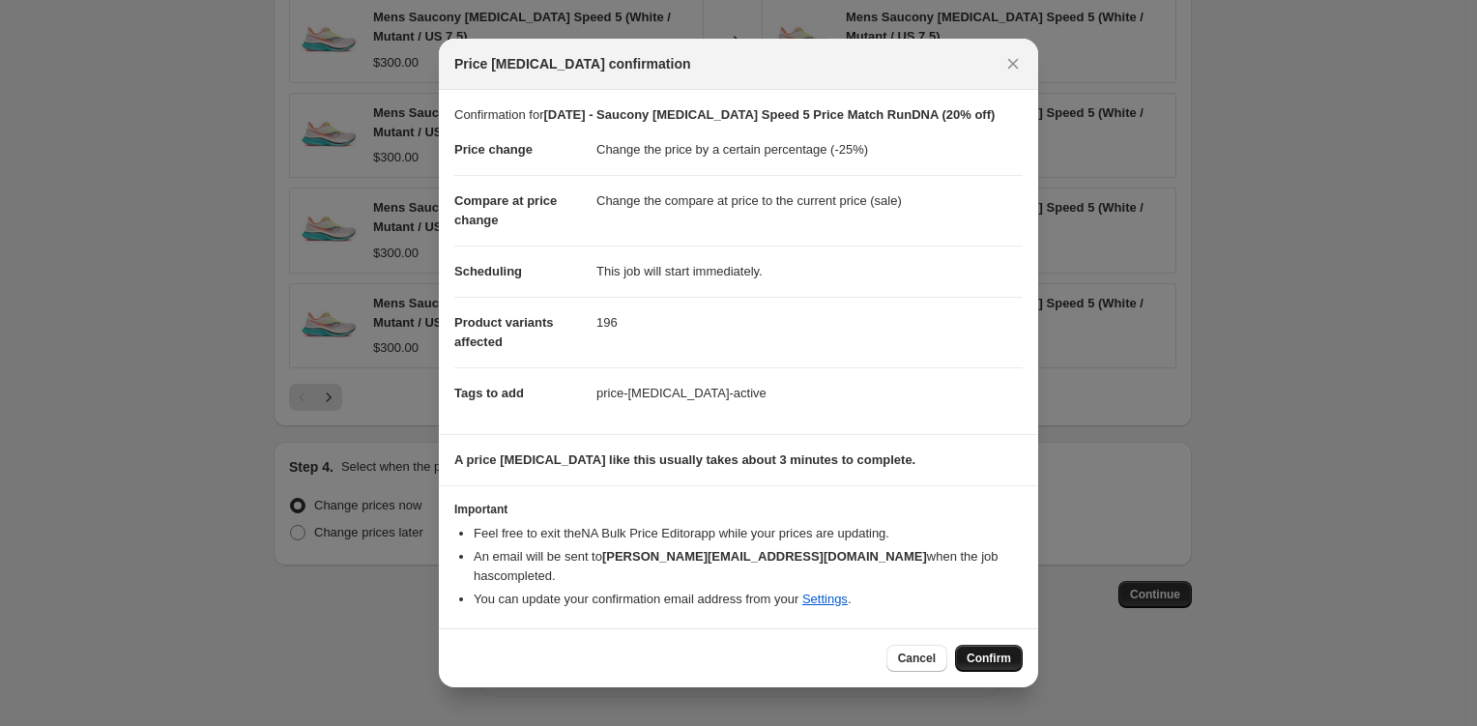
click at [983, 658] on span "Confirm" at bounding box center [989, 658] width 44 height 15
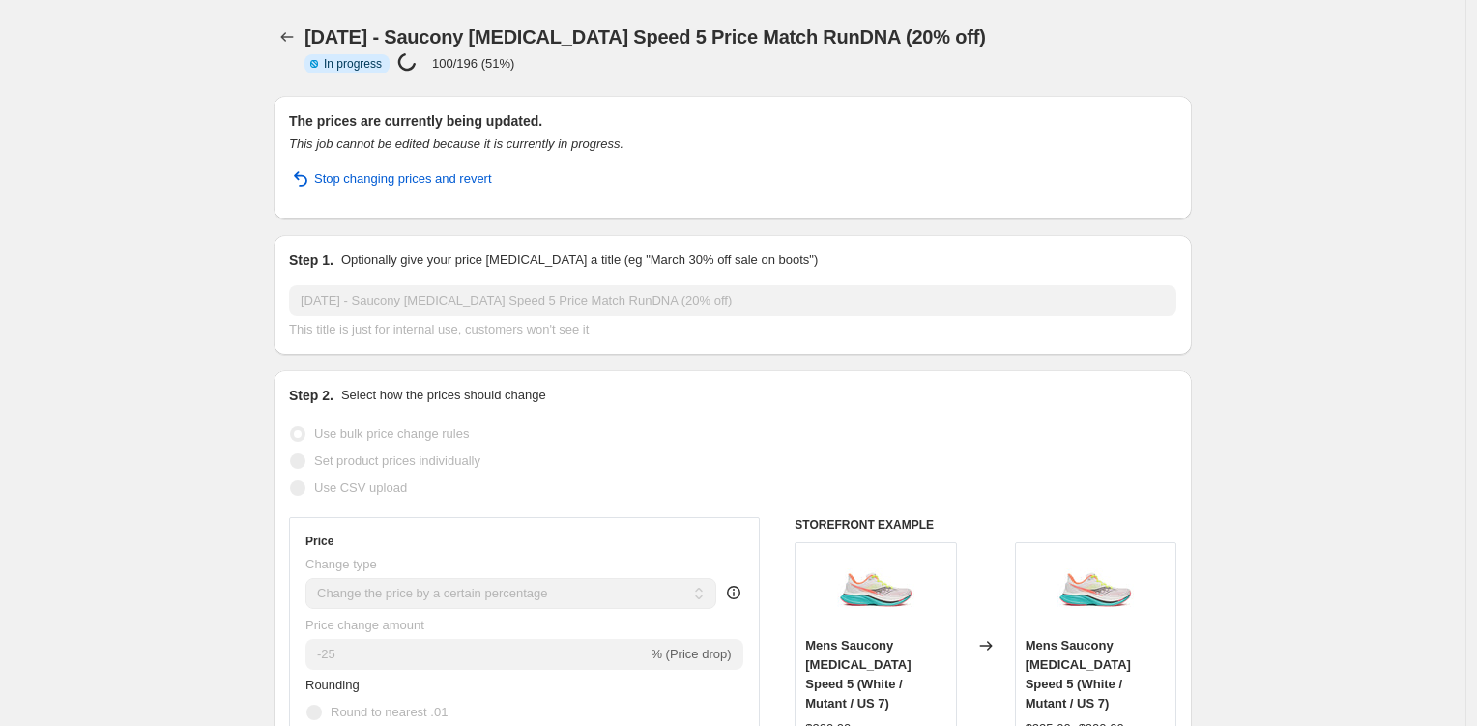
select select "percentage"
select select "tag"
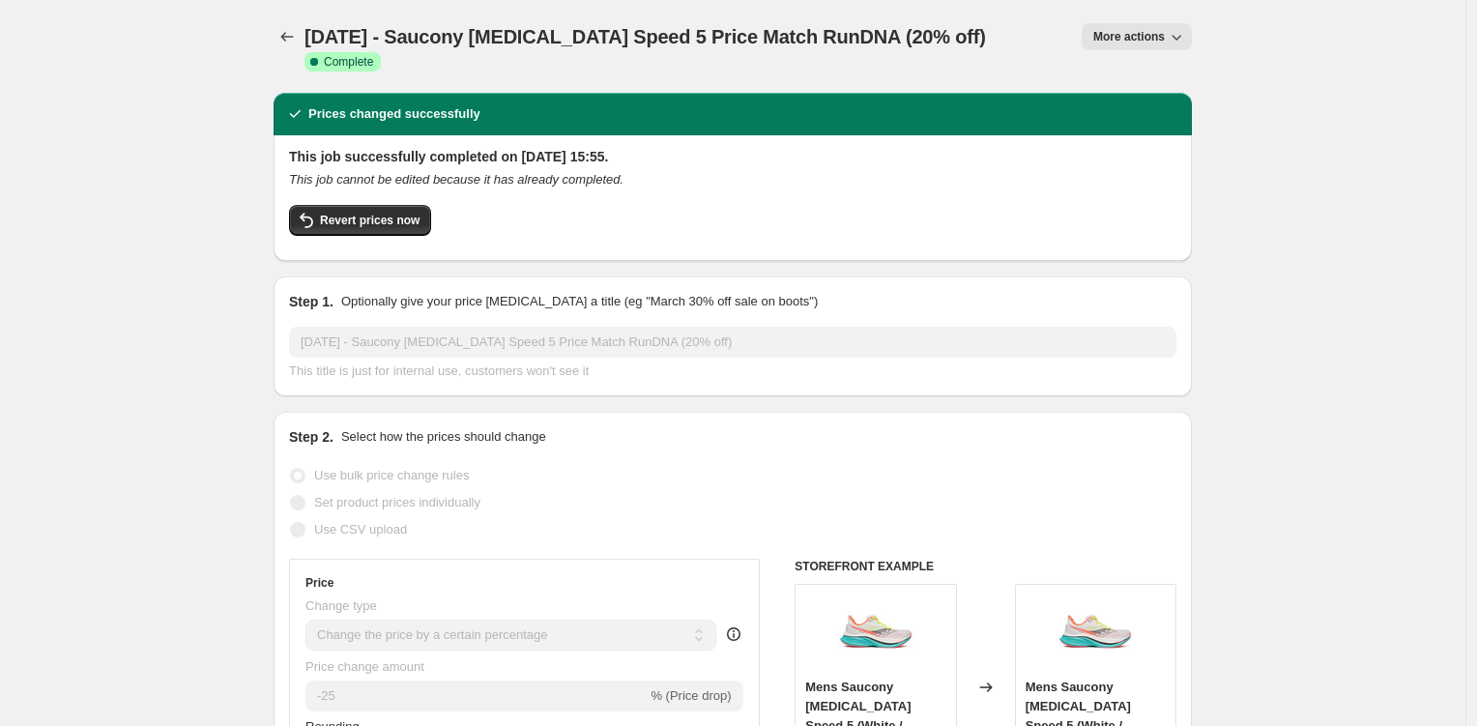
click at [287, 54] on div at bounding box center [289, 46] width 31 height 46
click at [286, 33] on icon "Price change jobs" at bounding box center [286, 36] width 19 height 19
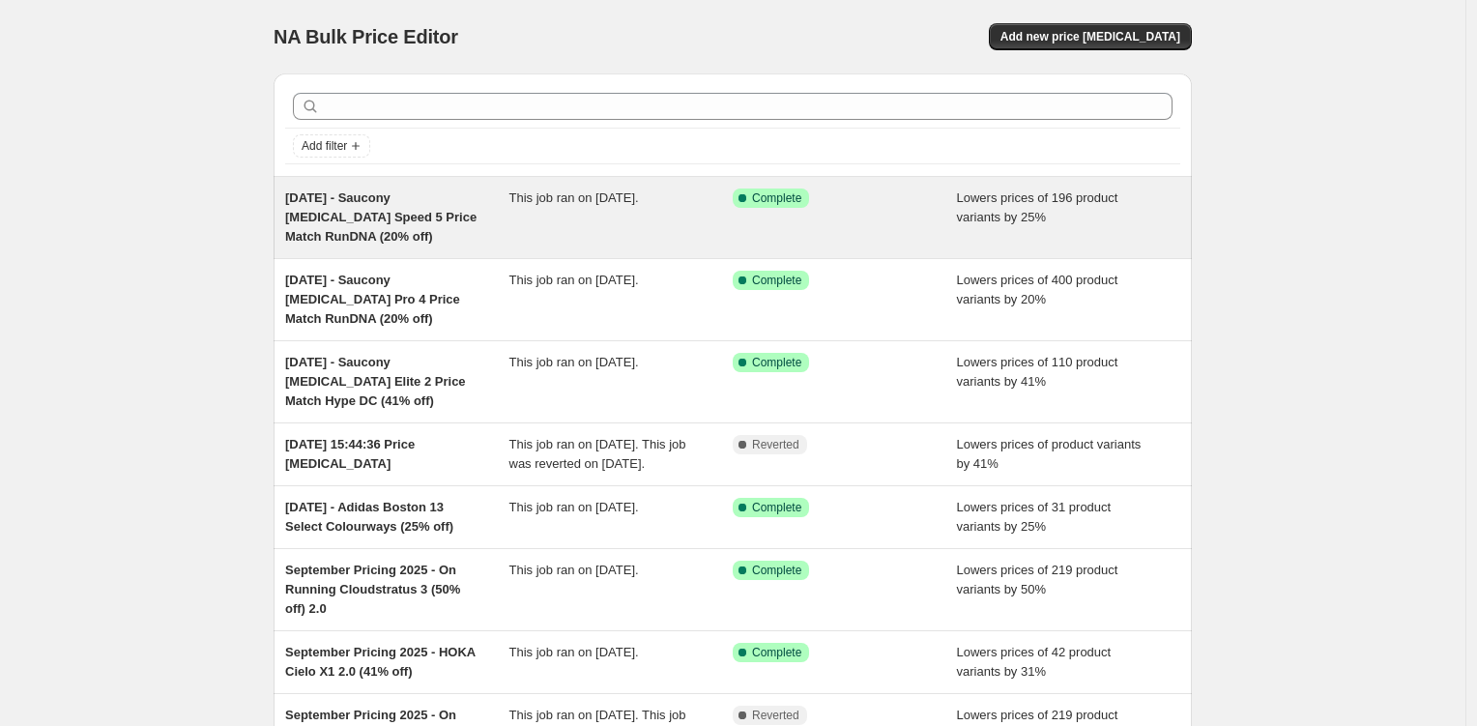
click at [359, 225] on div "October 2025 - Saucony Endorphin Speed 5 Price Match RunDNA (20% off)" at bounding box center [397, 218] width 224 height 58
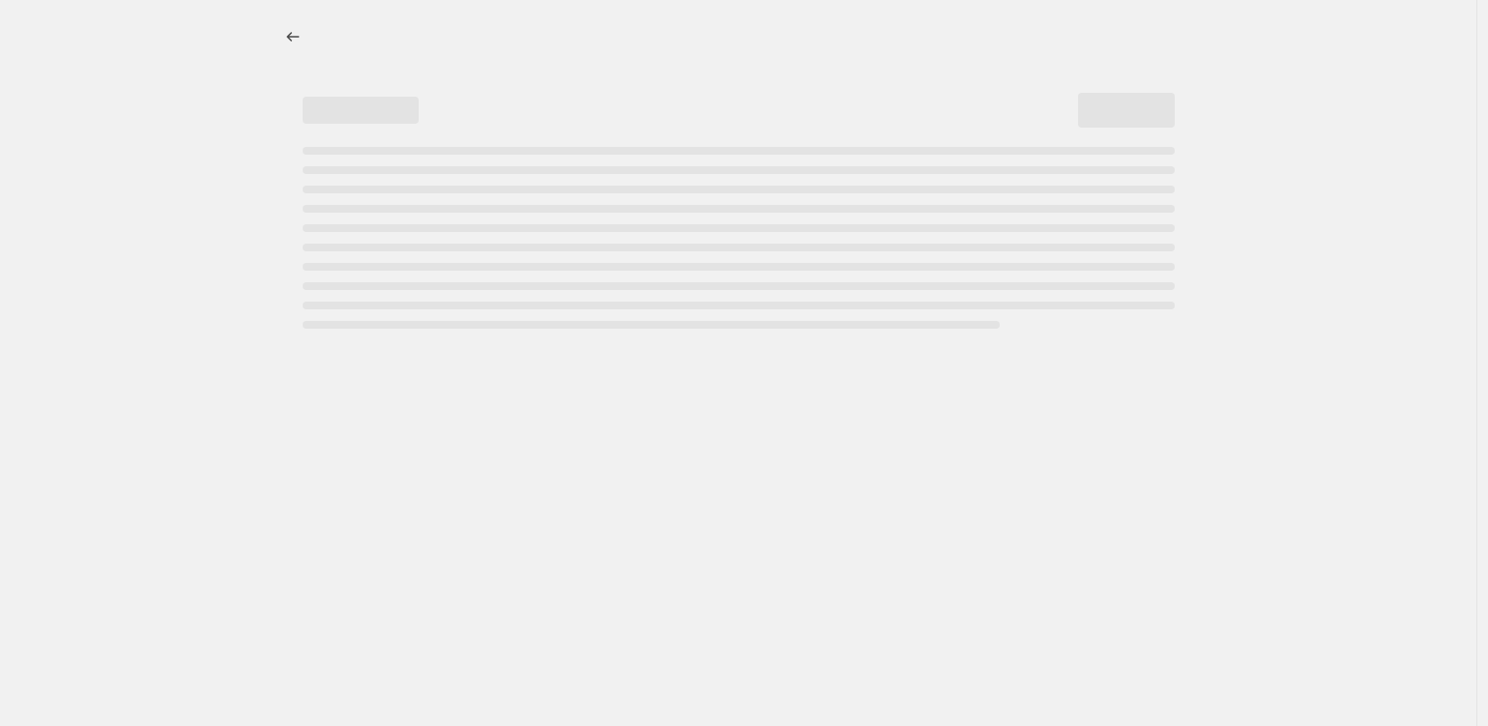
select select "percentage"
select select "tag"
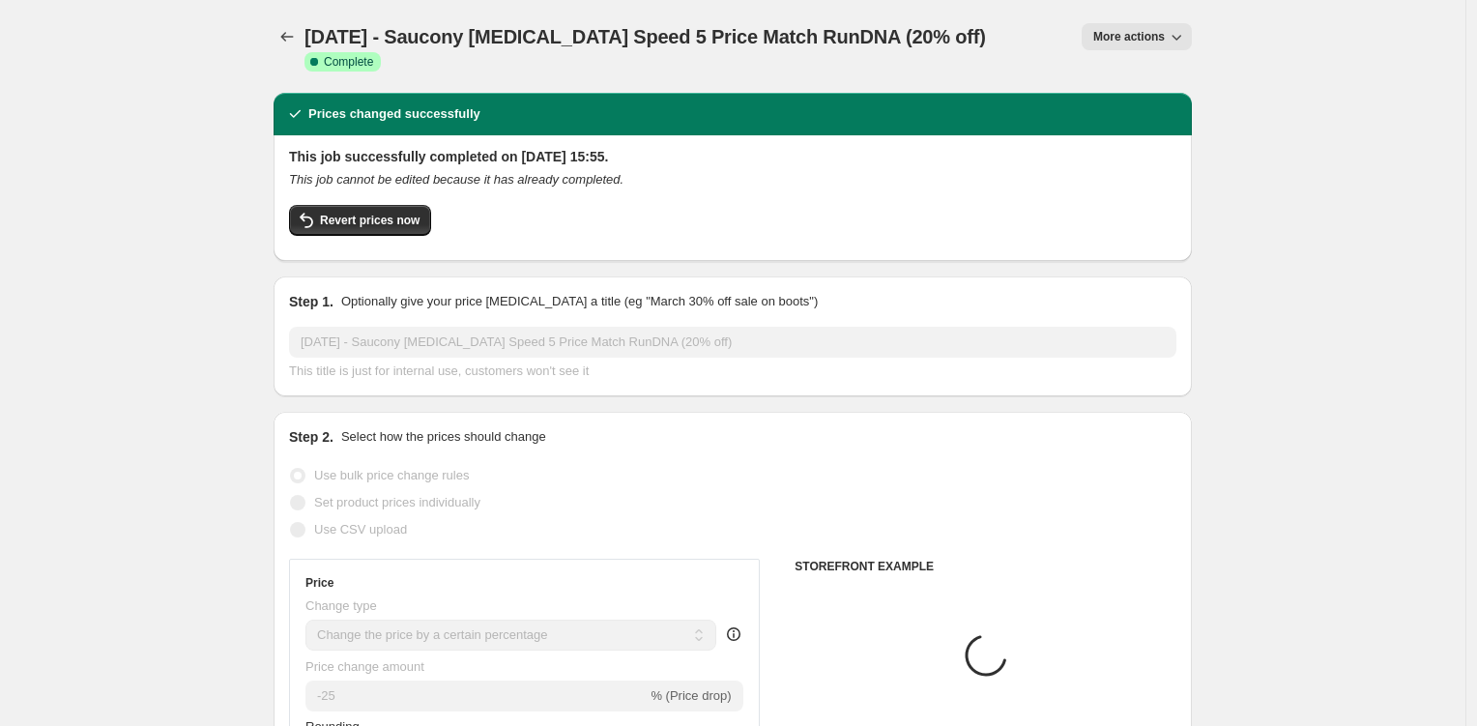
click at [1174, 26] on button "More actions" at bounding box center [1137, 36] width 110 height 27
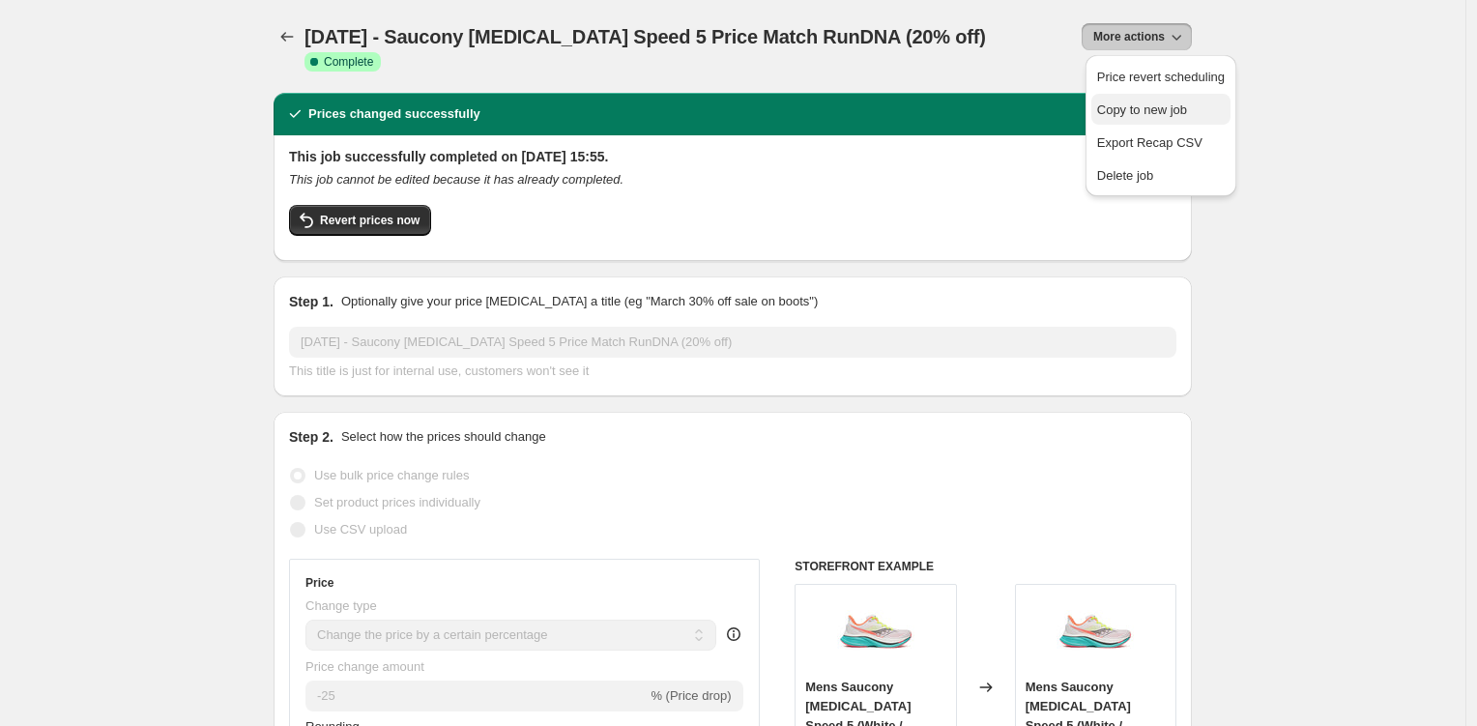
click at [1163, 105] on span "Copy to new job" at bounding box center [1142, 109] width 90 height 15
select select "percentage"
select select "tag"
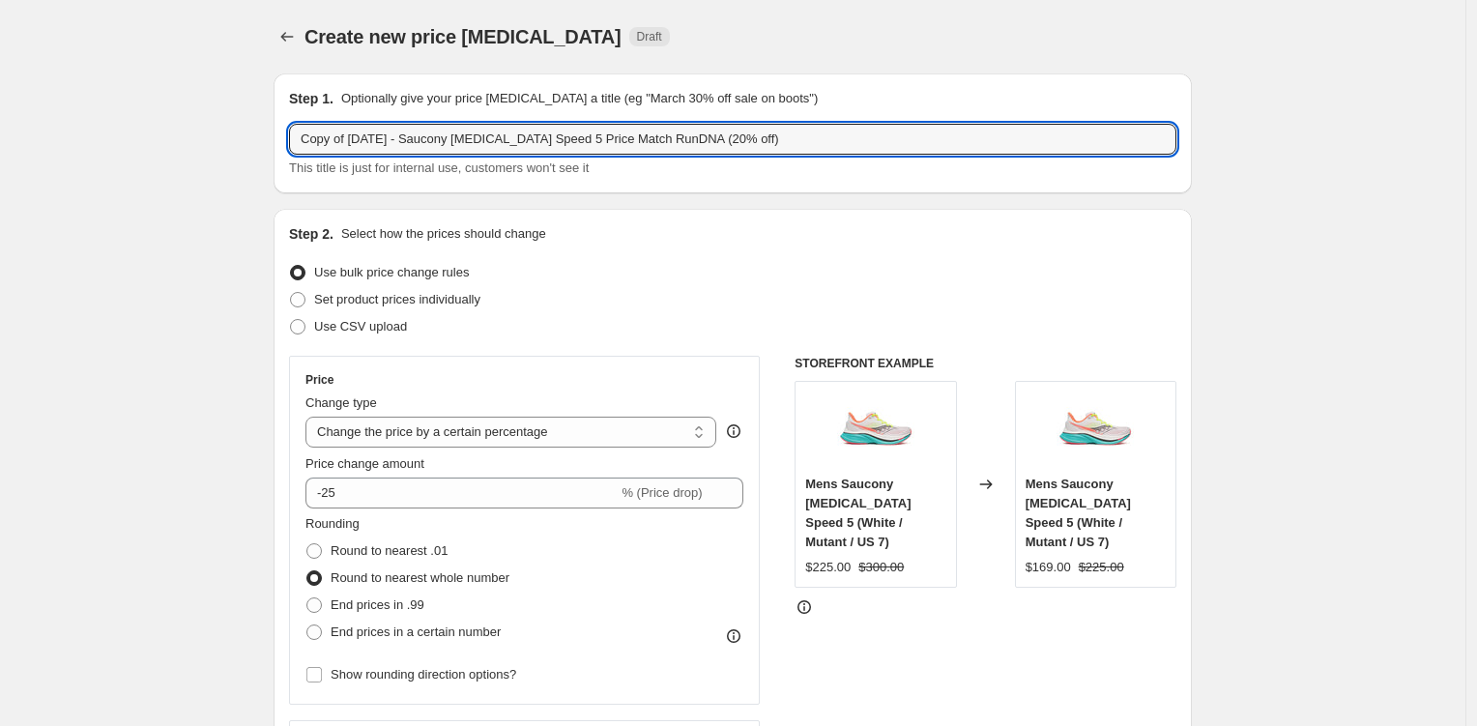
drag, startPoint x: 355, startPoint y: 135, endPoint x: 219, endPoint y: 116, distance: 137.7
drag, startPoint x: 552, startPoint y: 141, endPoint x: 523, endPoint y: 139, distance: 29.1
click at [523, 139] on input "October 2025 - Saucony Endorphin Speed 5 Price Match RunDNA (20% off)" at bounding box center [733, 139] width 888 height 31
click at [651, 138] on input "October 2025 - Saucony Endorphin Trainer Price Match RunDNA (20% off)" at bounding box center [733, 139] width 888 height 31
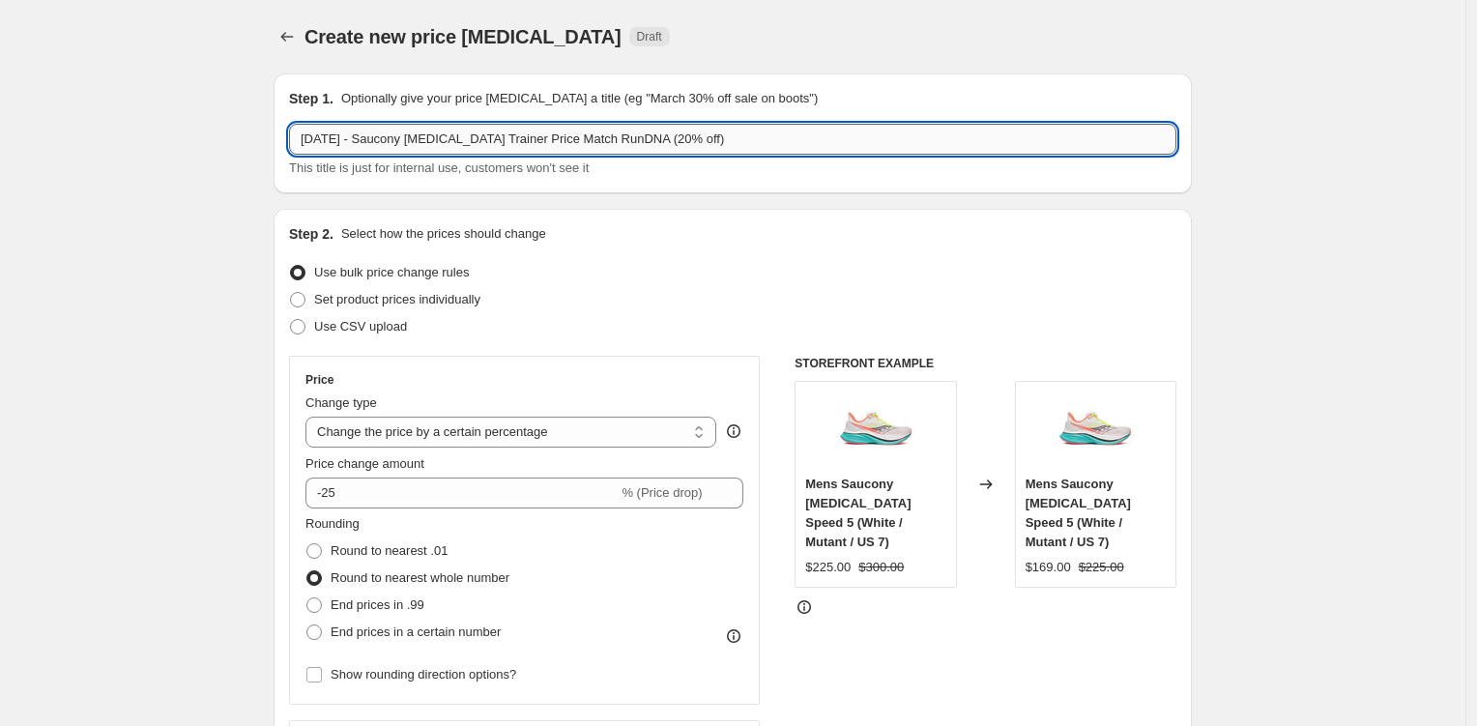
click at [651, 138] on input "October 2025 - Saucony Endorphin Trainer Price Match RunDNA (20% off)" at bounding box center [733, 139] width 888 height 31
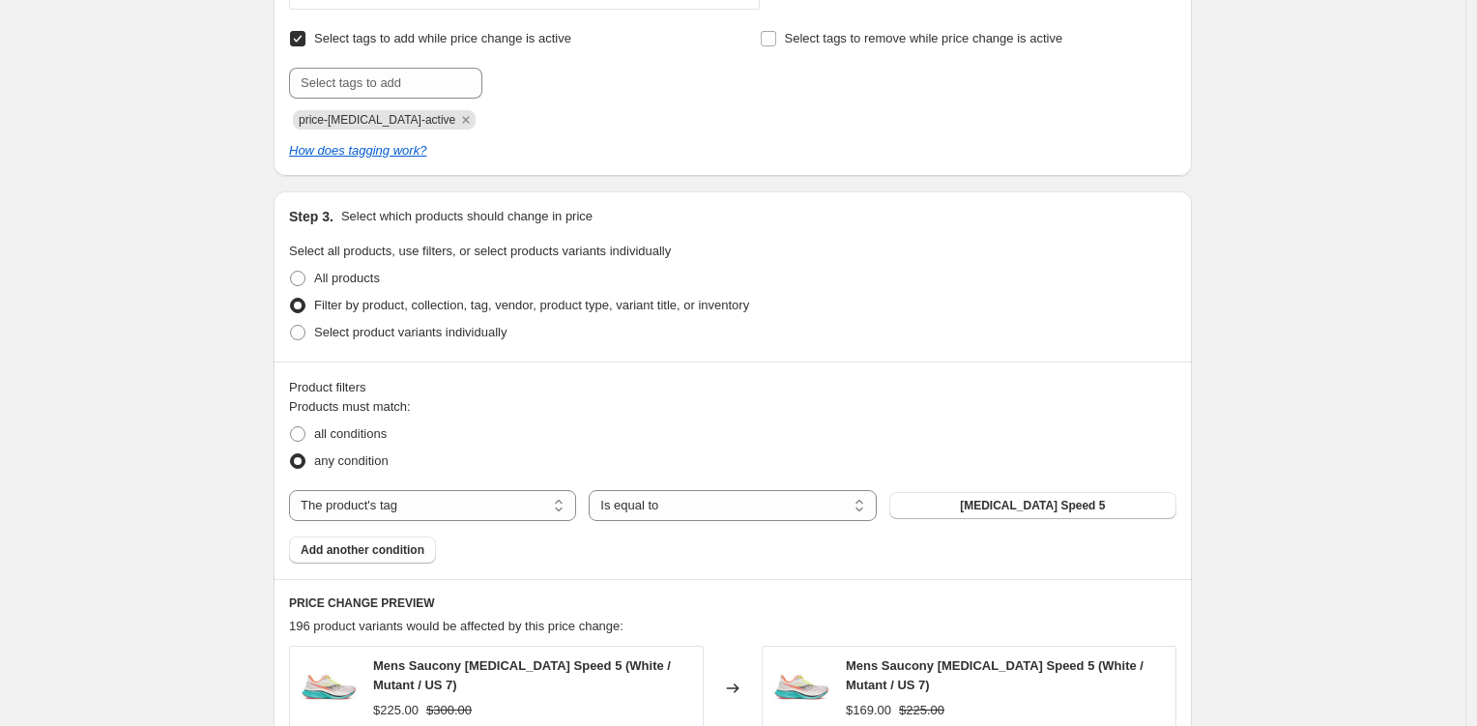
scroll to position [937, 0]
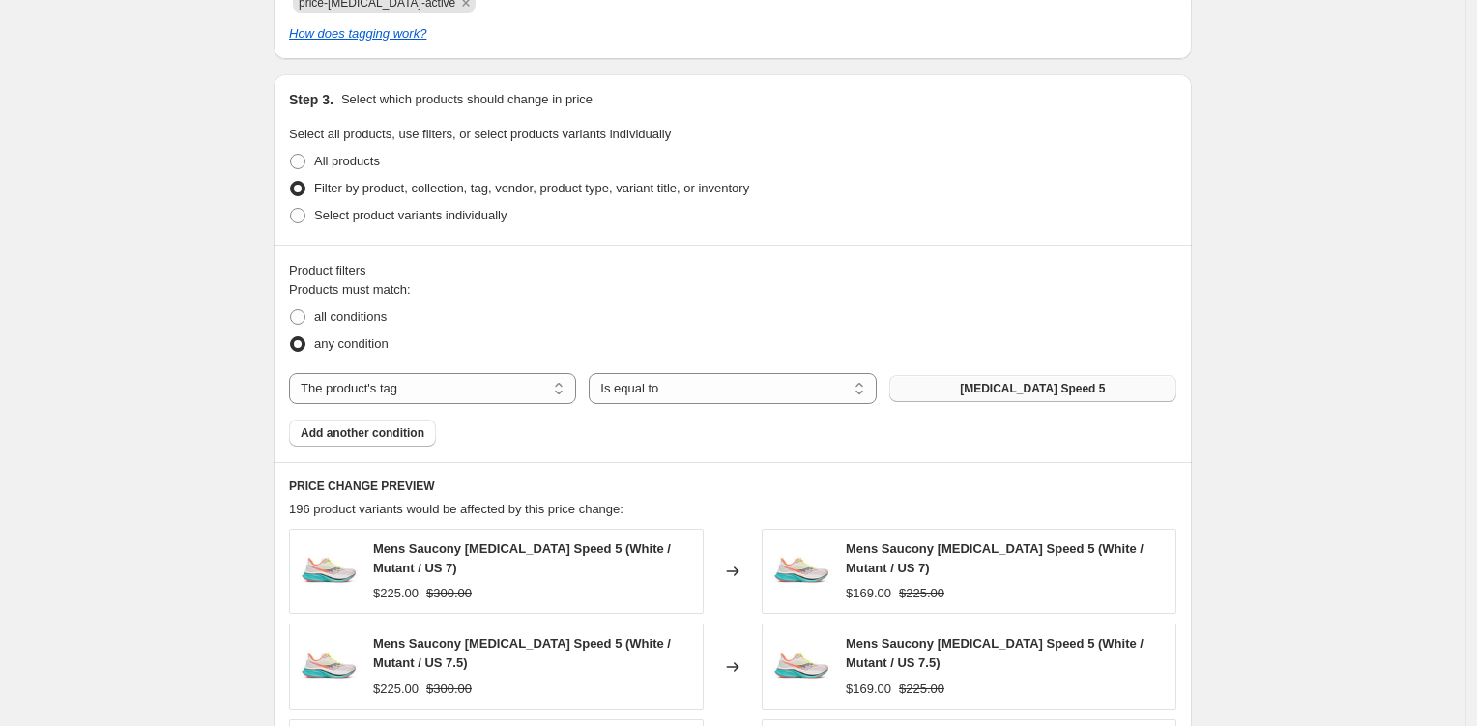
type input "October 2025 - Saucony Endorphin Trainer Price Match Ccache (20% off)"
click at [1062, 397] on button "Endorphin Speed 5" at bounding box center [1033, 388] width 287 height 27
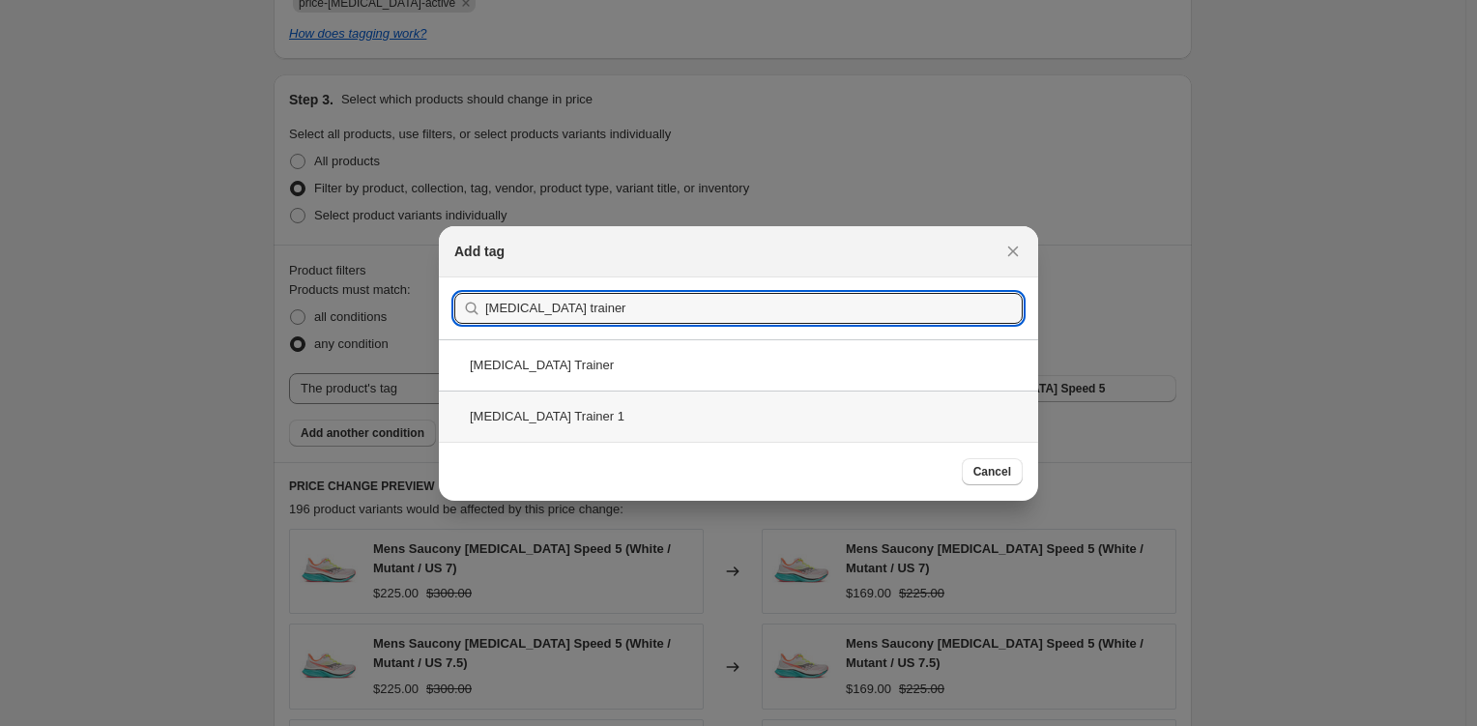
type input "endorphin trainer"
click at [626, 408] on div "Endorphin Trainer 1" at bounding box center [738, 416] width 599 height 51
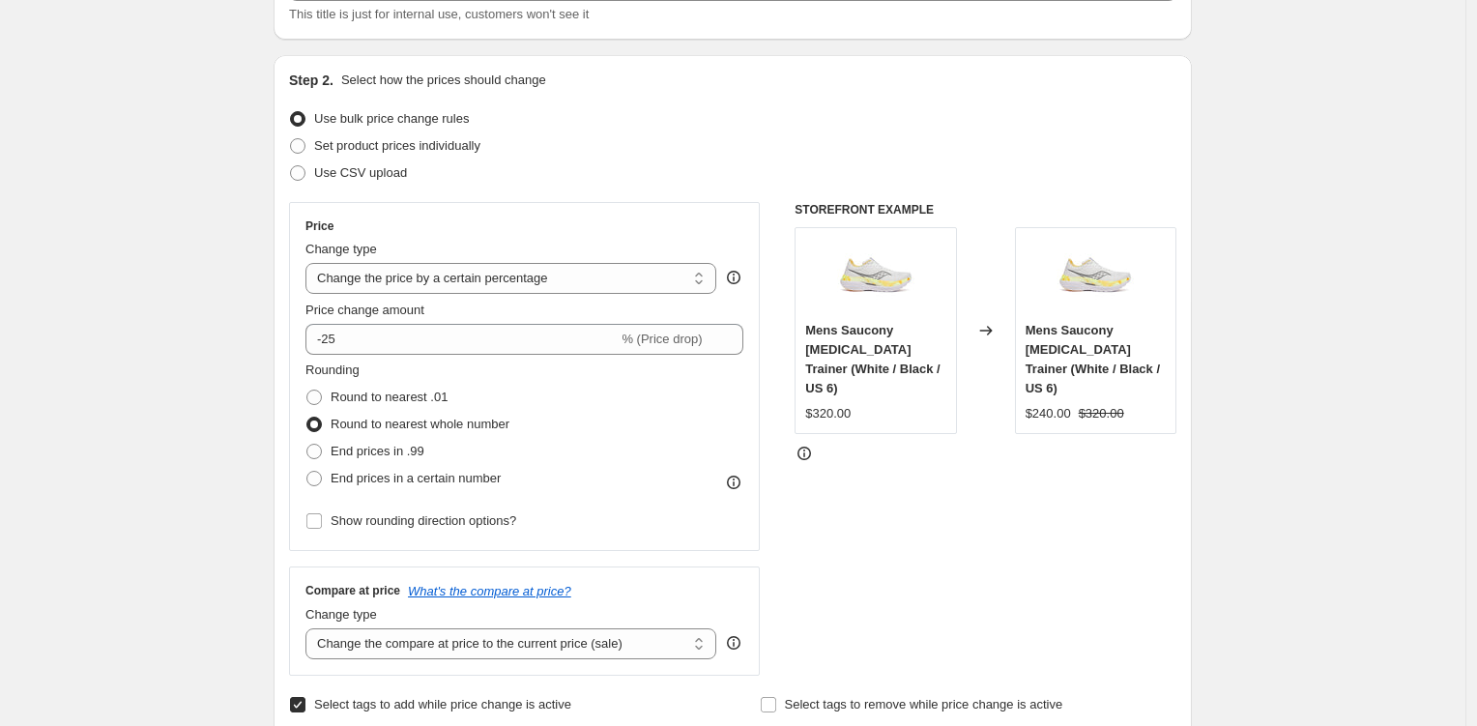
scroll to position [165, 0]
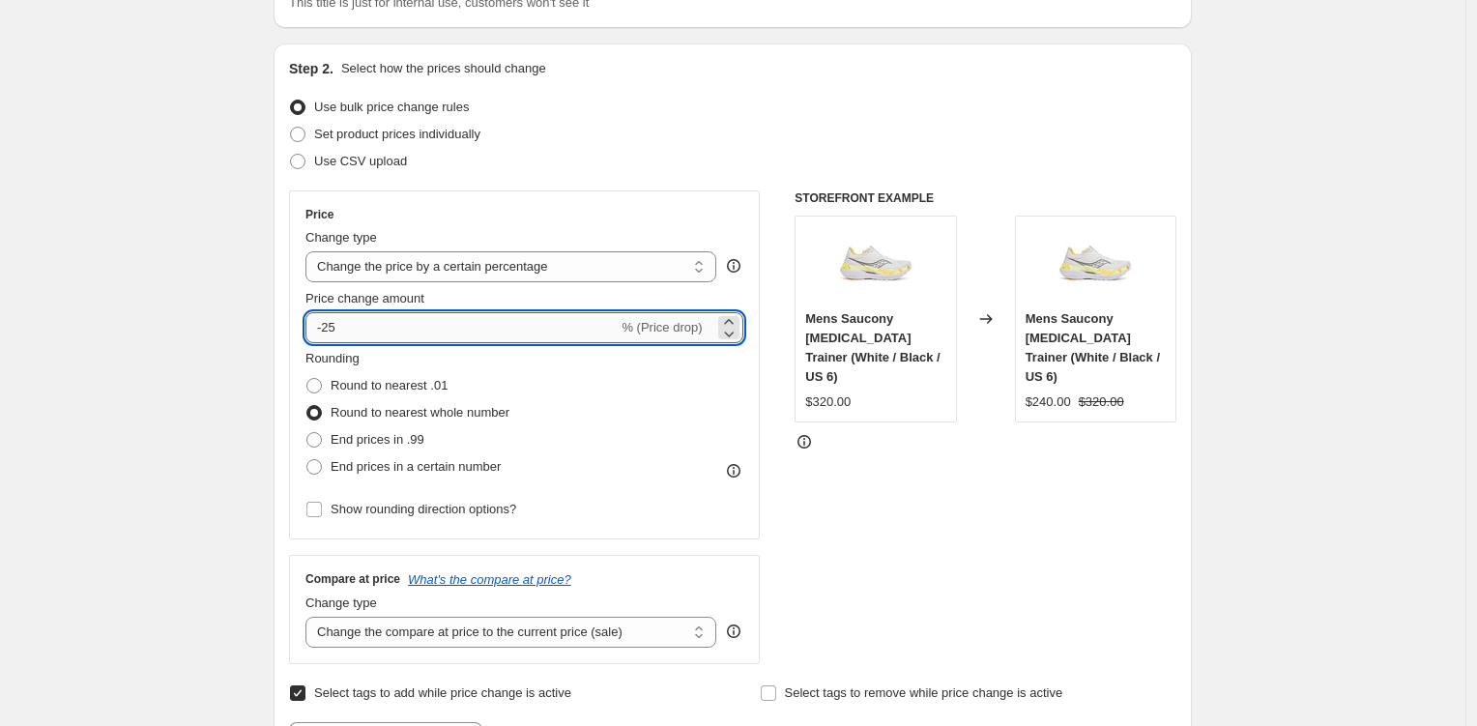
drag, startPoint x: 406, startPoint y: 327, endPoint x: 394, endPoint y: 327, distance: 11.6
click at [406, 327] on input "-25" at bounding box center [462, 327] width 312 height 31
type input "-2"
click at [473, 329] on input "-40" at bounding box center [462, 327] width 312 height 31
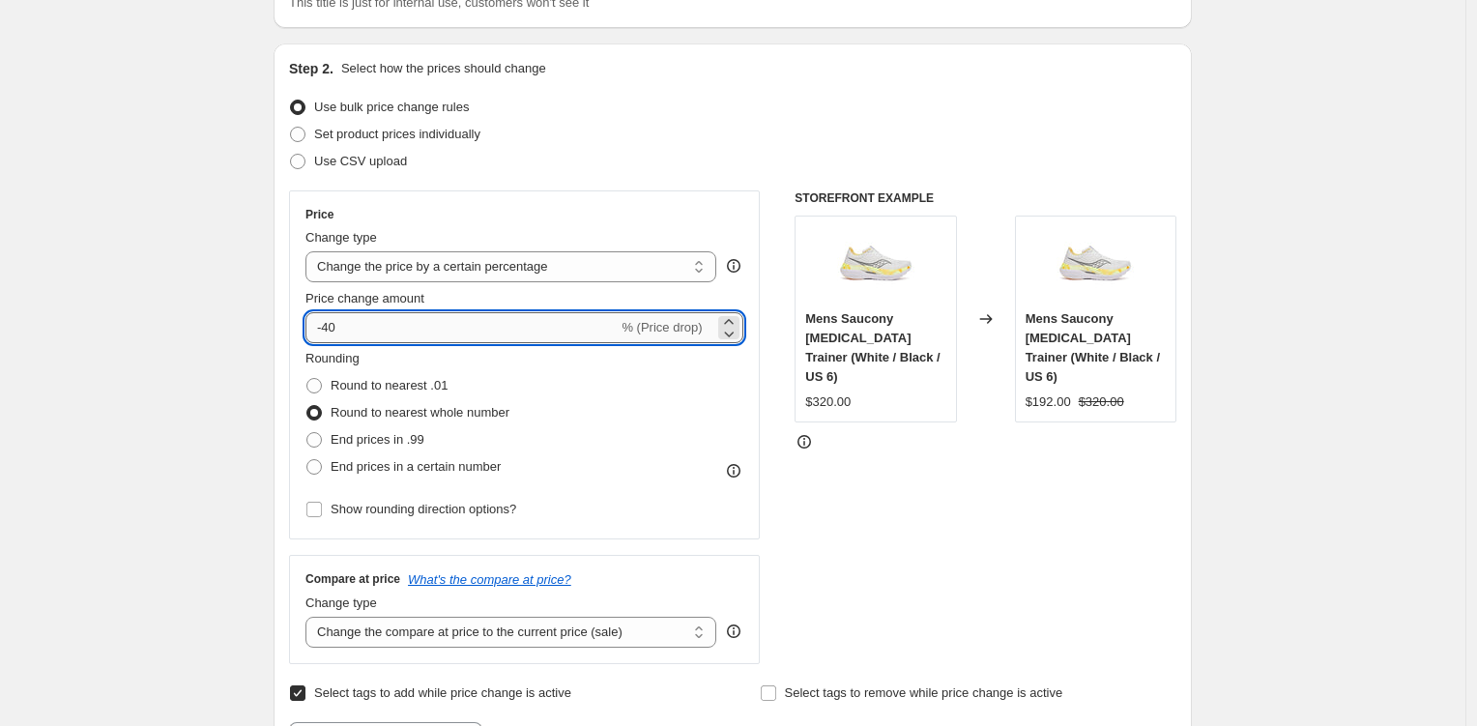
type input "-4"
click at [1188, 522] on div "Step 2. Select how the prices should change Use bulk price change rules Set pro…" at bounding box center [733, 437] width 919 height 787
drag, startPoint x: 440, startPoint y: 324, endPoint x: 453, endPoint y: 317, distance: 14.3
click at [442, 324] on input "-35" at bounding box center [462, 327] width 312 height 31
type input "-3"
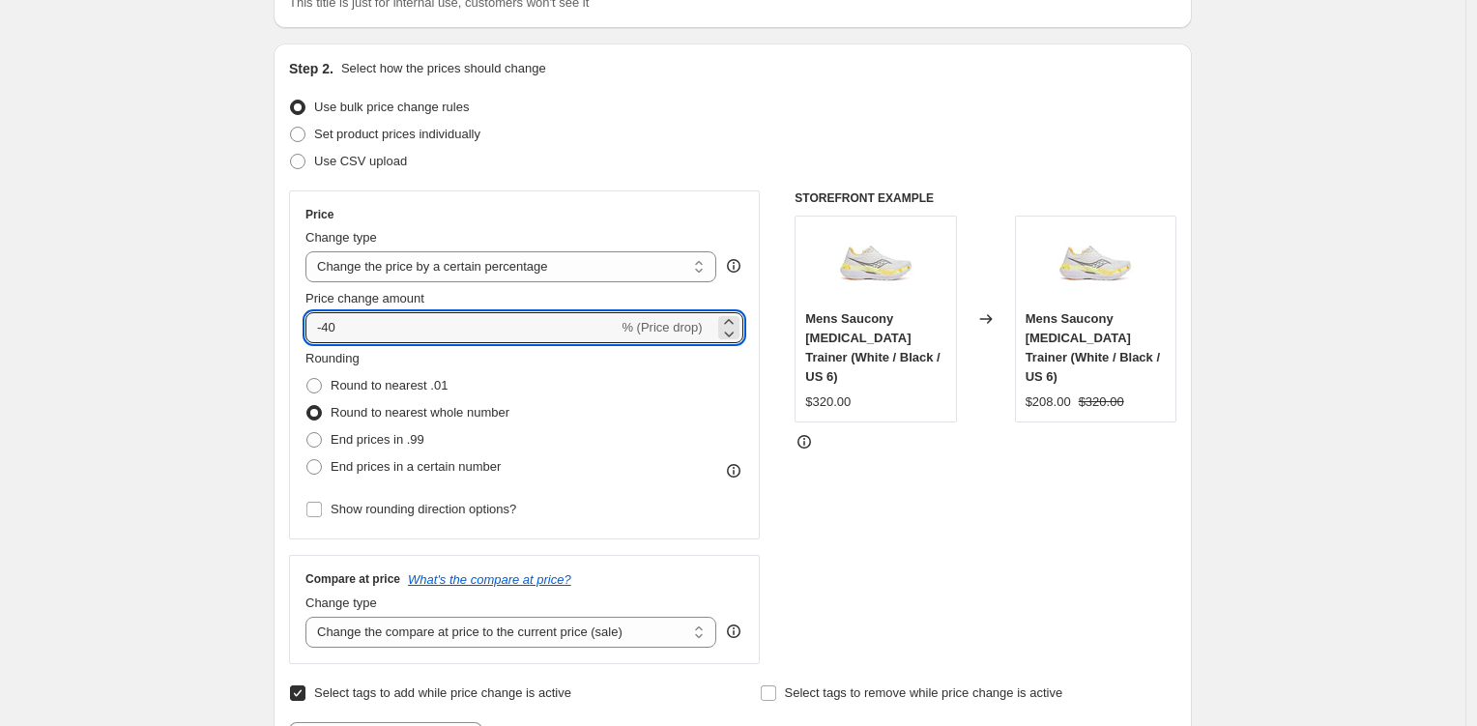
type input "-40"
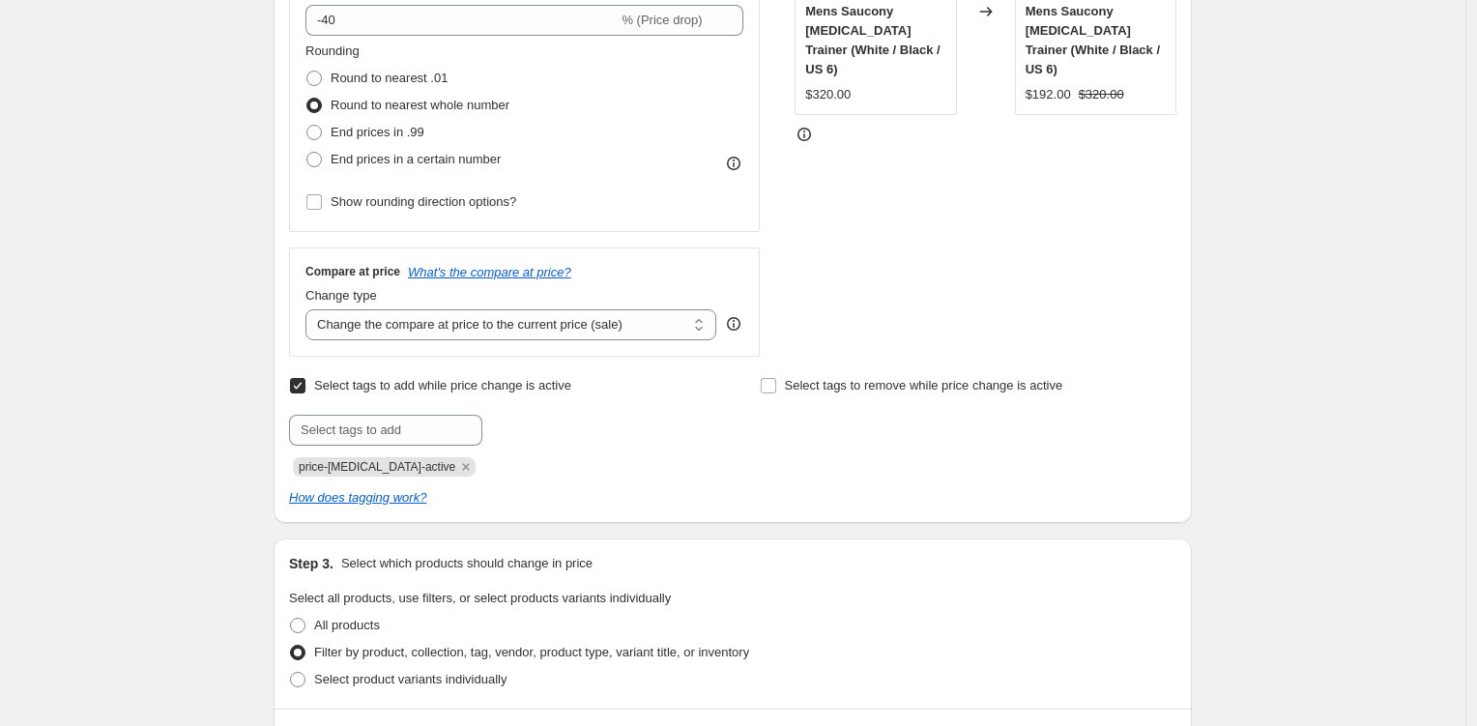
scroll to position [498, 0]
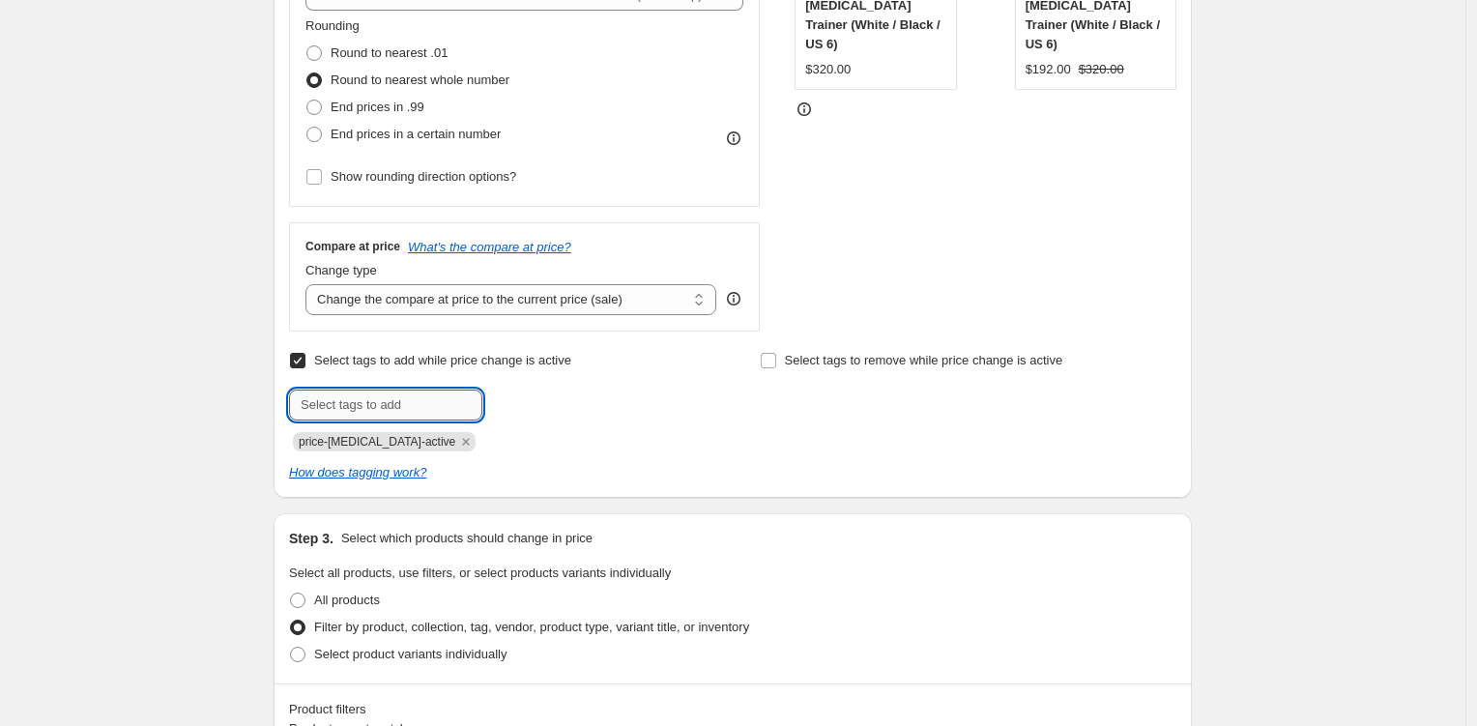
click at [411, 408] on input "text" at bounding box center [385, 405] width 193 height 31
type input "Exchanges Only"
click at [554, 409] on span "Exchanges On..." at bounding box center [570, 403] width 90 height 14
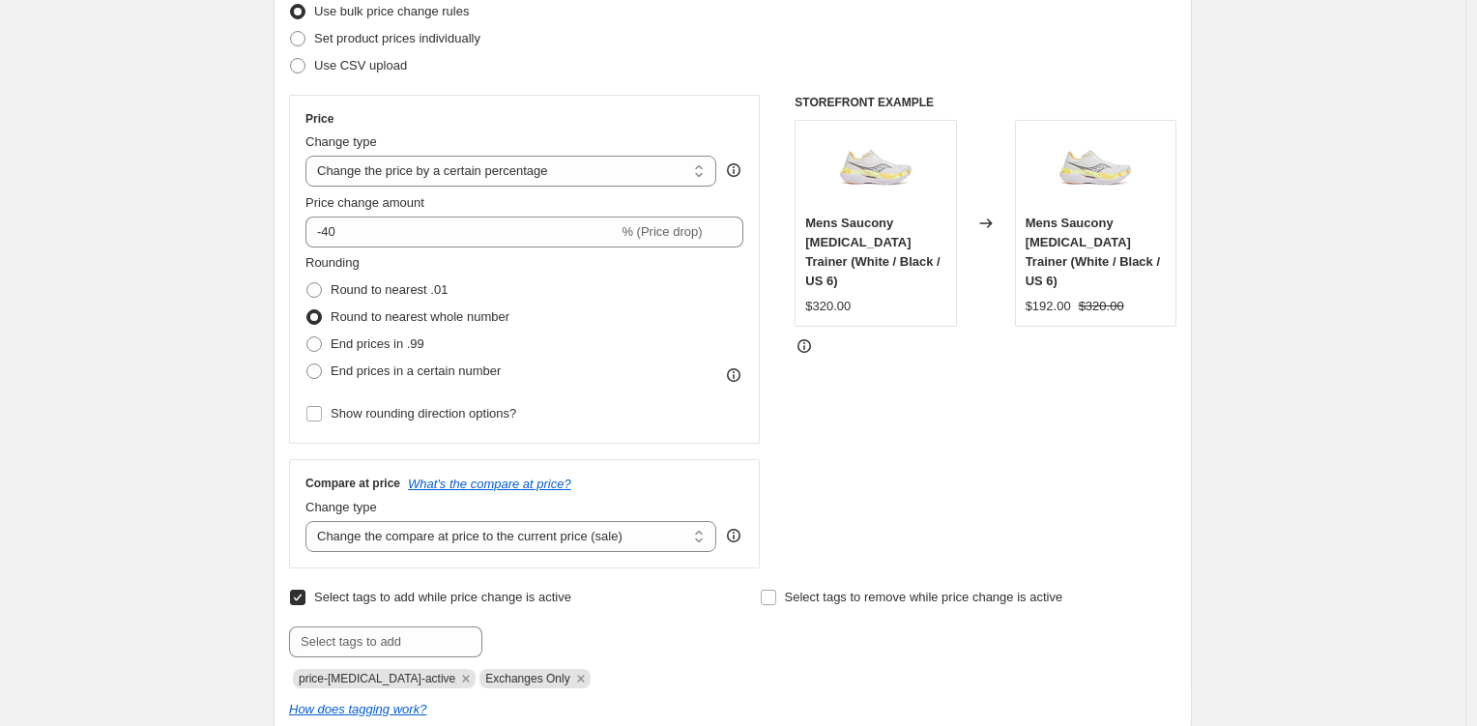
scroll to position [0, 0]
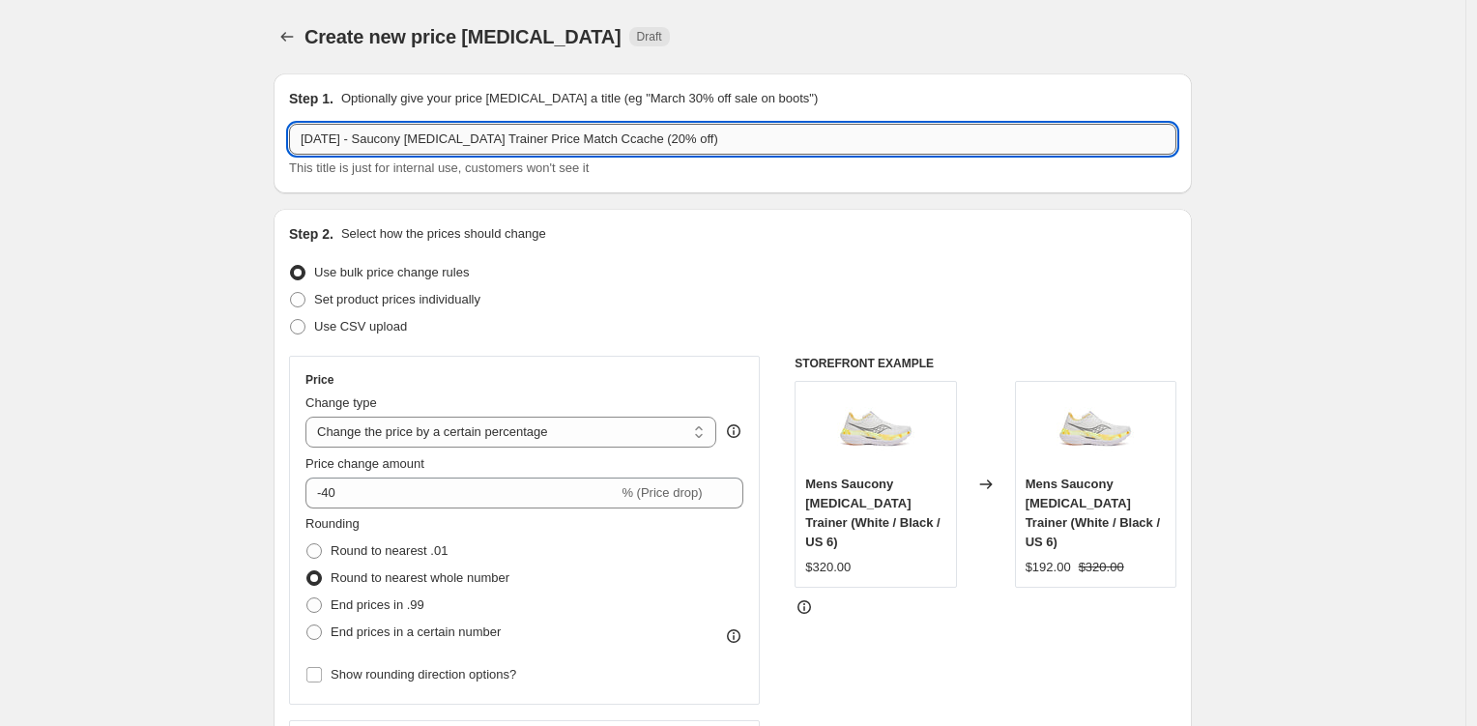
click at [695, 141] on input "October 2025 - Saucony Endorphin Trainer Price Match Ccache (20% off)" at bounding box center [733, 139] width 888 height 31
click at [663, 145] on input "October 2025 - Saucony Endorphin Trainer Price Match Ccache (40% off)" at bounding box center [733, 139] width 888 height 31
drag, startPoint x: 707, startPoint y: 139, endPoint x: 693, endPoint y: 143, distance: 14.1
click at [694, 142] on input "October 2025 - Saucony Endorphin Trainer Price Match Ccache (40% off)" at bounding box center [733, 139] width 888 height 31
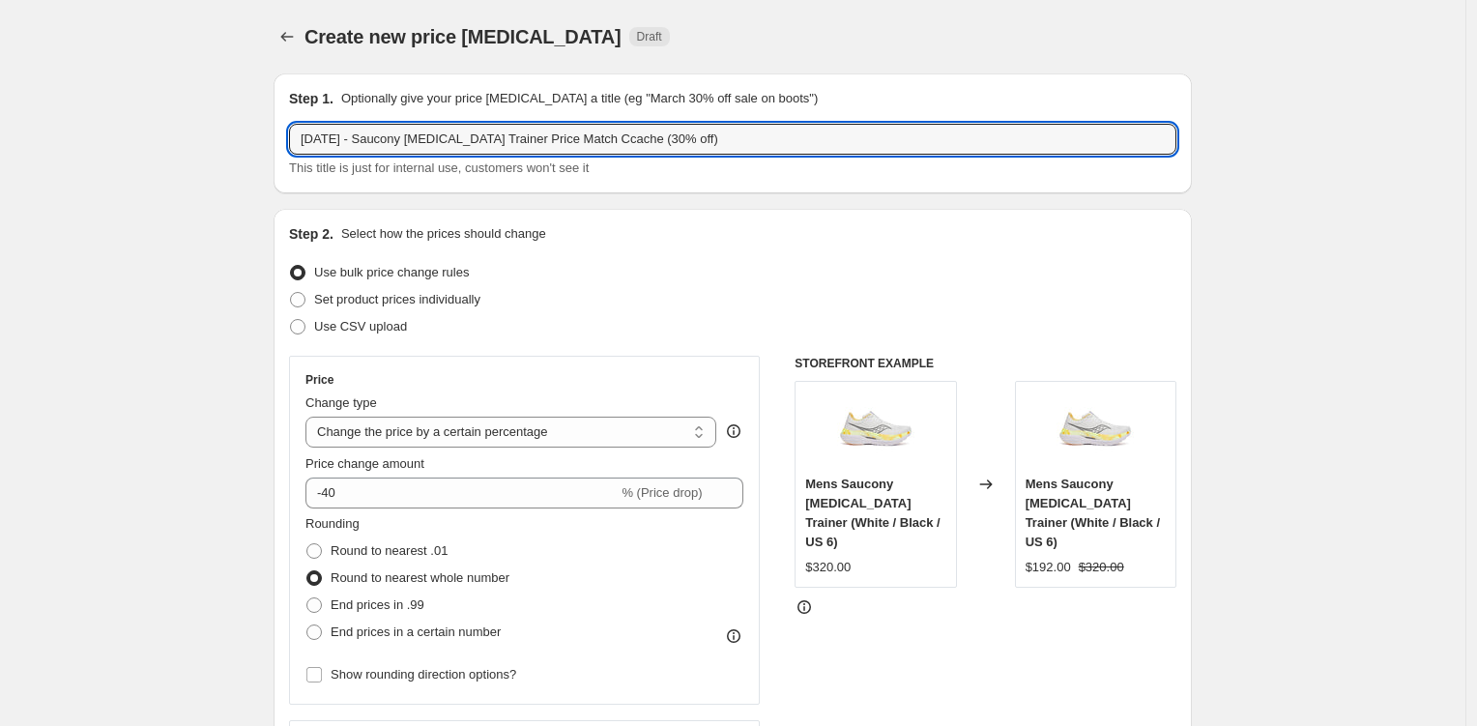
type input "October 2025 - Saucony Endorphin Trainer Price Match Ccache (30% off)"
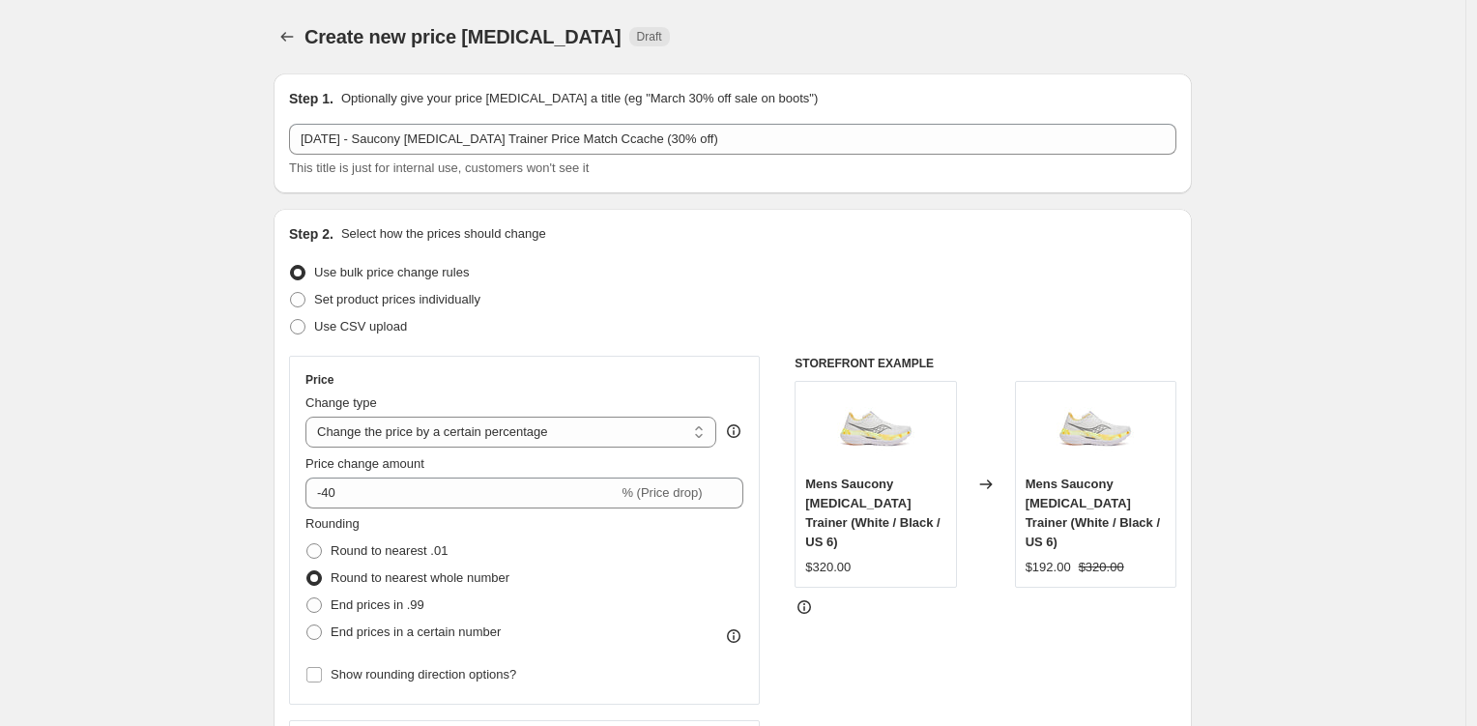
click at [1011, 302] on div "Set product prices individually" at bounding box center [733, 299] width 888 height 27
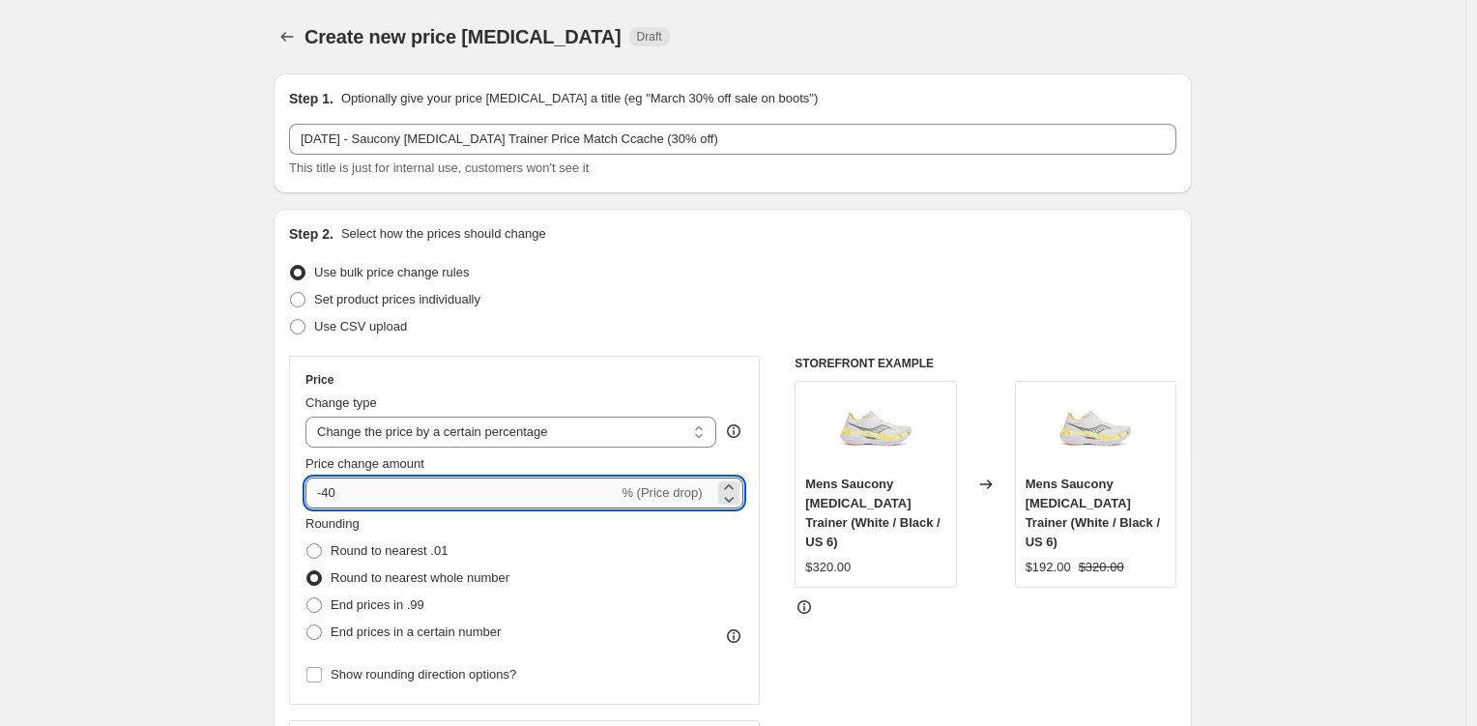
click at [331, 499] on input "-40" at bounding box center [462, 493] width 312 height 31
click at [644, 382] on div "Price" at bounding box center [525, 379] width 438 height 15
click at [335, 494] on input "-30" at bounding box center [462, 493] width 312 height 31
click at [338, 493] on input "-30" at bounding box center [462, 493] width 312 height 31
drag, startPoint x: 338, startPoint y: 493, endPoint x: 374, endPoint y: 492, distance: 35.8
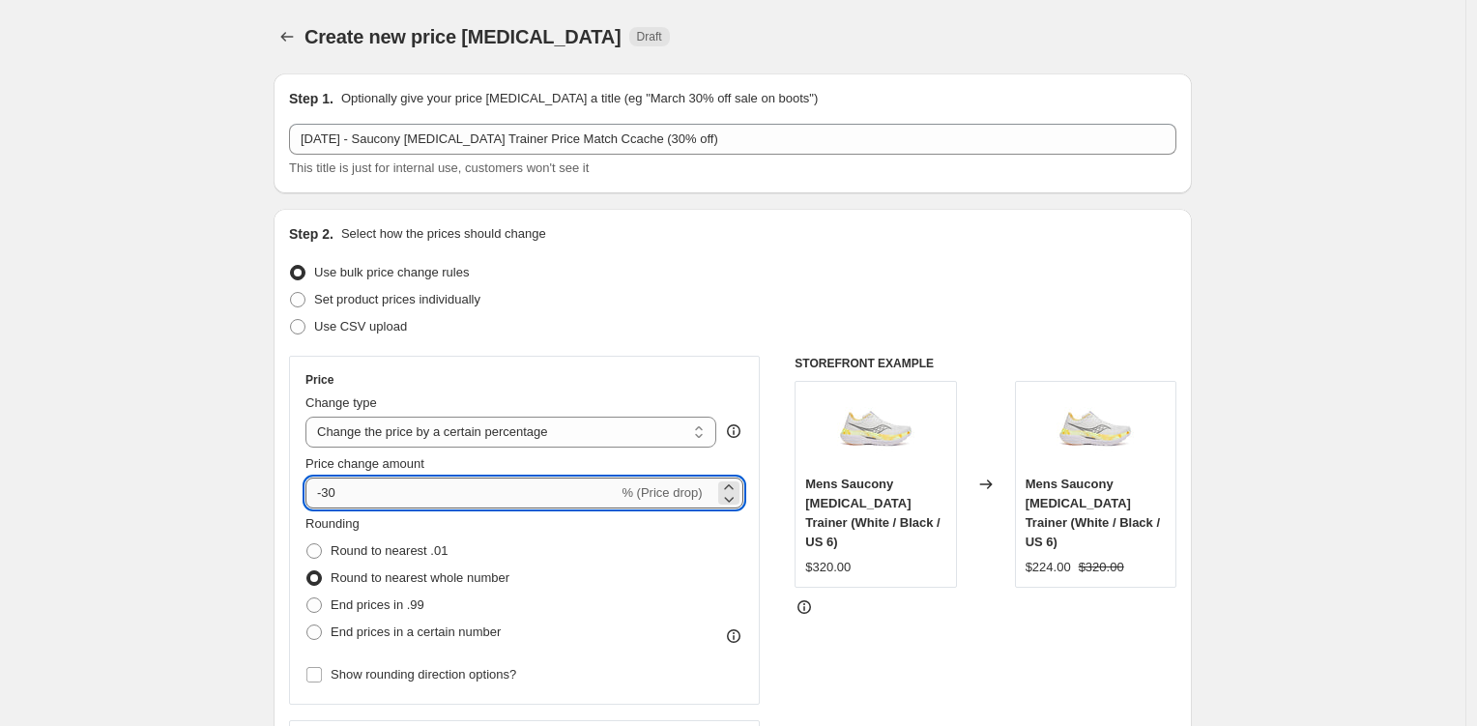
click at [372, 492] on input "-30" at bounding box center [462, 493] width 312 height 31
type input "-35"
click at [554, 549] on div "Rounding Round to nearest .01 Round to nearest whole number End prices in .99 E…" at bounding box center [525, 579] width 438 height 131
click at [441, 494] on input "-35" at bounding box center [462, 493] width 312 height 31
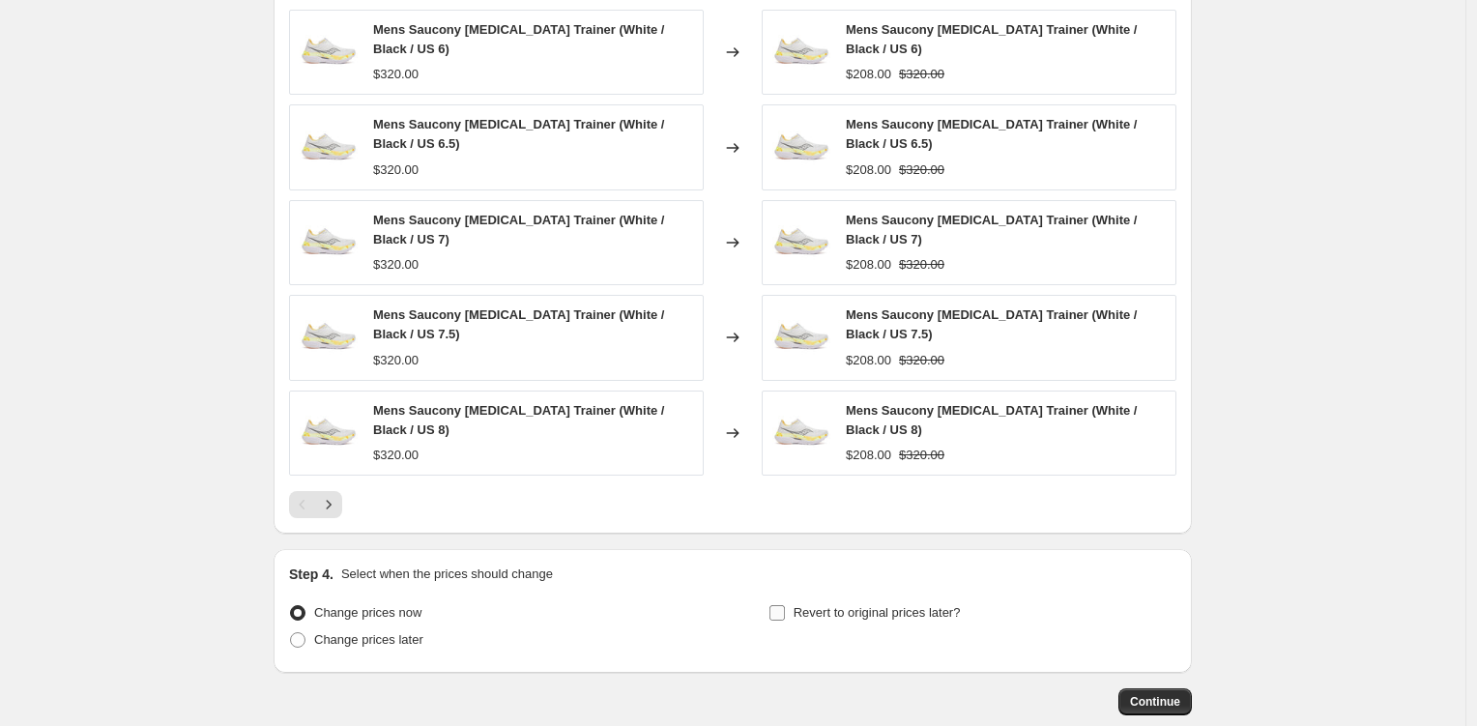
scroll to position [1563, 0]
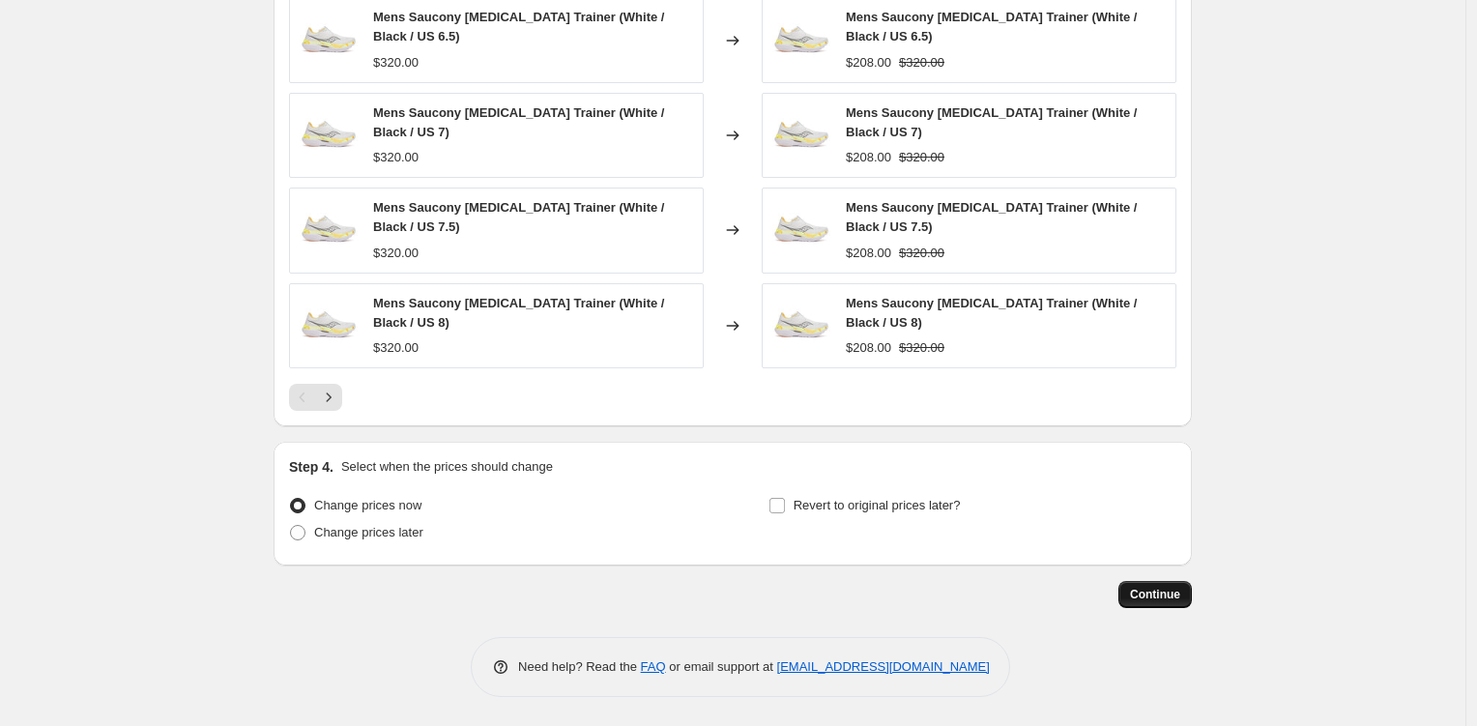
click at [1133, 593] on button "Continue" at bounding box center [1155, 594] width 73 height 27
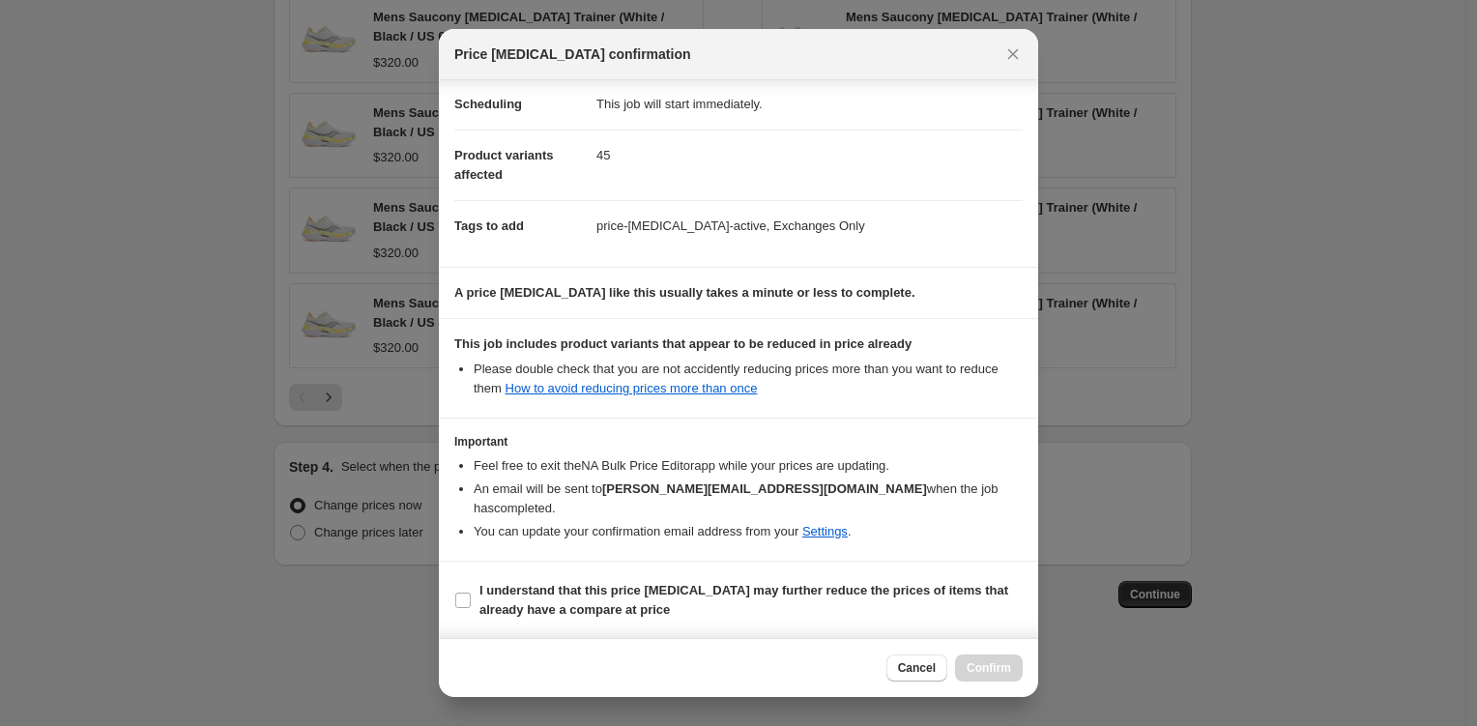
scroll to position [159, 0]
drag, startPoint x: 949, startPoint y: 597, endPoint x: 956, endPoint y: 614, distance: 19.0
click at [949, 597] on b "I understand that this price change job may further reduce the prices of items …" at bounding box center [744, 599] width 529 height 34
click at [471, 597] on input "I understand that this price change job may further reduce the prices of items …" at bounding box center [462, 599] width 15 height 15
checkbox input "true"
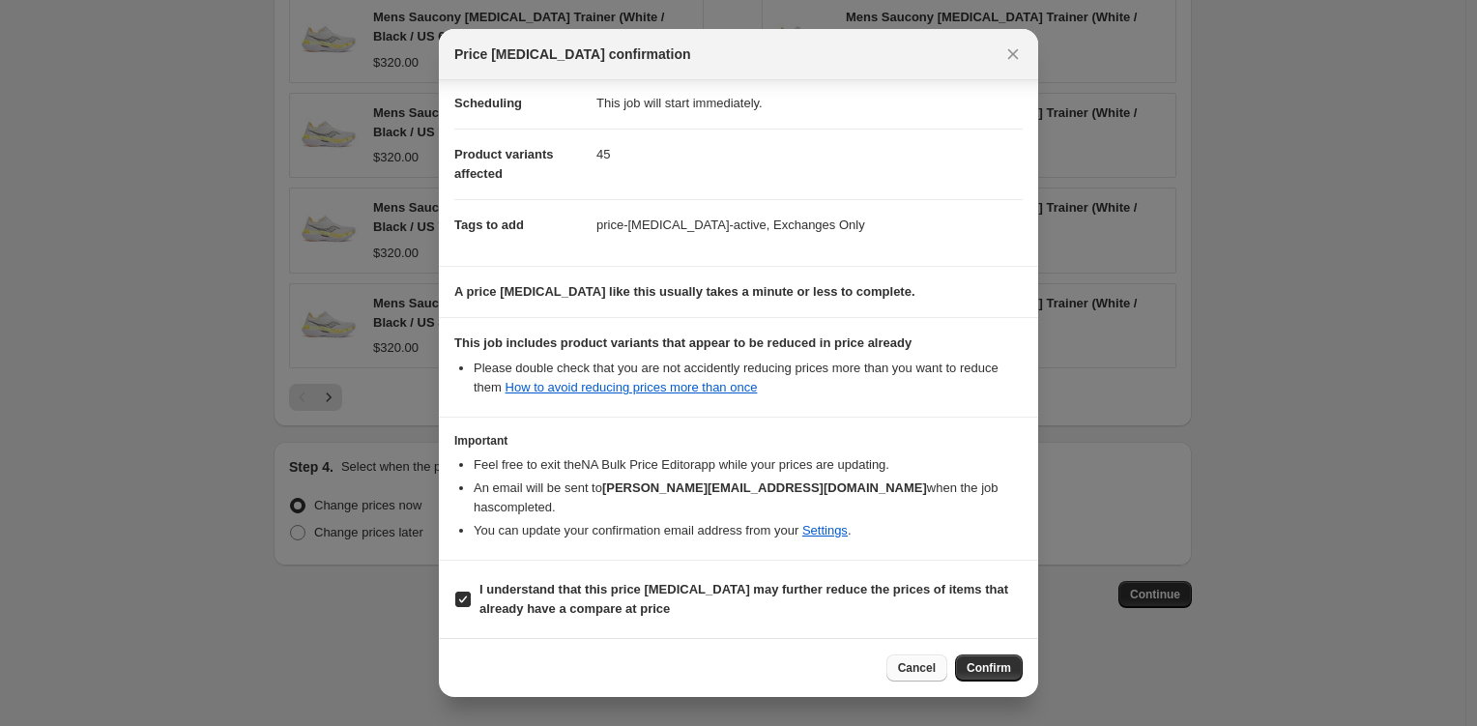
click at [915, 671] on span "Cancel" at bounding box center [917, 667] width 38 height 15
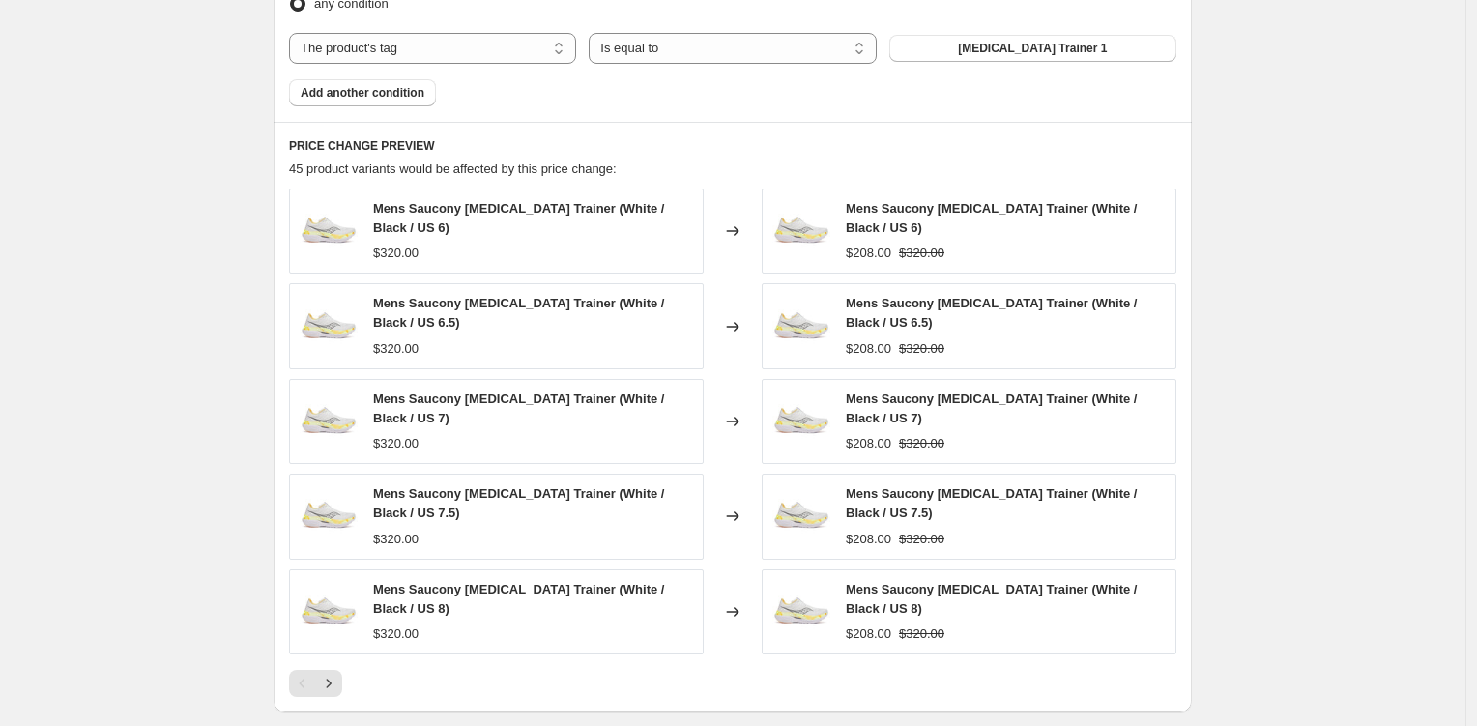
scroll to position [1453, 0]
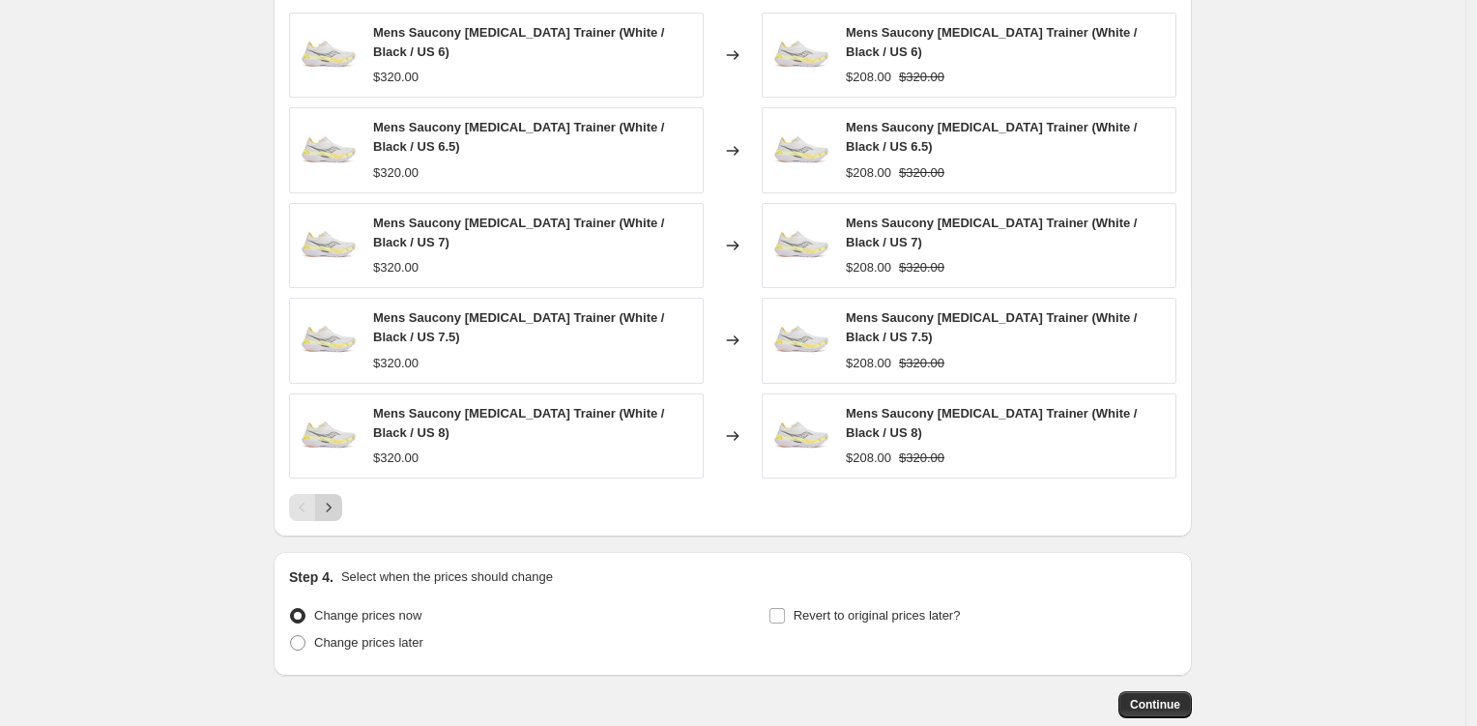
click at [338, 513] on icon "Next" at bounding box center [328, 507] width 19 height 19
click at [340, 520] on button "Next" at bounding box center [328, 507] width 27 height 27
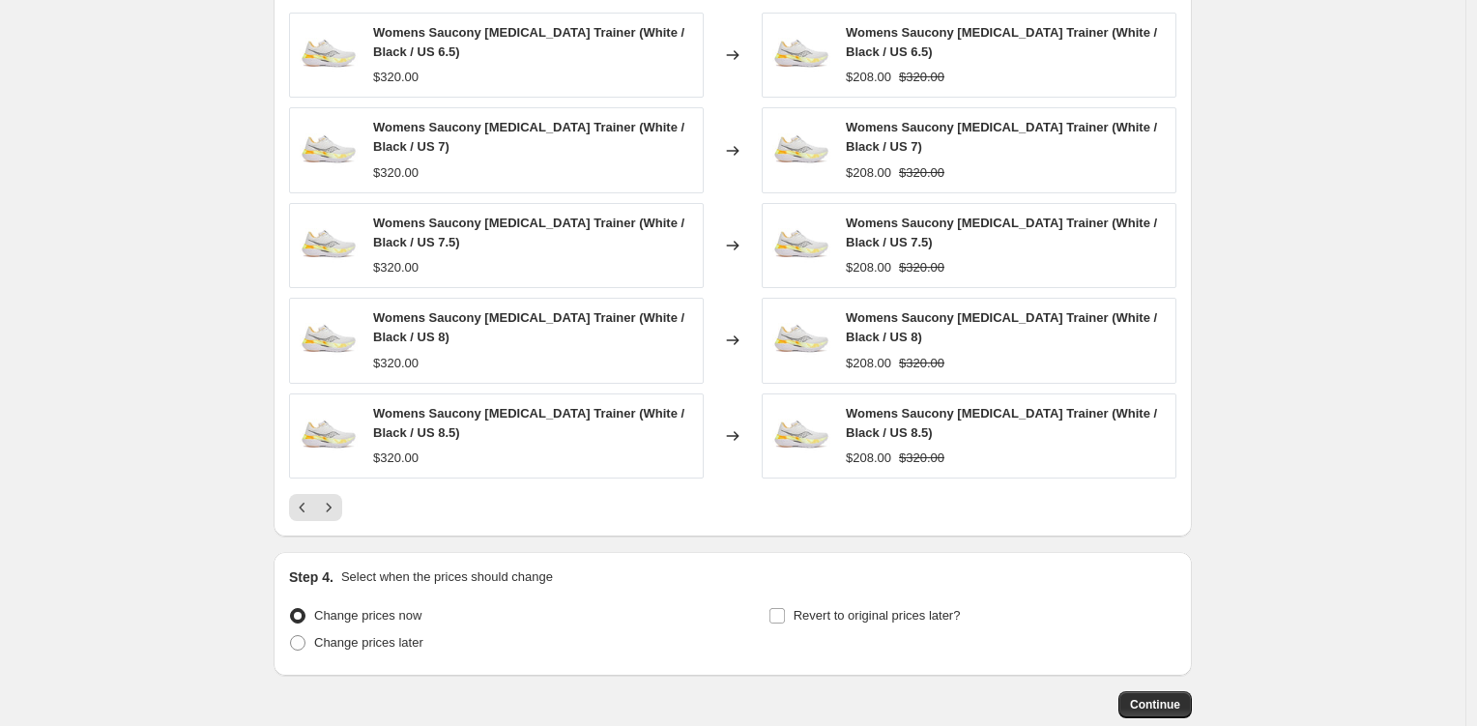
click at [340, 520] on button "Next" at bounding box center [328, 507] width 27 height 27
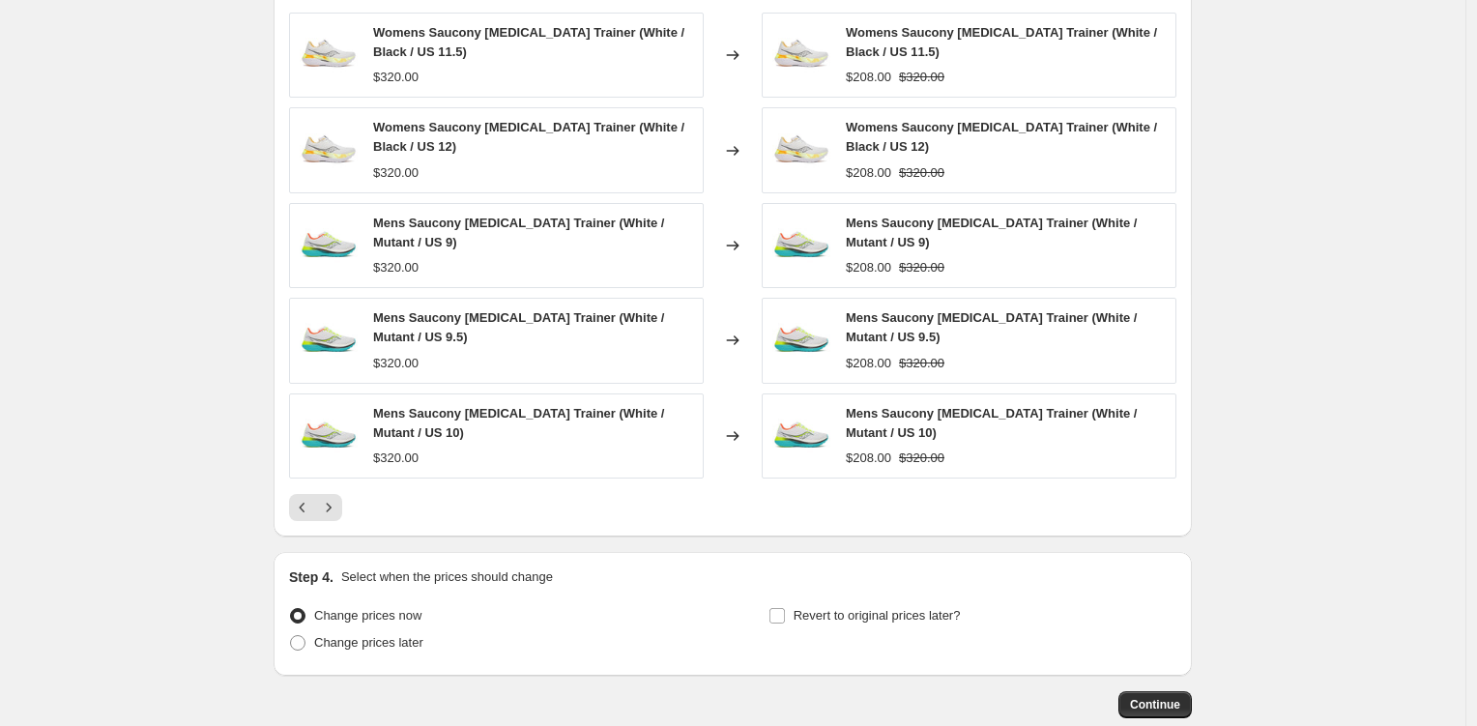
click at [332, 518] on button "Next" at bounding box center [328, 507] width 27 height 27
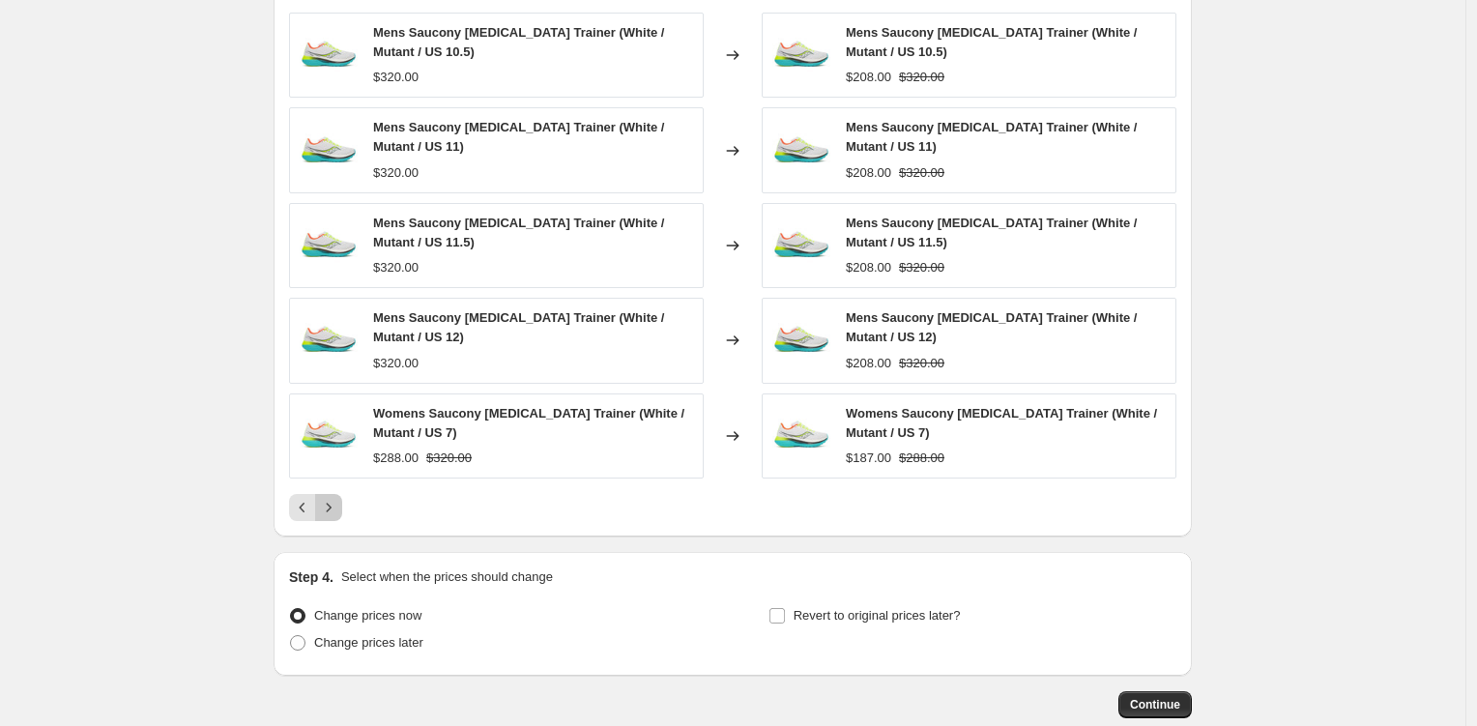
drag, startPoint x: 331, startPoint y: 511, endPoint x: 336, endPoint y: 494, distance: 18.3
click at [332, 511] on icon "Next" at bounding box center [328, 507] width 19 height 19
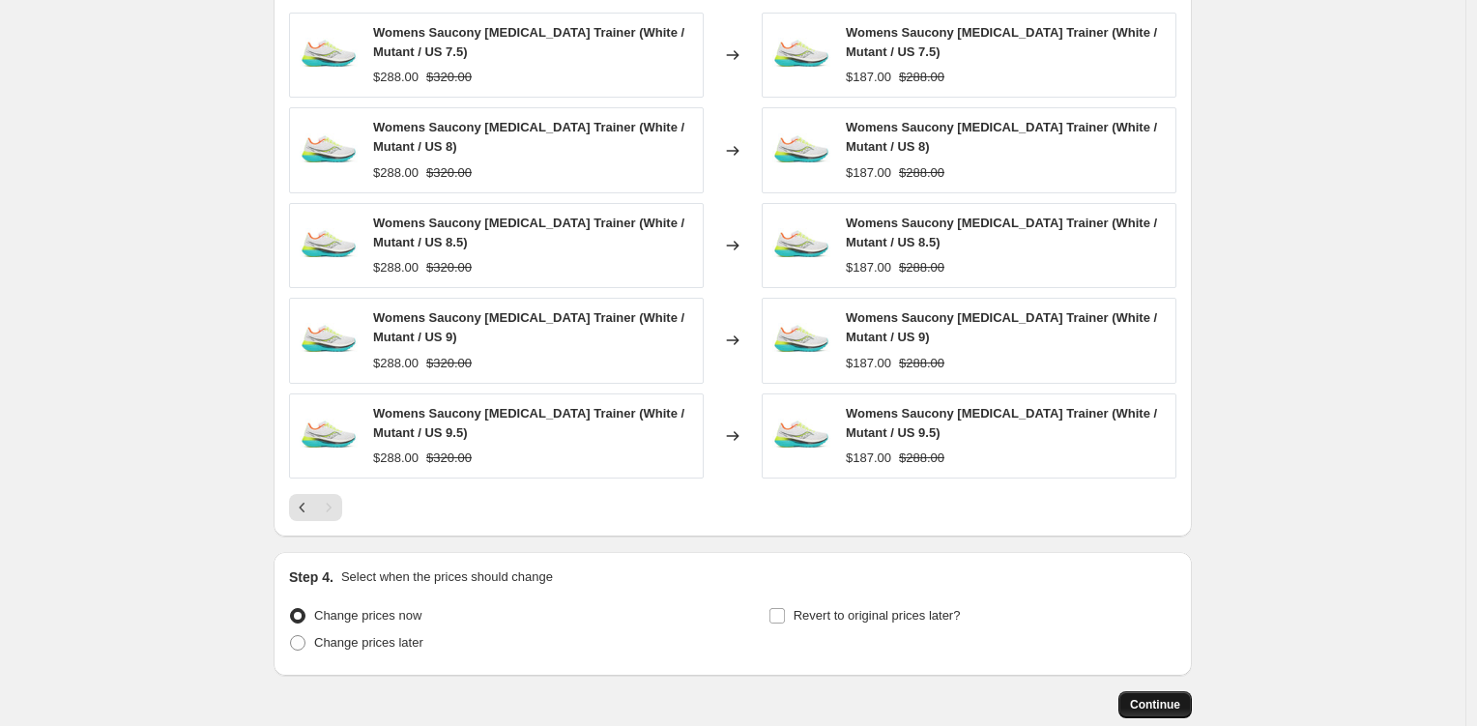
click at [1185, 708] on button "Continue" at bounding box center [1155, 704] width 73 height 27
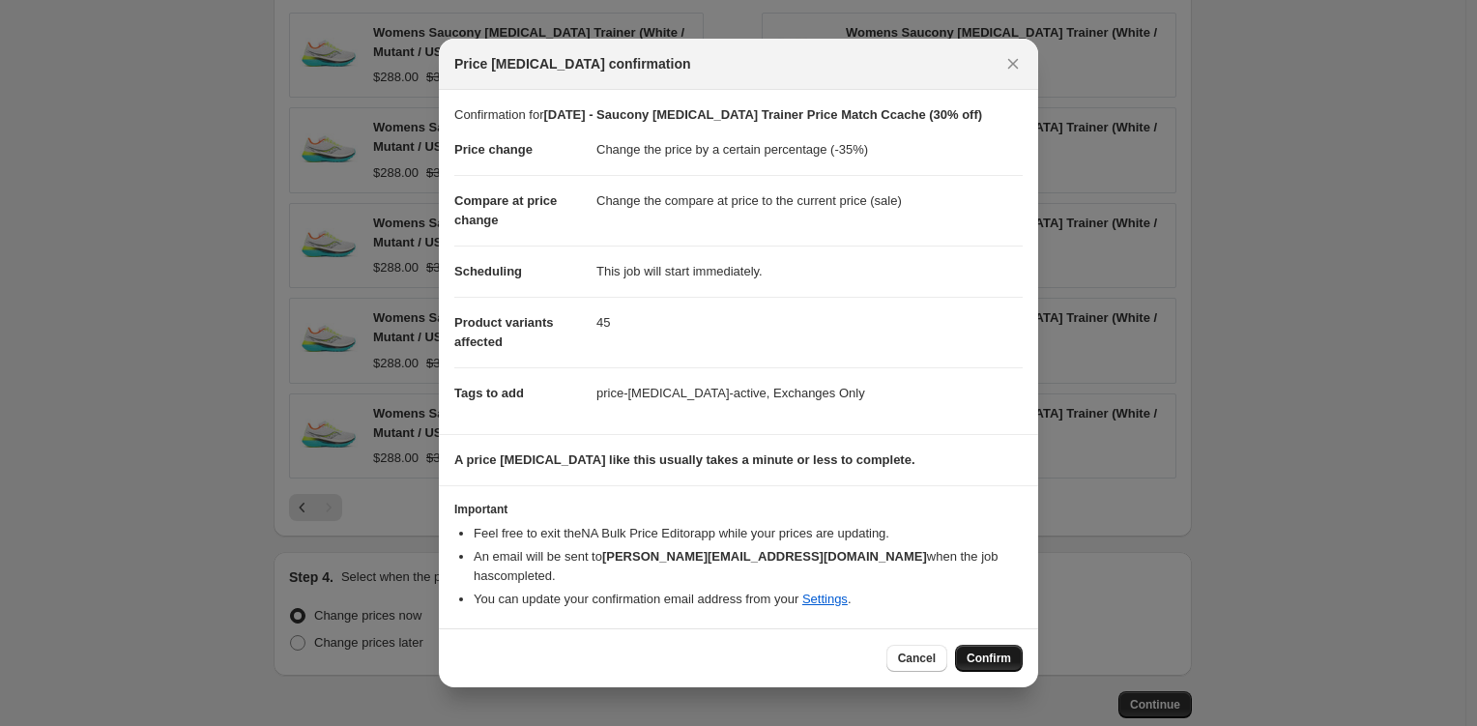
click at [996, 661] on button "Confirm" at bounding box center [989, 658] width 68 height 27
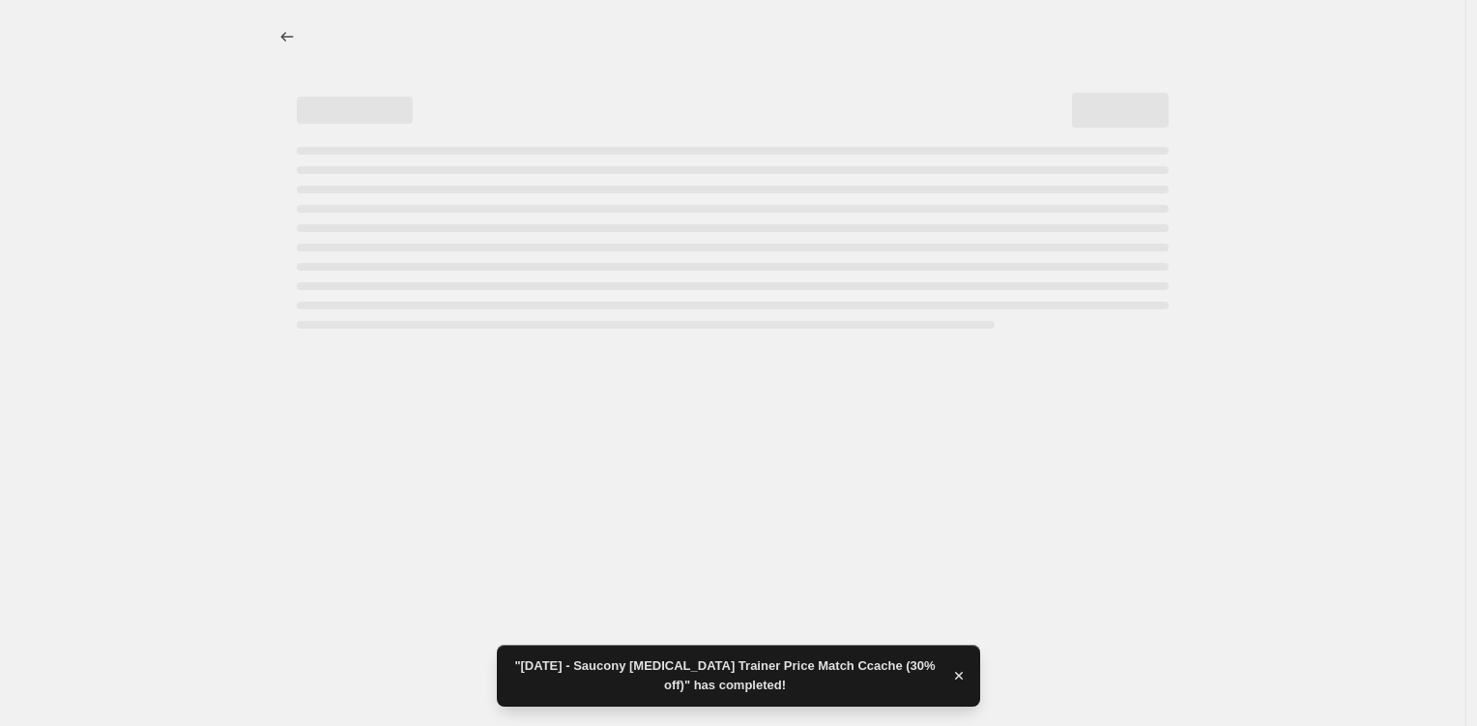
select select "percentage"
select select "tag"
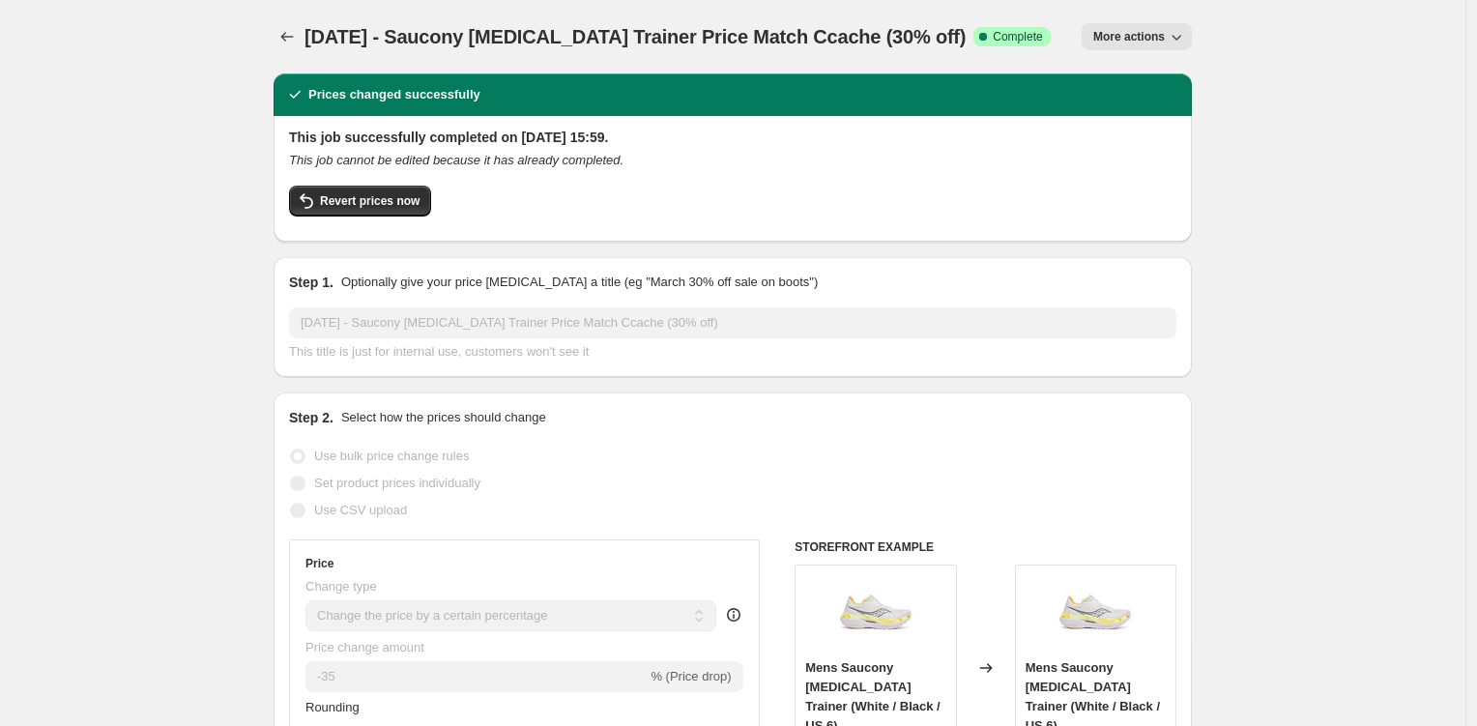
click at [1180, 42] on icon "button" at bounding box center [1176, 36] width 19 height 19
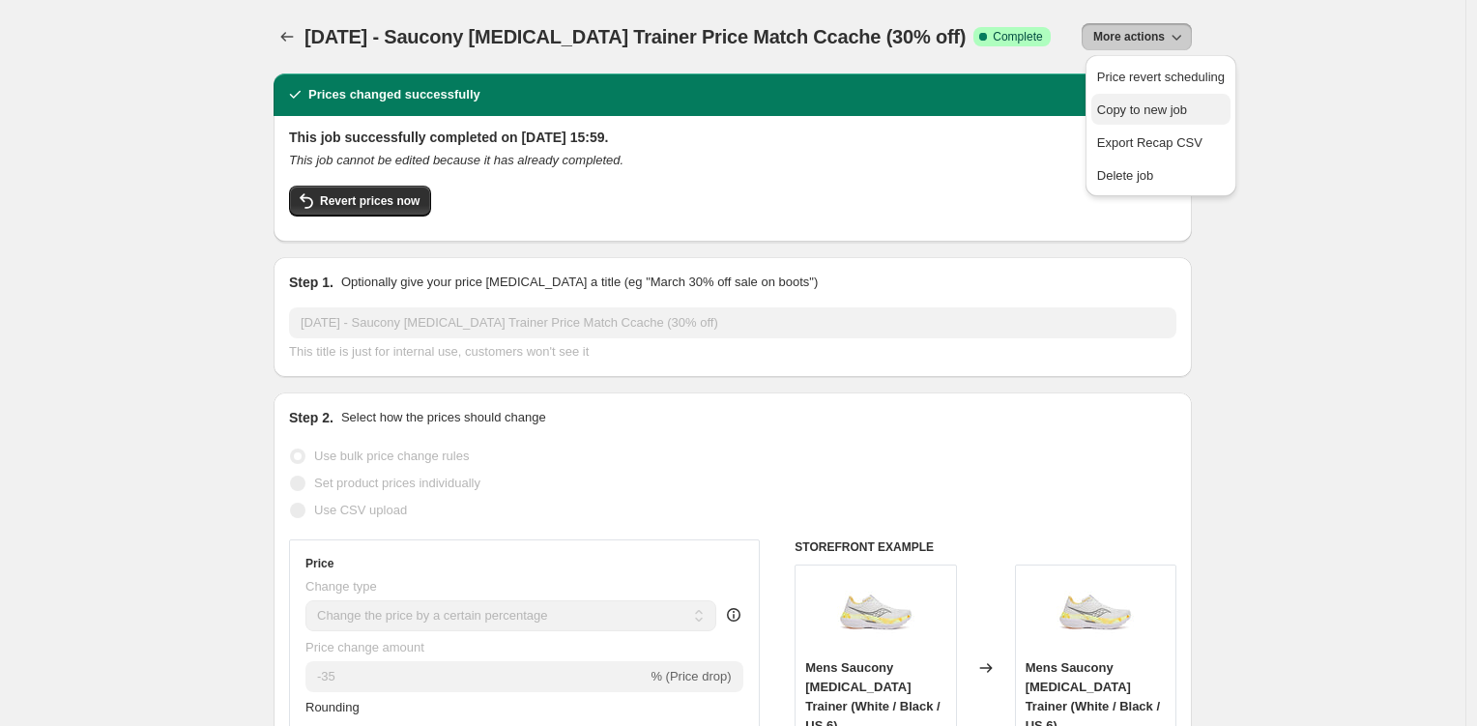
click at [1172, 114] on span "Copy to new job" at bounding box center [1142, 109] width 90 height 15
select select "percentage"
select select "tag"
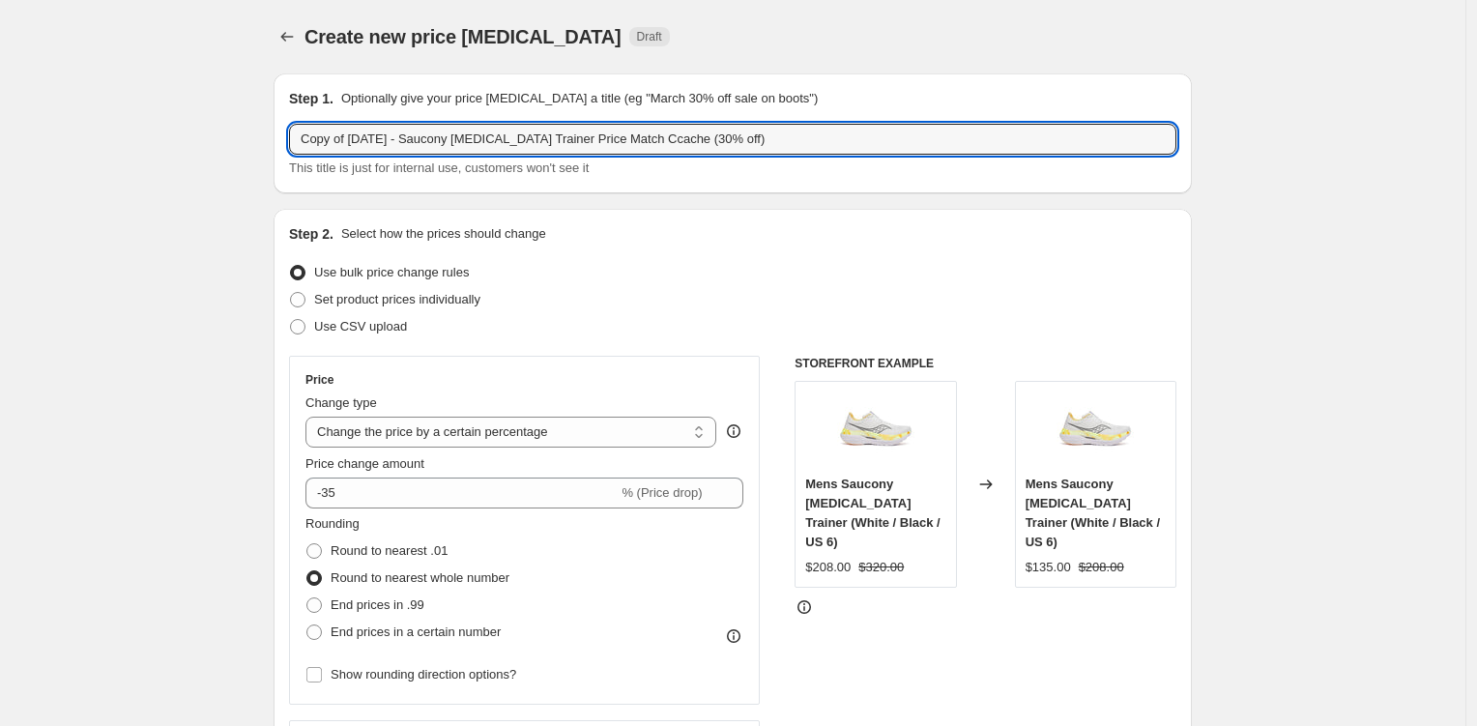
drag, startPoint x: 342, startPoint y: 145, endPoint x: 237, endPoint y: 132, distance: 106.1
click at [533, 141] on input "October 2025 - Saucony Endorphin Trainer Price Match Ccache (30% off)" at bounding box center [733, 139] width 888 height 31
click at [533, 140] on input "October 2025 - Saucony Endorphin Trainer Price Match Ccache (30% off)" at bounding box center [733, 139] width 888 height 31
type input "October 2025 - Saucony Triumph 23 Price Match Ccache (30% off)"
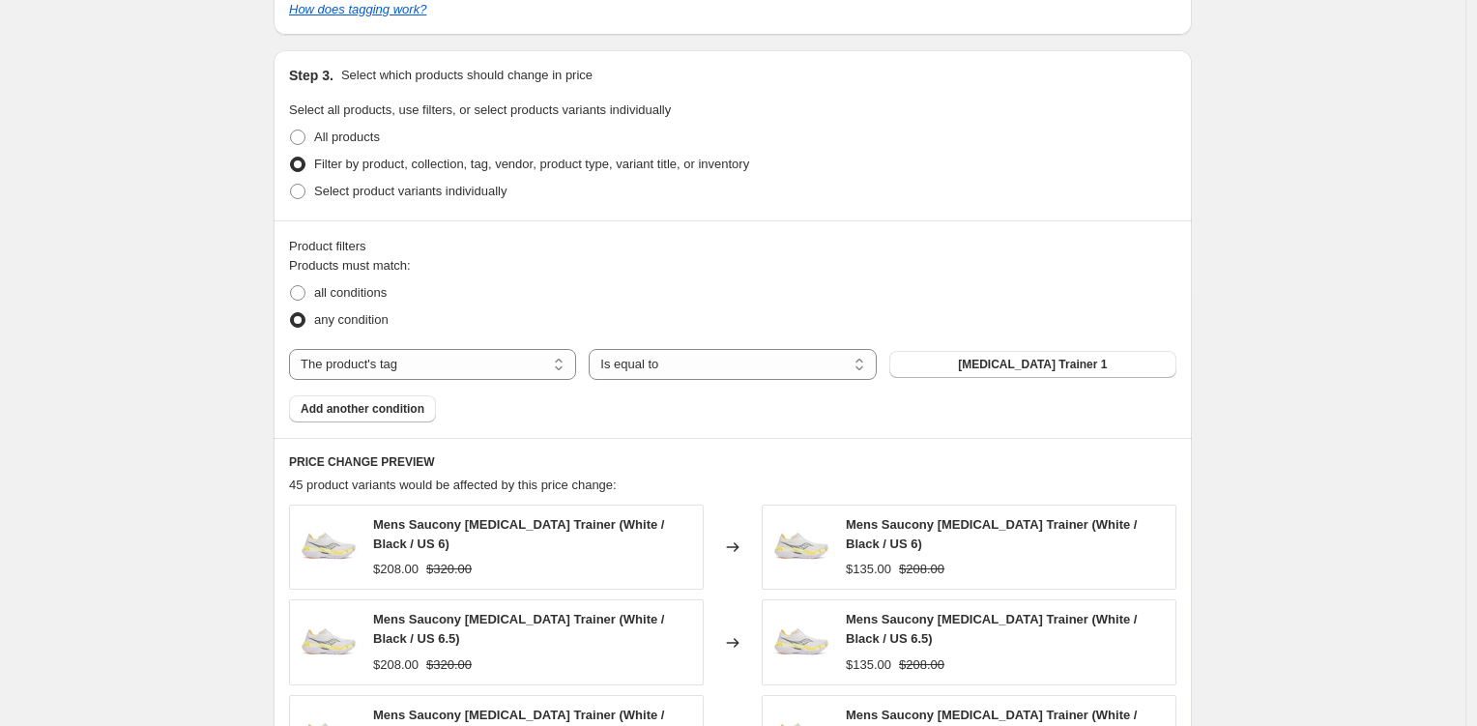
scroll to position [1032, 0]
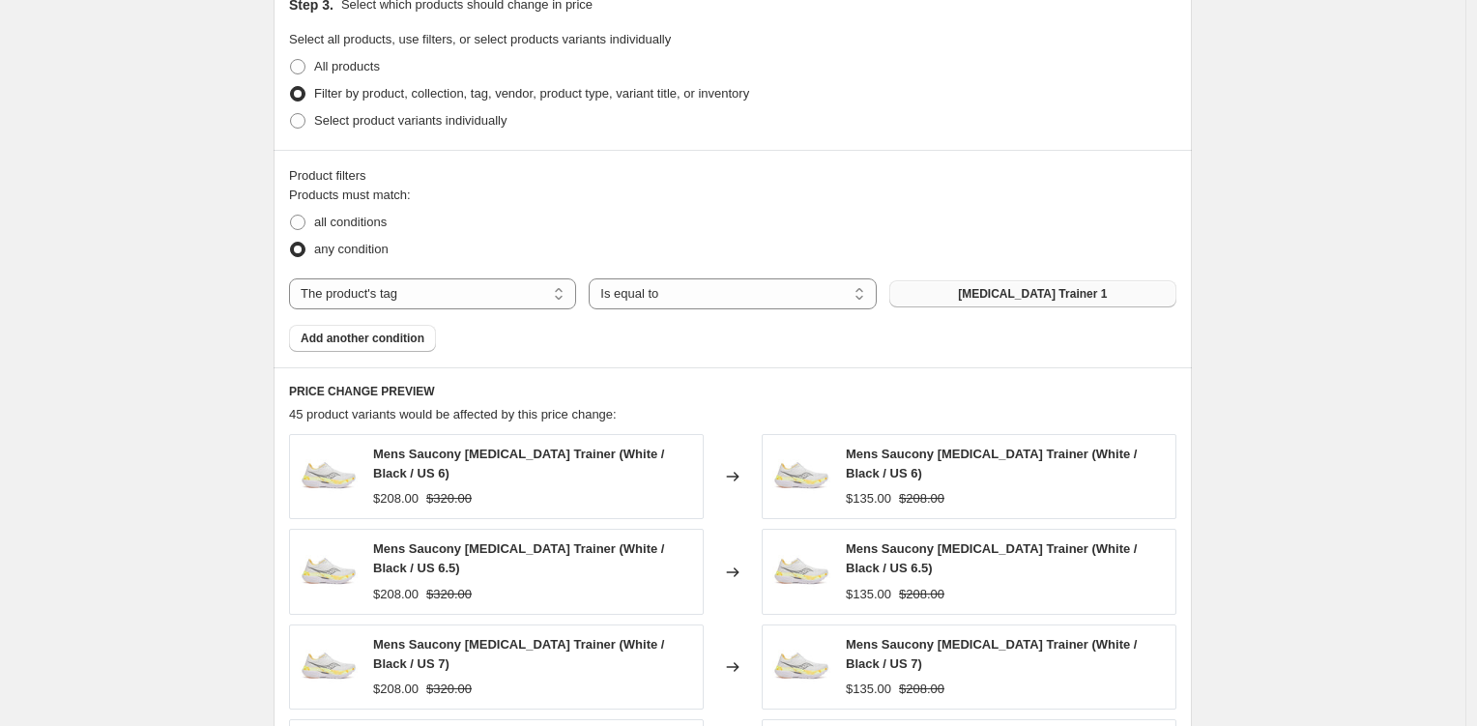
click at [924, 297] on button "Endorphin Trainer 1" at bounding box center [1033, 293] width 287 height 27
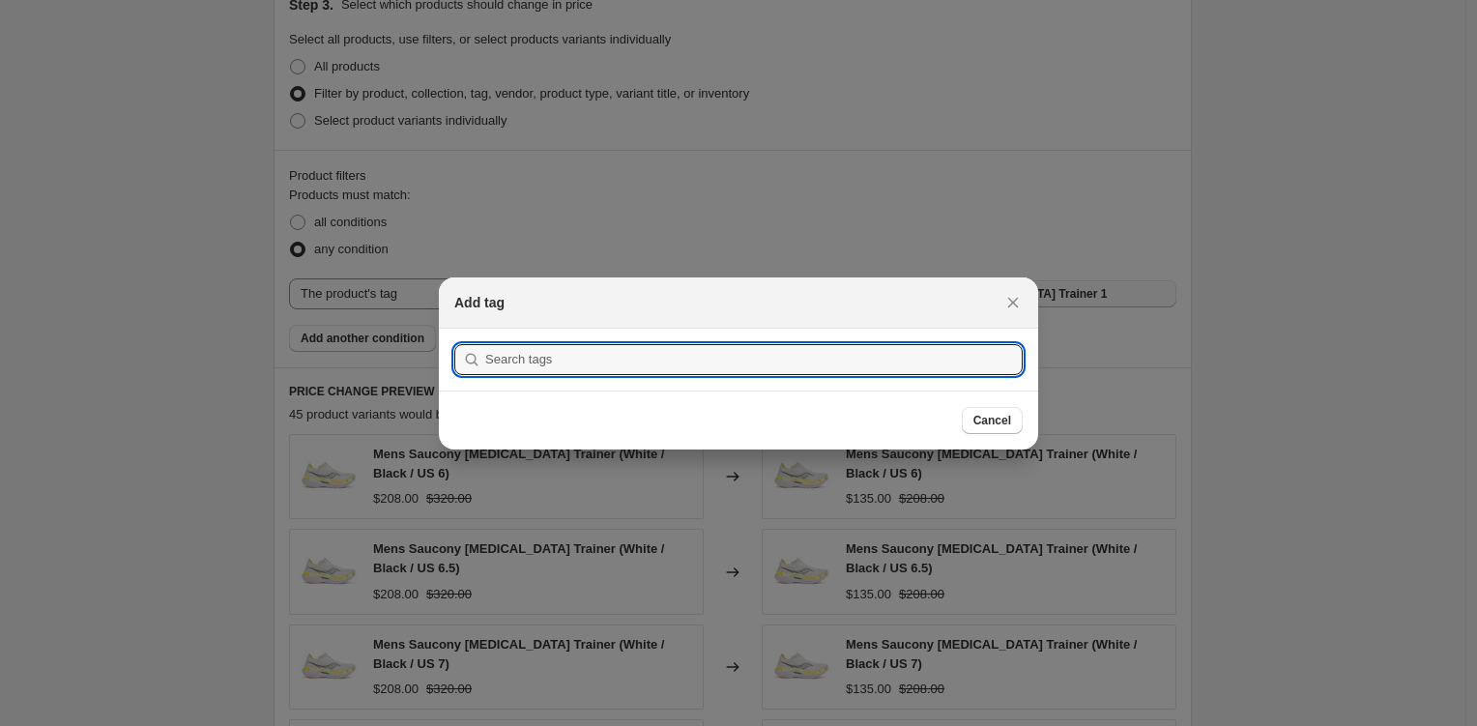
scroll to position [0, 0]
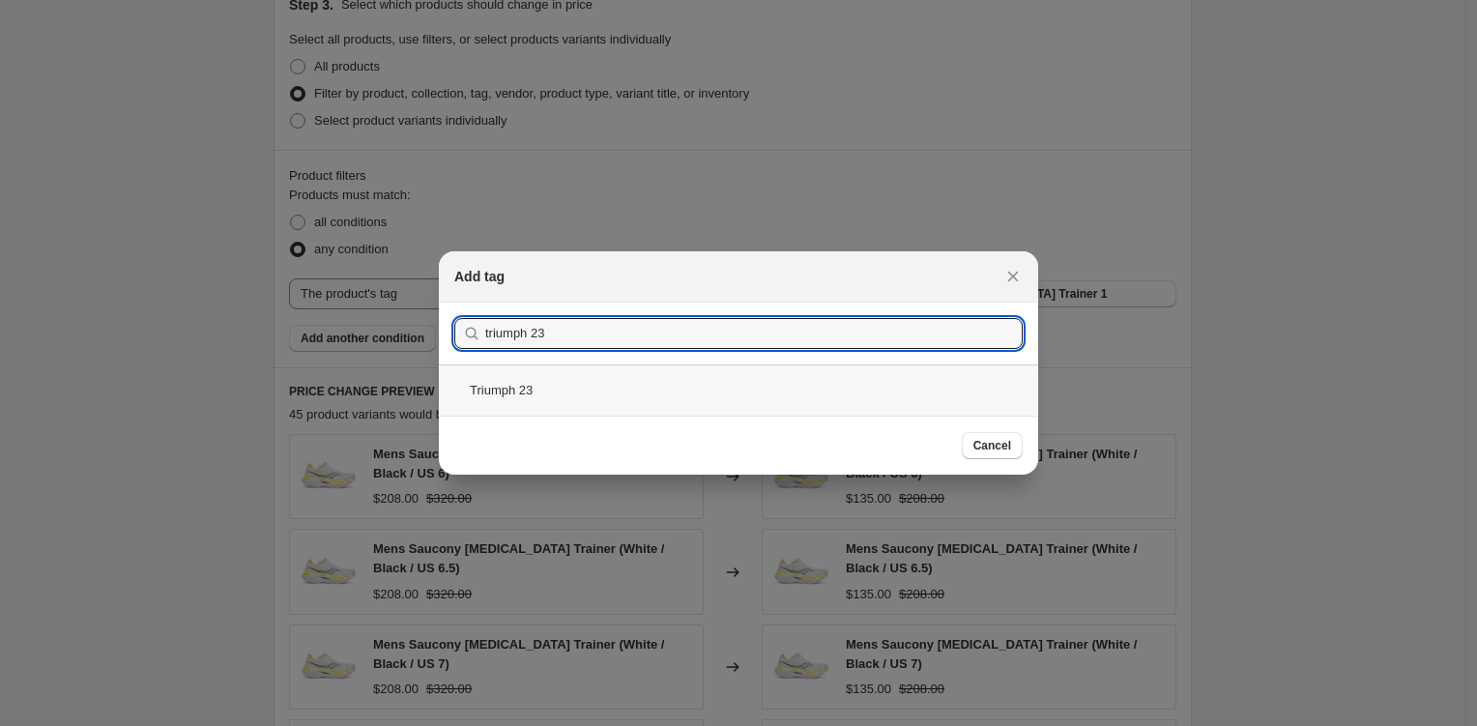
type input "triumph 23"
click at [665, 365] on div "Triumph 23" at bounding box center [738, 390] width 599 height 51
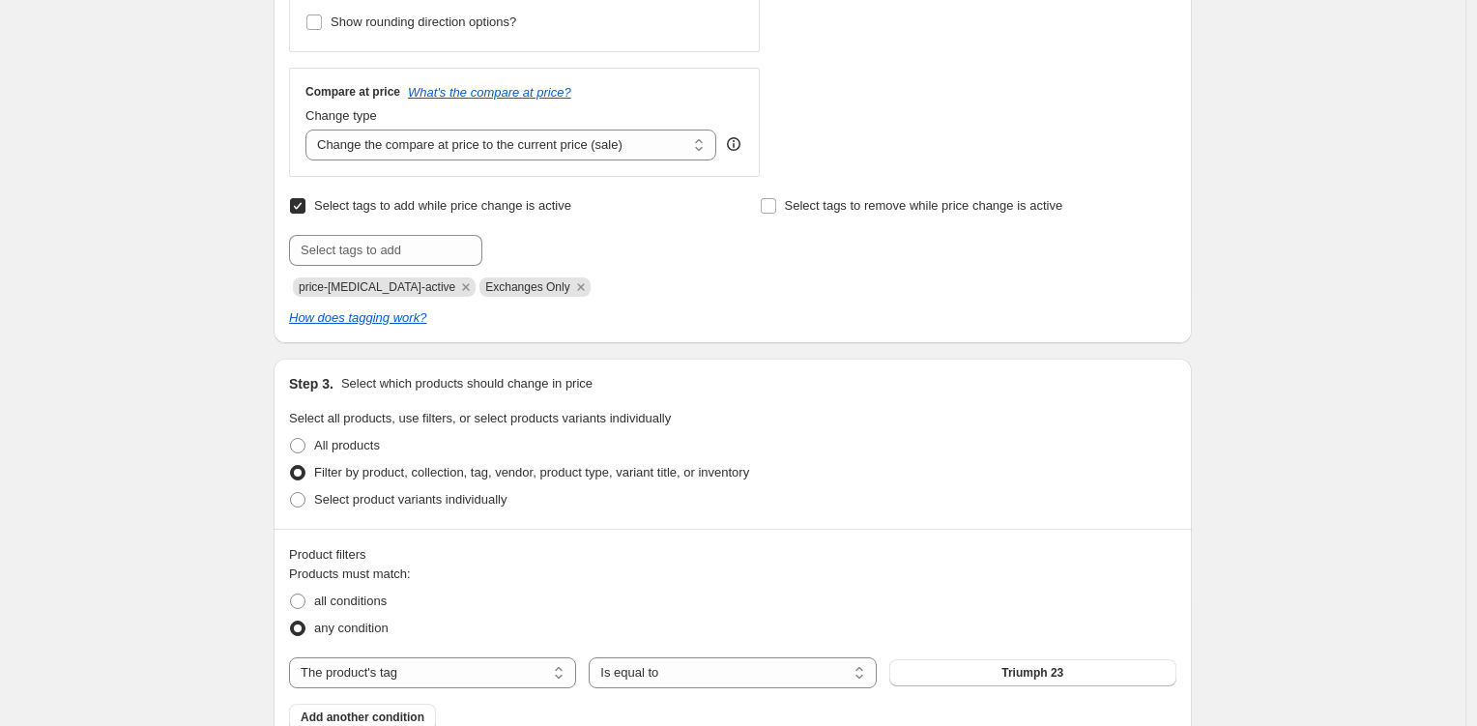
scroll to position [311, 0]
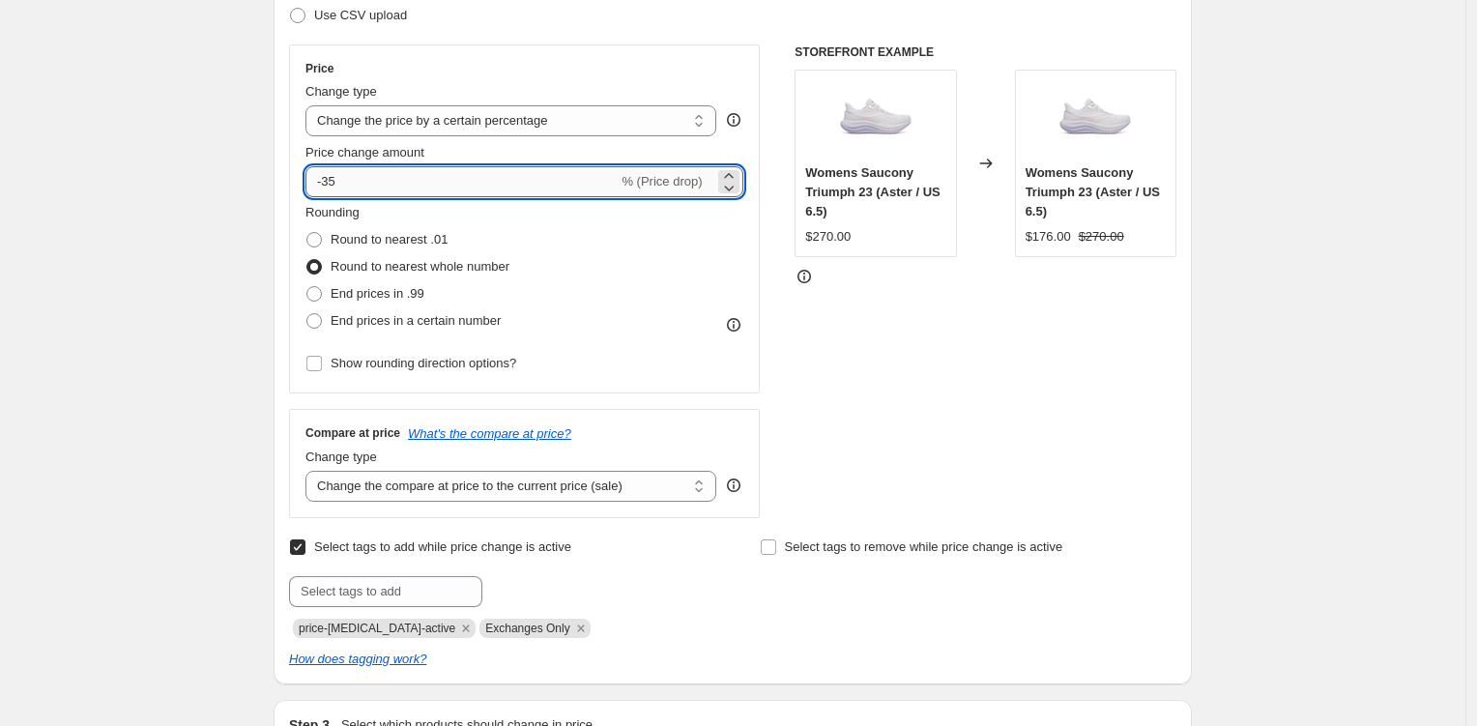
drag, startPoint x: 345, startPoint y: 184, endPoint x: 333, endPoint y: 184, distance: 12.6
click at [333, 184] on input "-35" at bounding box center [462, 181] width 312 height 31
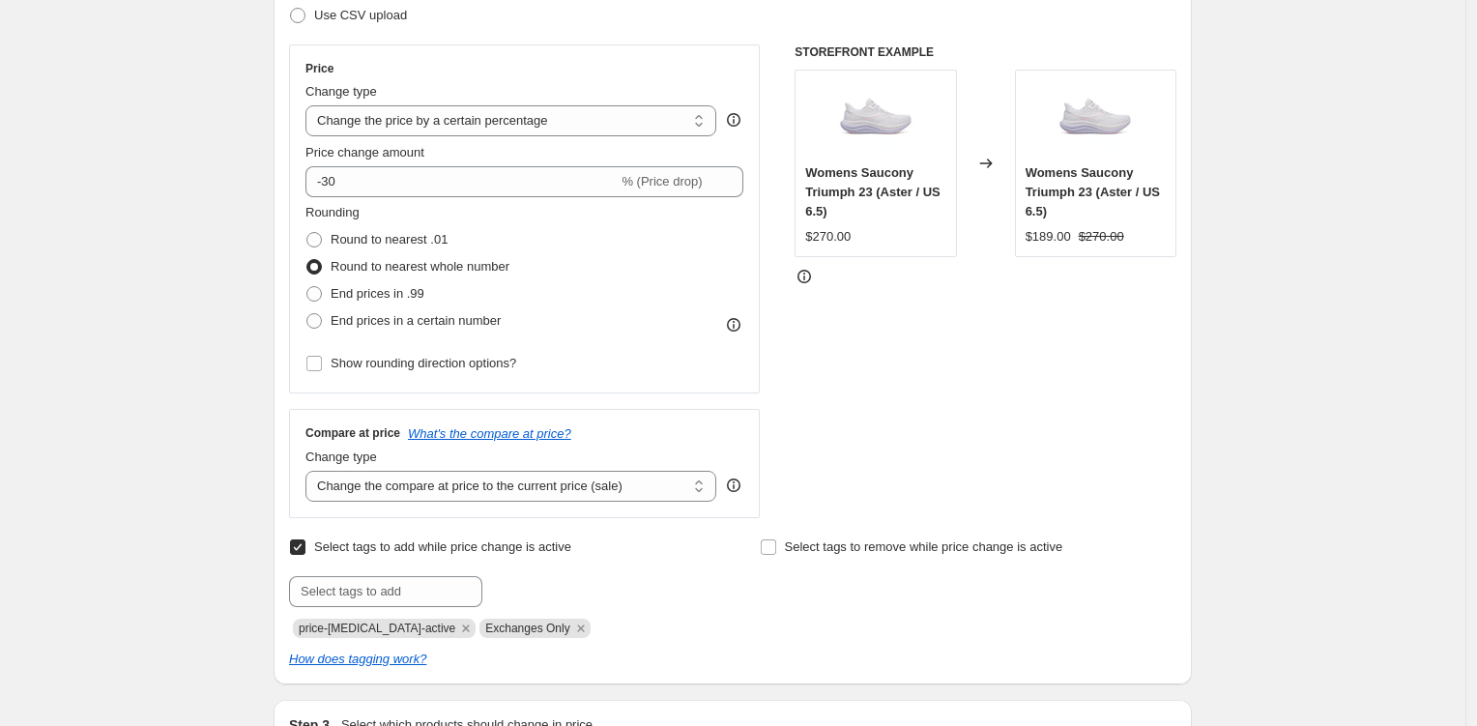
click at [672, 284] on div "Rounding Round to nearest .01 Round to nearest whole number End prices in .99 E…" at bounding box center [525, 268] width 438 height 131
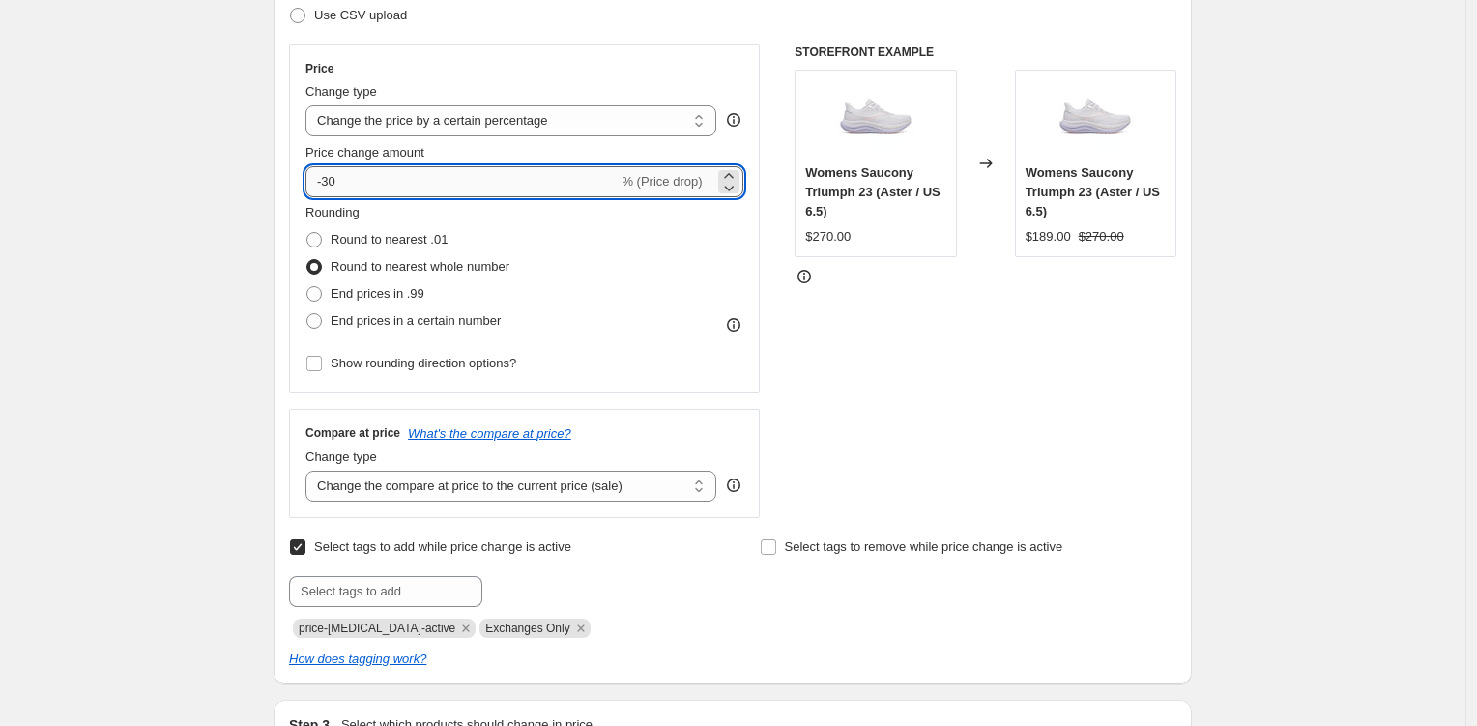
click at [478, 179] on input "-30" at bounding box center [462, 181] width 312 height 31
type input "-3"
click at [744, 290] on div "Rounding Round to nearest .01 Round to nearest whole number End prices in .99 E…" at bounding box center [525, 268] width 438 height 131
click at [380, 185] on input "-25" at bounding box center [462, 181] width 312 height 31
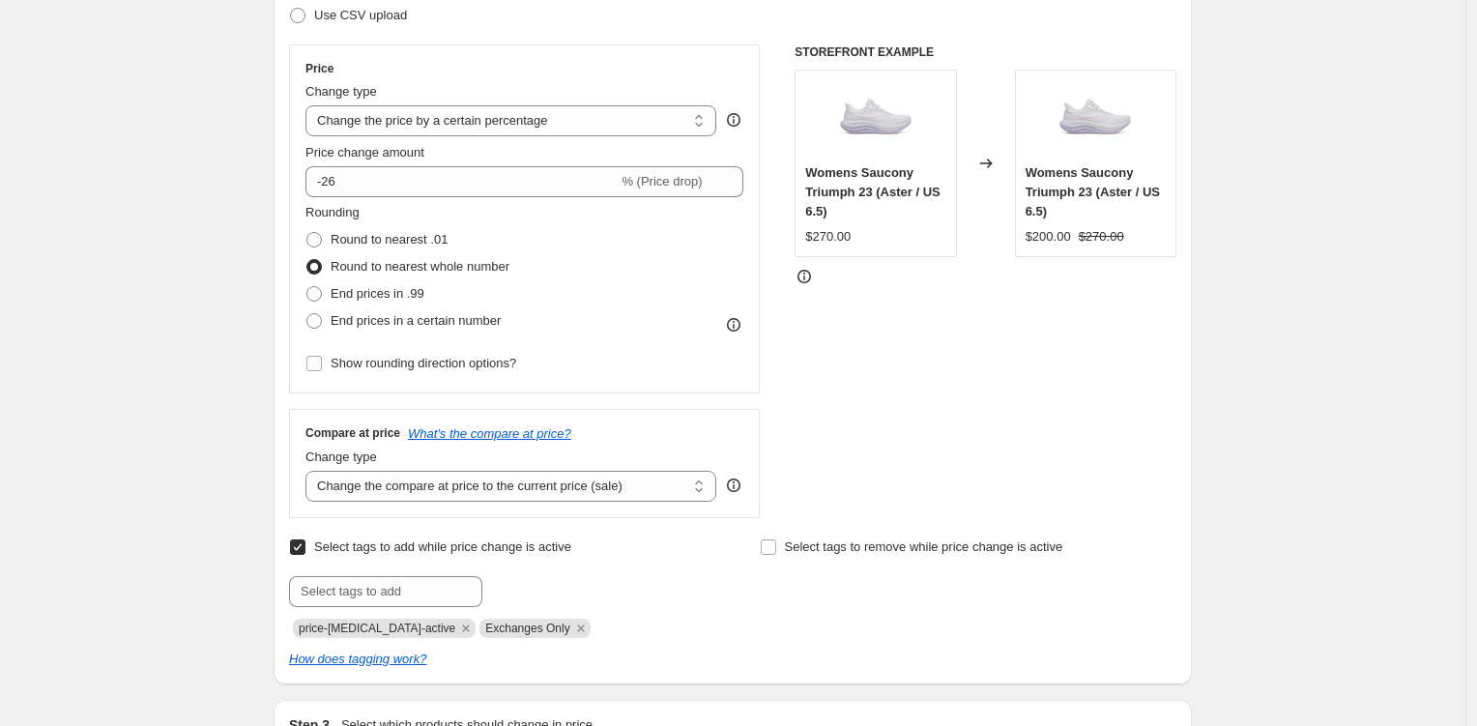
click at [645, 265] on div "Rounding Round to nearest .01 Round to nearest whole number End prices in .99 E…" at bounding box center [525, 268] width 438 height 131
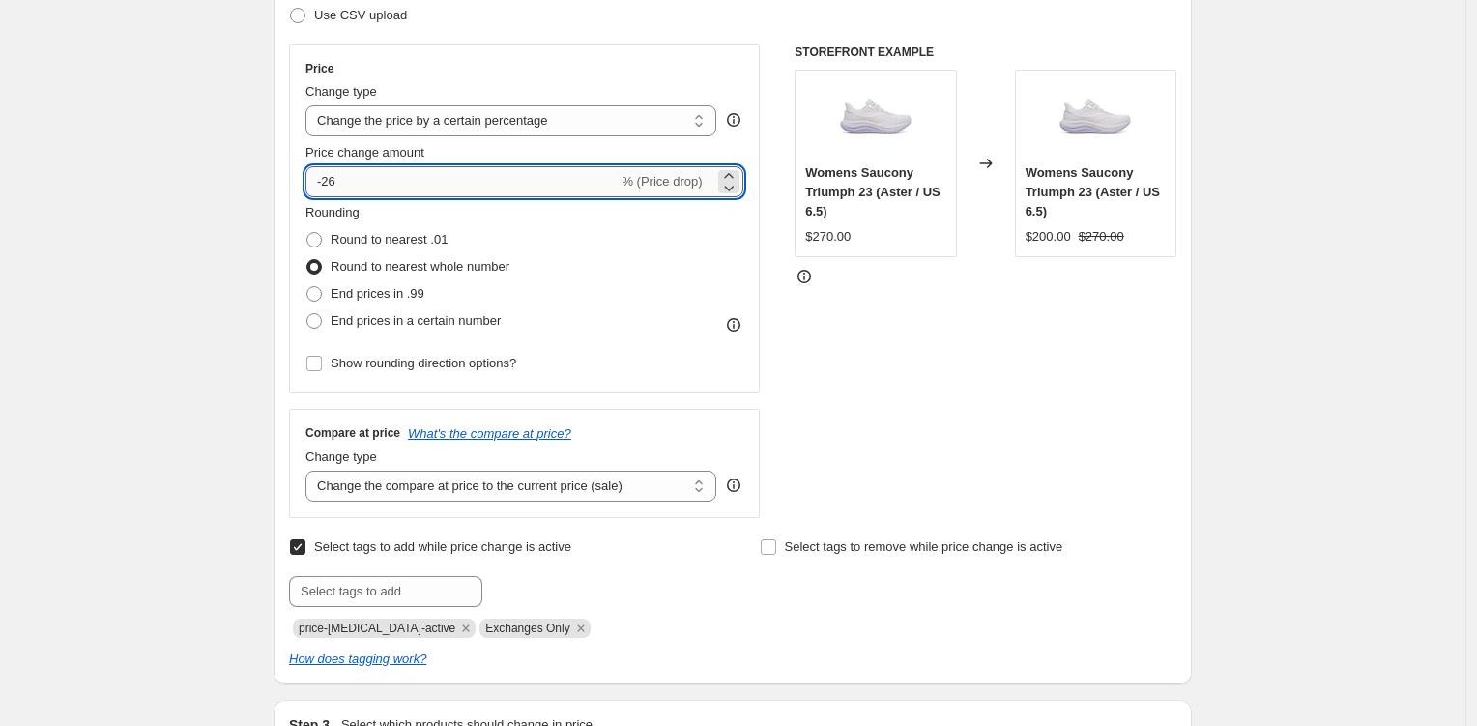
click at [453, 178] on input "-26" at bounding box center [462, 181] width 312 height 31
type input "-27"
click at [608, 258] on div "Rounding Round to nearest .01 Round to nearest whole number End prices in .99 E…" at bounding box center [525, 268] width 438 height 131
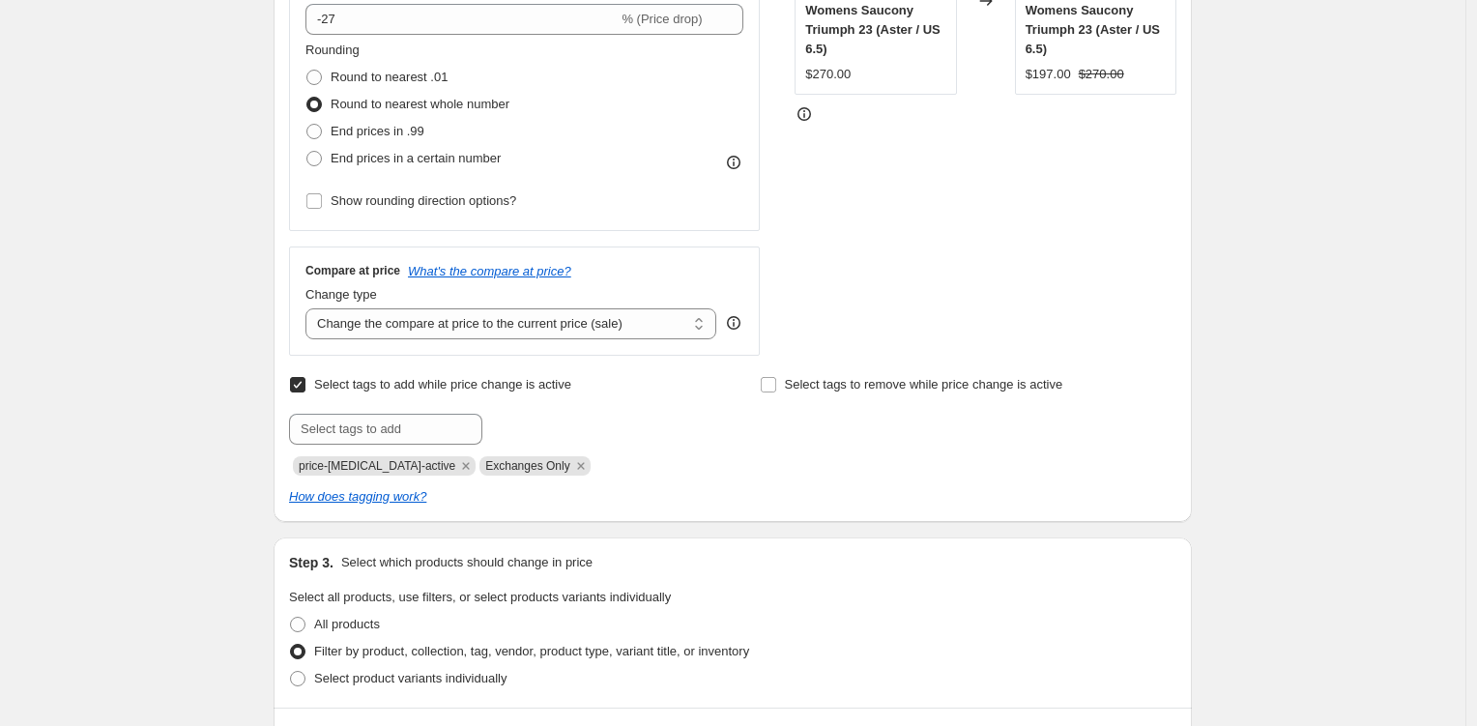
scroll to position [486, 0]
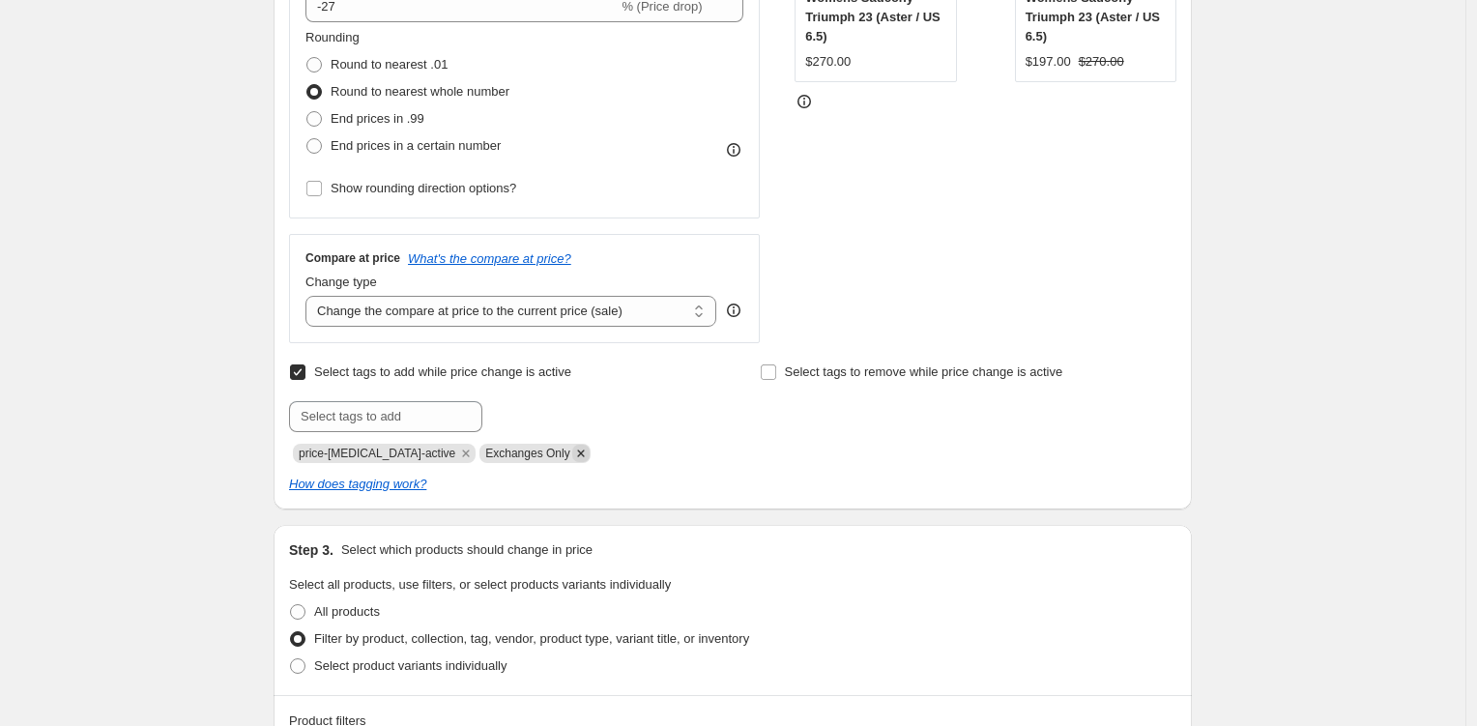
click at [572, 452] on icon "Remove Exchanges Only" at bounding box center [580, 453] width 17 height 17
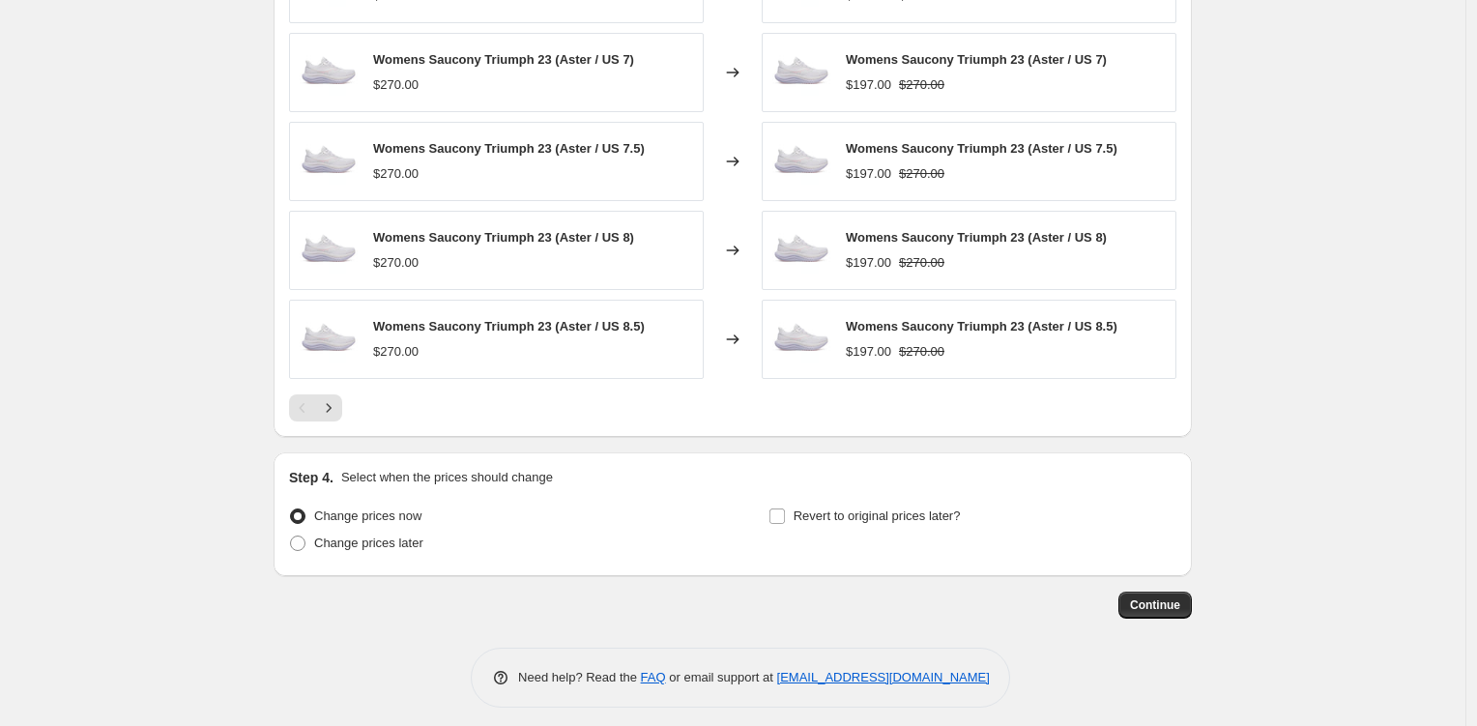
scroll to position [1533, 0]
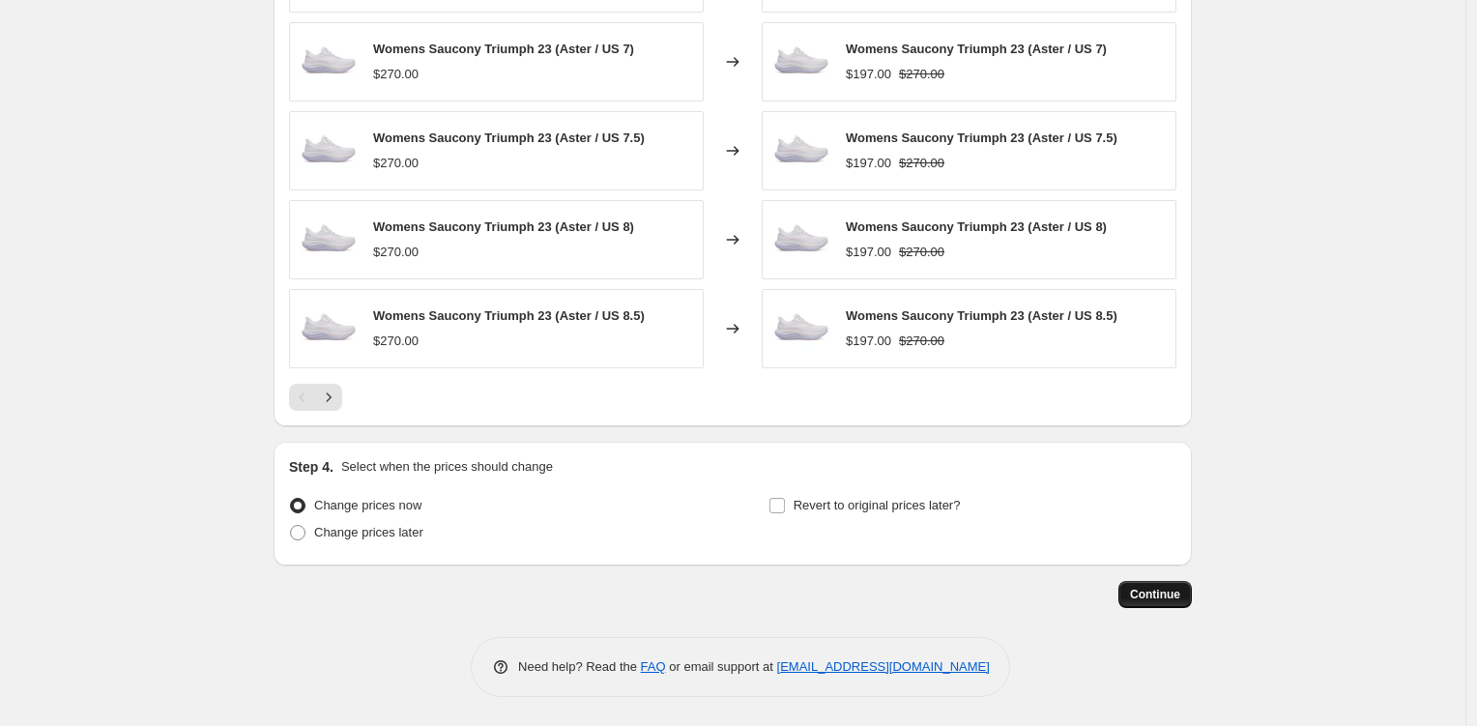
click at [1186, 598] on button "Continue" at bounding box center [1155, 594] width 73 height 27
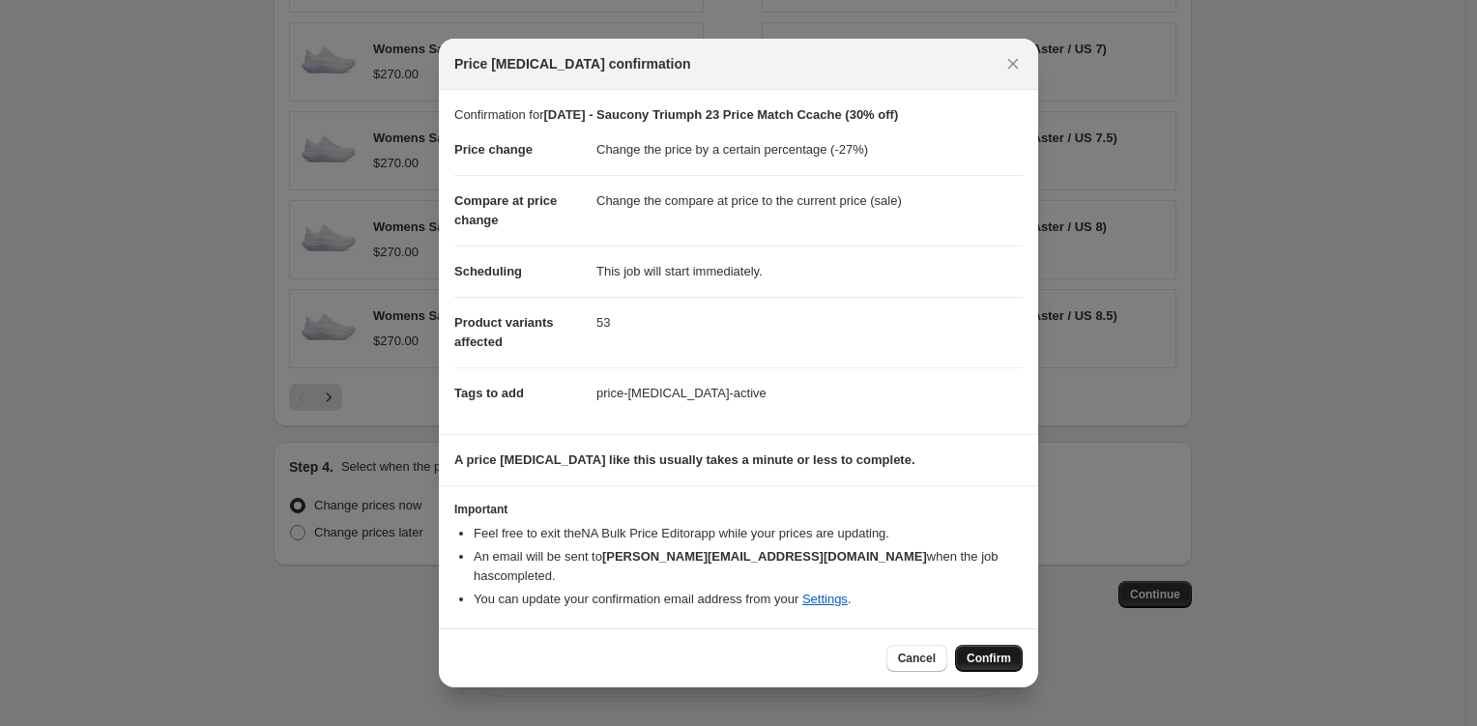
click at [967, 651] on span "Confirm" at bounding box center [989, 658] width 44 height 15
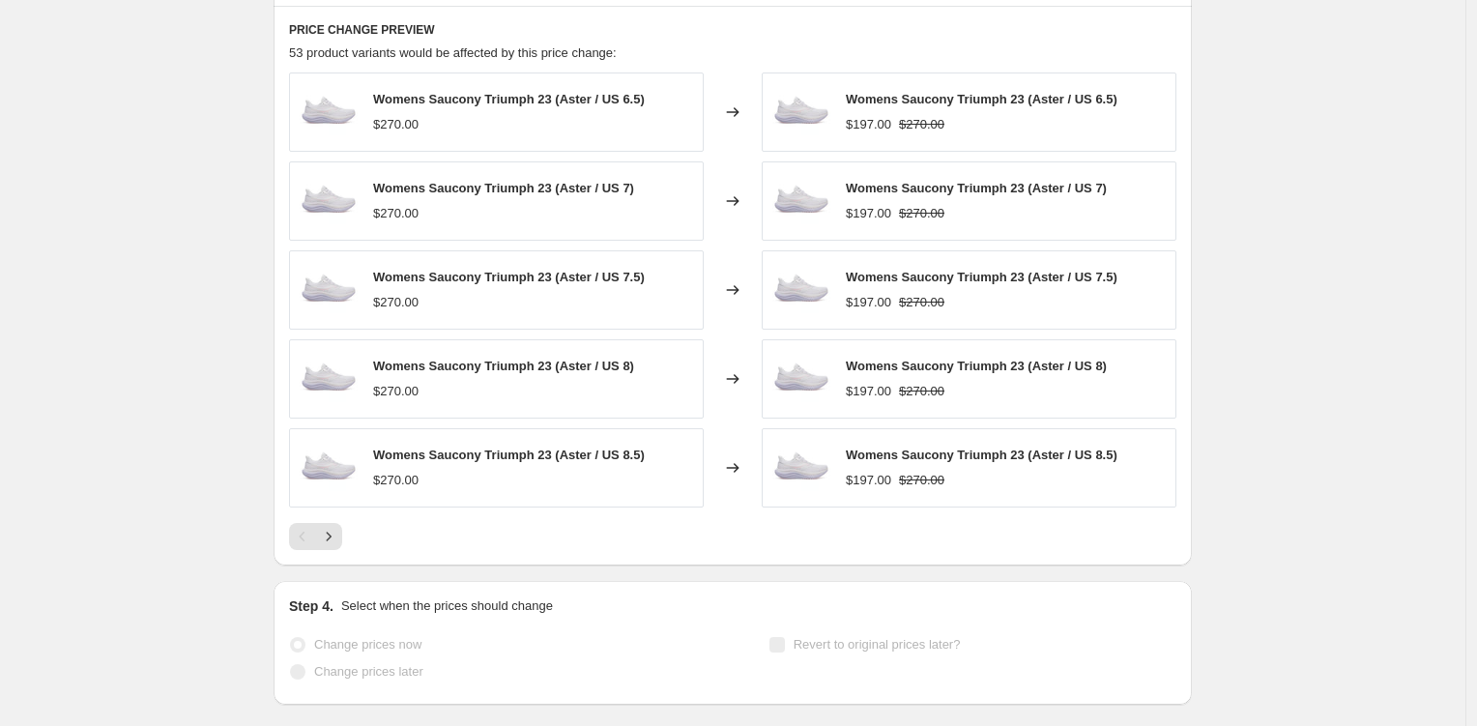
scroll to position [1583, 0]
